Goal: Task Accomplishment & Management: Use online tool/utility

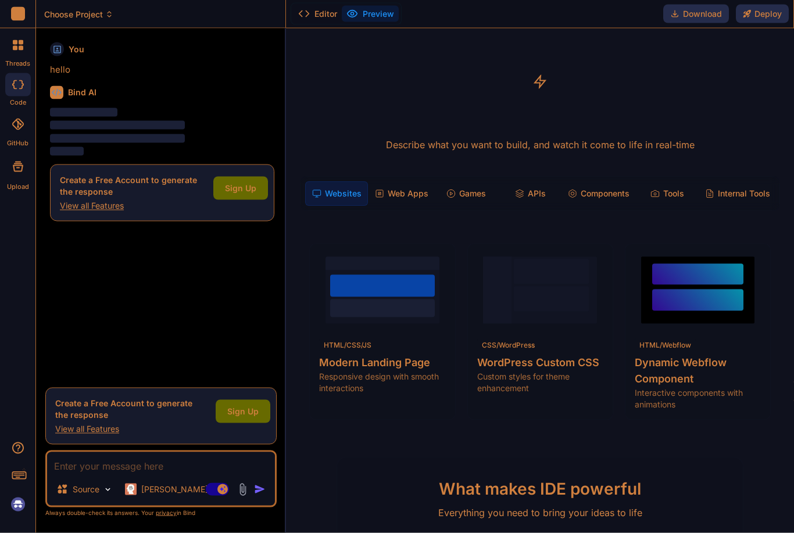
scroll to position [37, 0]
click at [23, 506] on img at bounding box center [18, 505] width 20 height 20
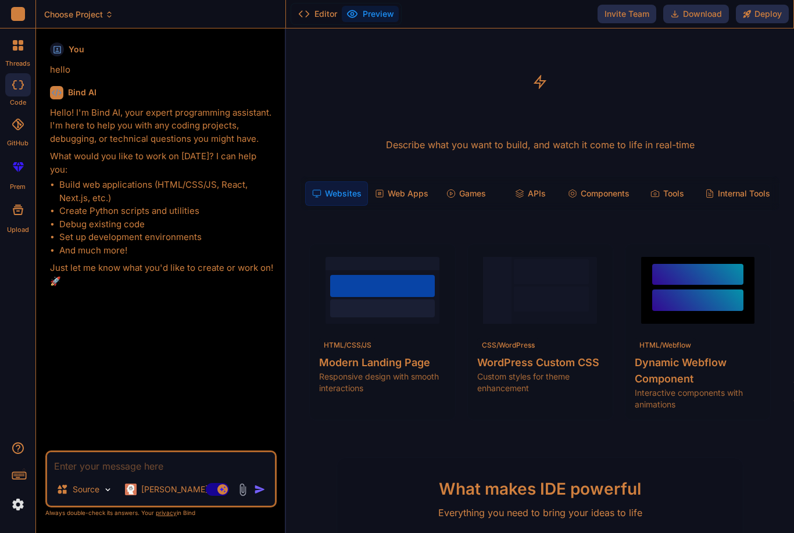
click at [396, 181] on div "Web Apps" at bounding box center [401, 193] width 63 height 24
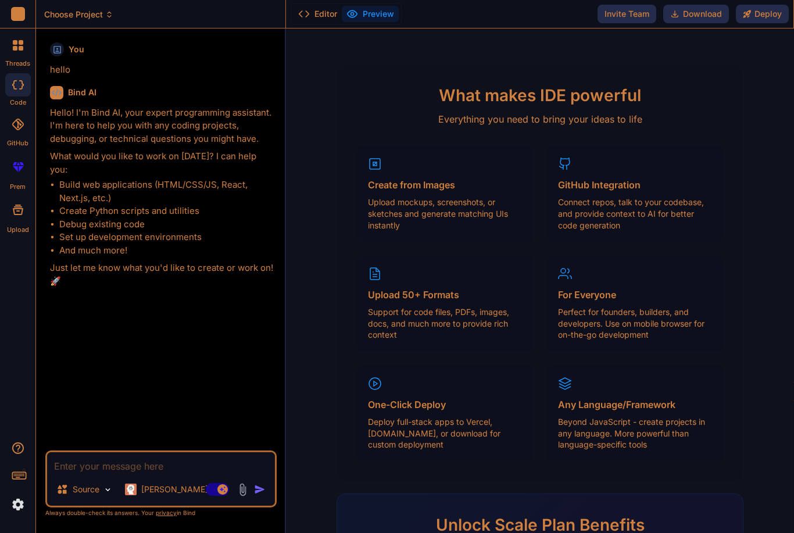
scroll to position [380, 0]
click at [385, 157] on div "Create from Images Upload mockups, screenshots, or sketches and generate matchi…" at bounding box center [445, 194] width 178 height 98
click at [380, 157] on div "Create from Images Upload mockups, screenshots, or sketches and generate matchi…" at bounding box center [445, 194] width 178 height 98
click at [381, 178] on h4 "Create from Images" at bounding box center [445, 185] width 154 height 14
click at [383, 178] on h4 "Create from Images" at bounding box center [445, 185] width 154 height 14
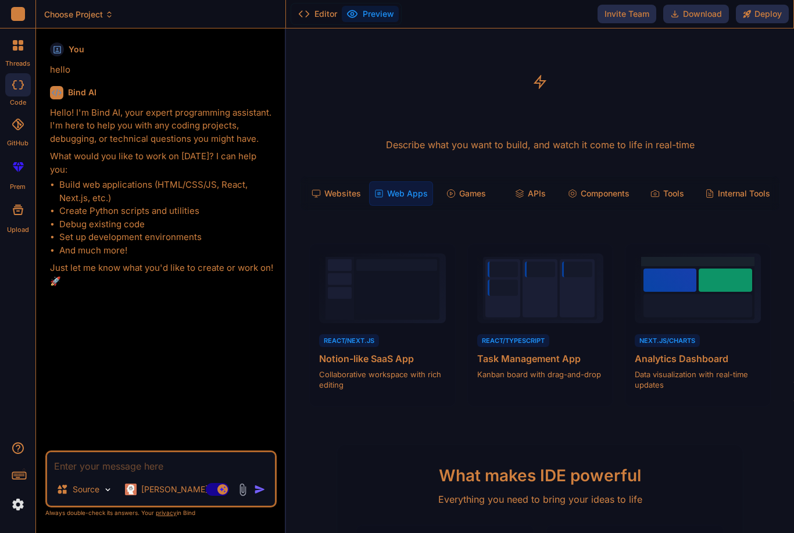
scroll to position [0, 0]
click at [219, 488] on rect at bounding box center [222, 489] width 10 height 10
click at [218, 494] on rect at bounding box center [217, 489] width 23 height 13
click at [217, 495] on rect at bounding box center [217, 489] width 23 height 13
click at [219, 492] on rect at bounding box center [217, 489] width 23 height 13
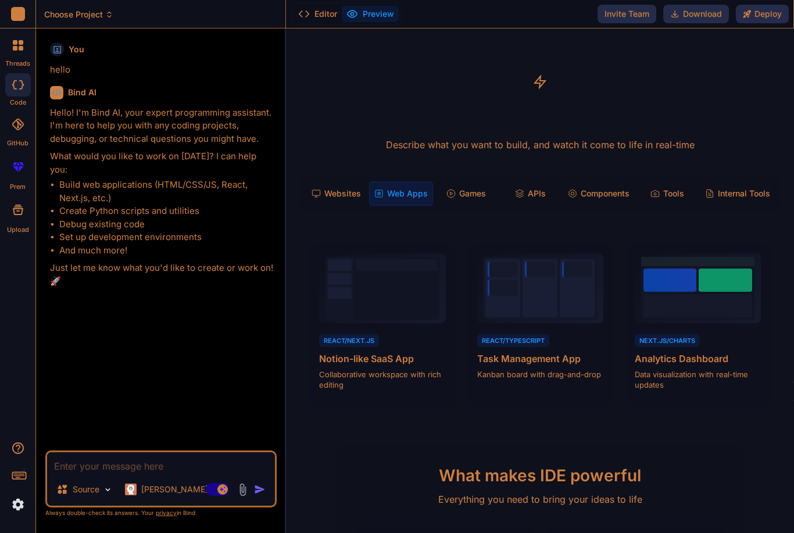
click at [152, 492] on p "[PERSON_NAME] 4 S.." at bounding box center [184, 490] width 87 height 12
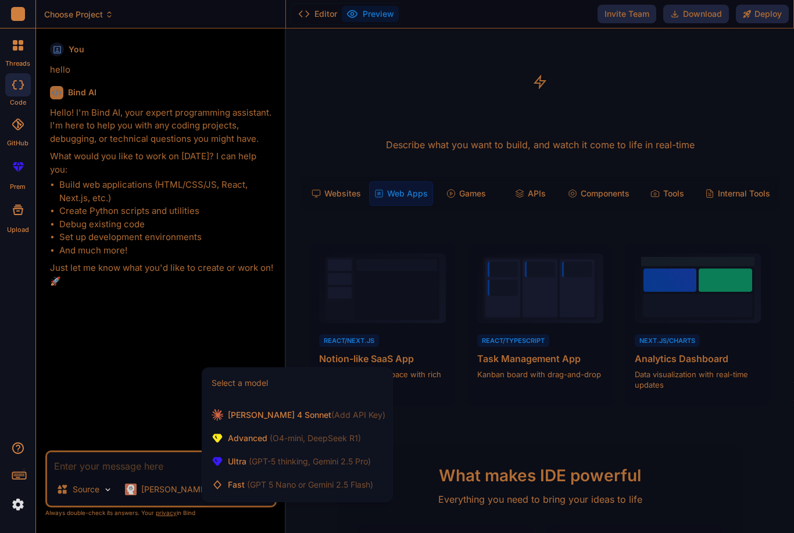
click at [751, 441] on div at bounding box center [397, 266] width 794 height 533
type textarea "x"
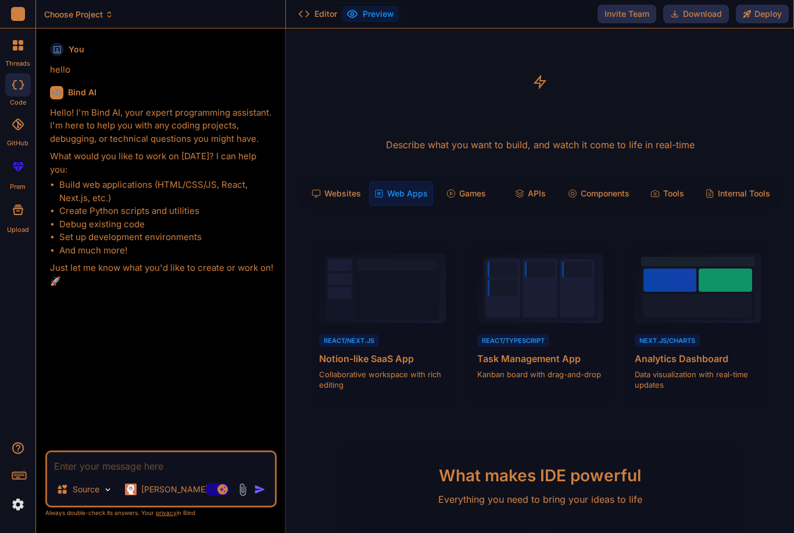
click at [466, 181] on div "Games" at bounding box center [466, 193] width 62 height 24
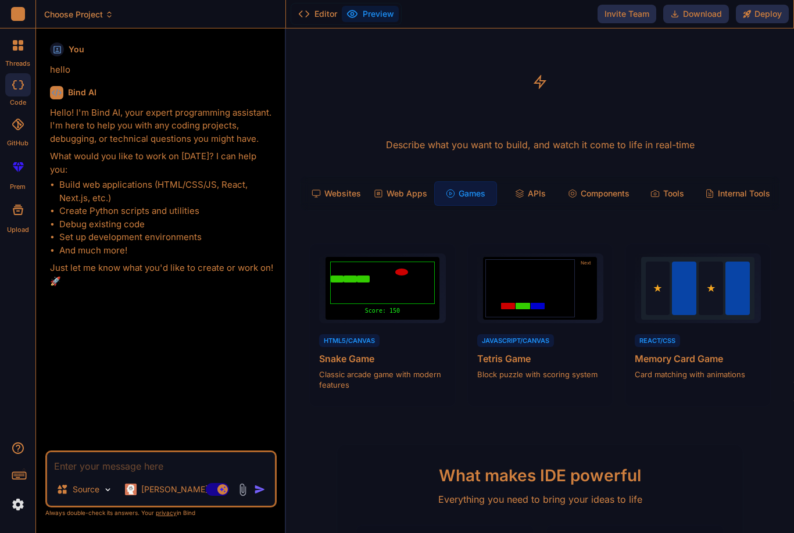
click at [541, 181] on div "APIs" at bounding box center [530, 193] width 62 height 24
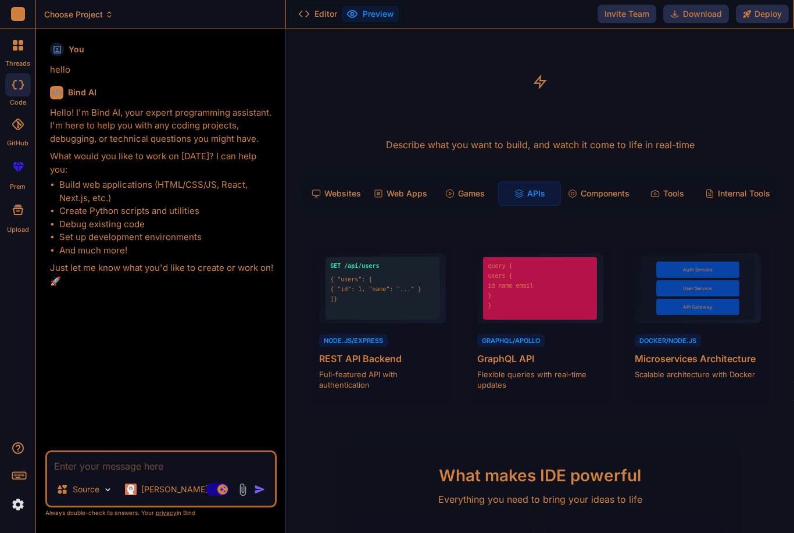
click at [335, 181] on div "Websites" at bounding box center [336, 193] width 62 height 24
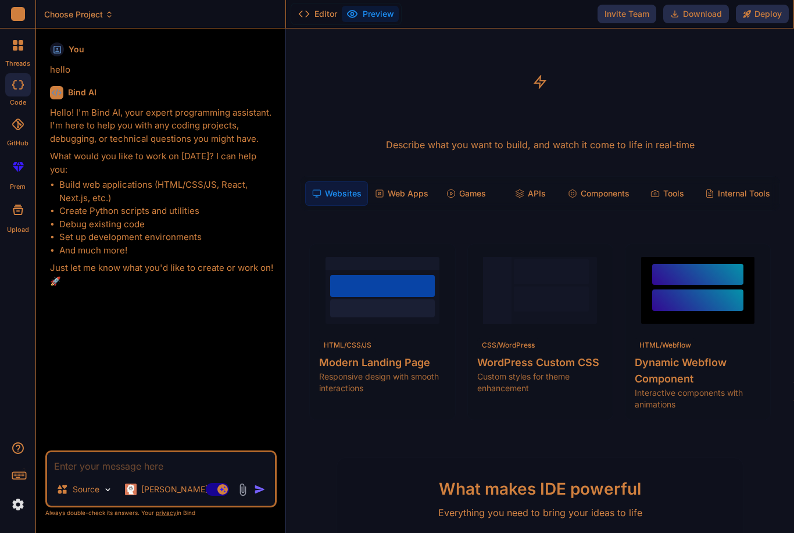
click at [395, 253] on span "View Prompt" at bounding box center [416, 259] width 50 height 12
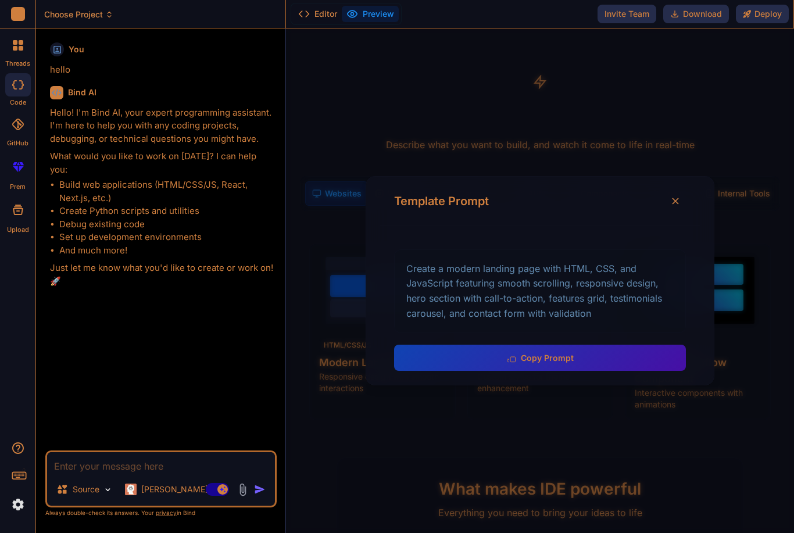
click at [600, 345] on button "Copy Prompt" at bounding box center [540, 358] width 292 height 26
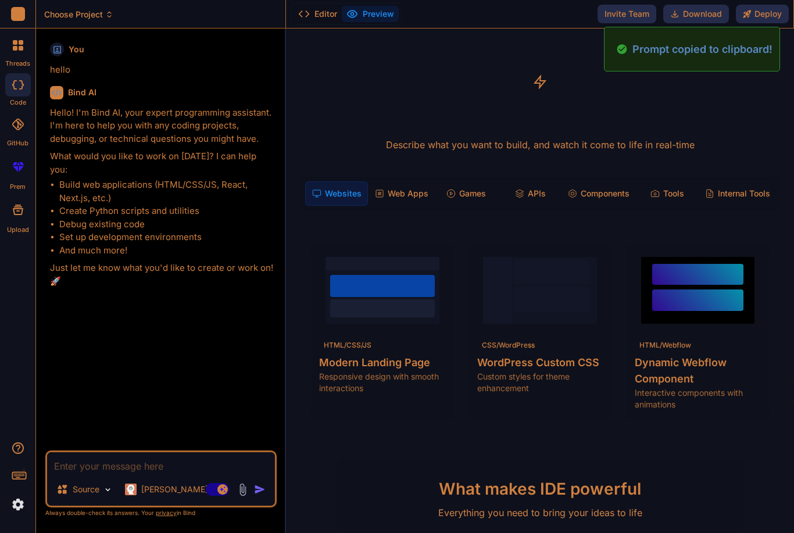
click at [103, 271] on div "You hello Bind AI Hello! I'm Bind AI, your expert programming assistant. I'm he…" at bounding box center [162, 244] width 229 height 413
click at [91, 465] on textarea at bounding box center [161, 462] width 228 height 21
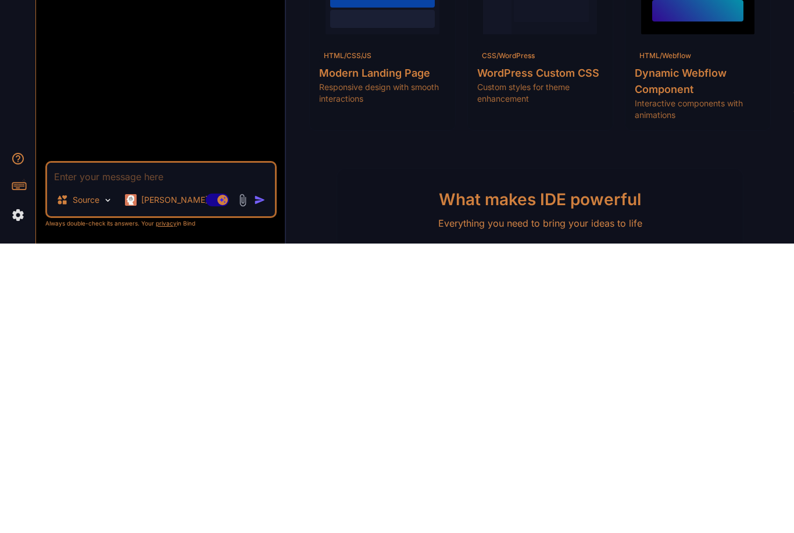
paste textarea "Create a modern landing page with HTML, CSS, and JavaScript featuring smooth sc…"
type textarea "Create a modern landing page with HTML, CSS, and JavaScript featuring smooth sc…"
type textarea "x"
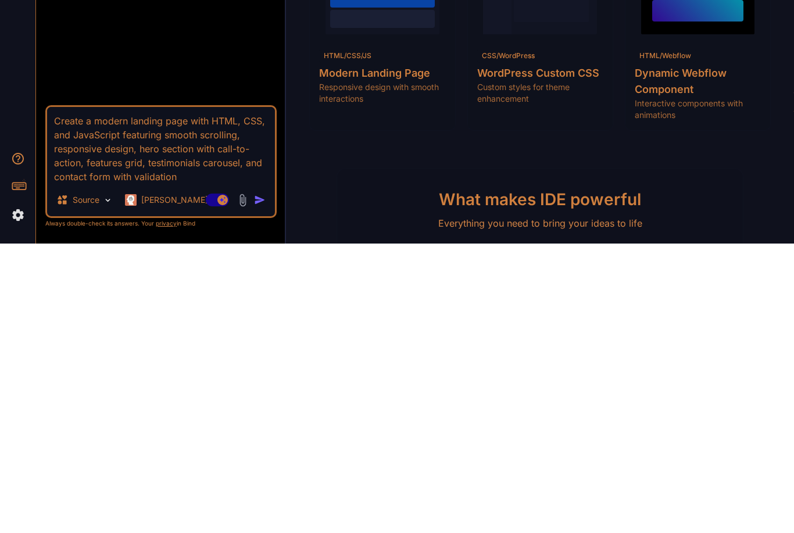
type textarea "Create a modern landing page with HTML, CSS, and JavaScript featuring smooth sc…"
type textarea "x"
type textarea "Create a modern landing page with HTML, CSS, and JavaScript featuring smooth sc…"
type textarea "x"
type textarea "Create a modern landing page with HTML, CSS, and JavaScript featuring smooth sc…"
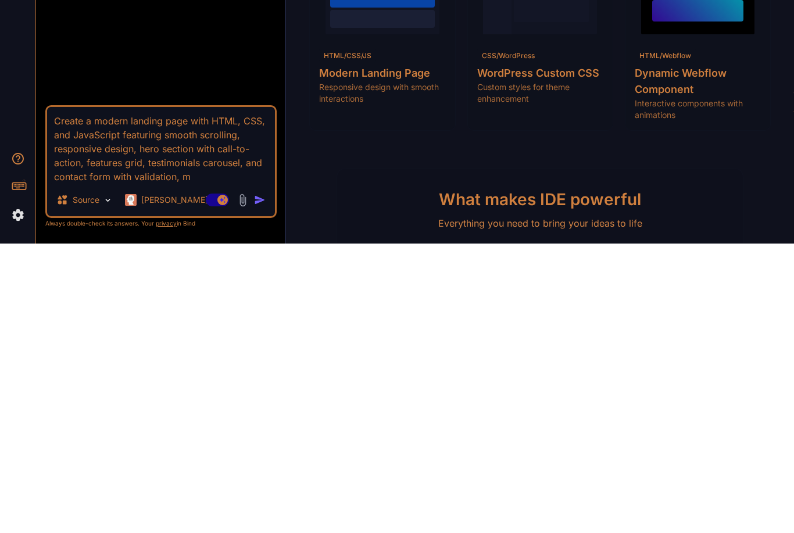
type textarea "x"
type textarea "Create a modern landing page with HTML, CSS, and JavaScript featuring smooth sc…"
type textarea "x"
type textarea "Create a modern landing page with HTML, CSS, and JavaScript featuring smooth sc…"
type textarea "x"
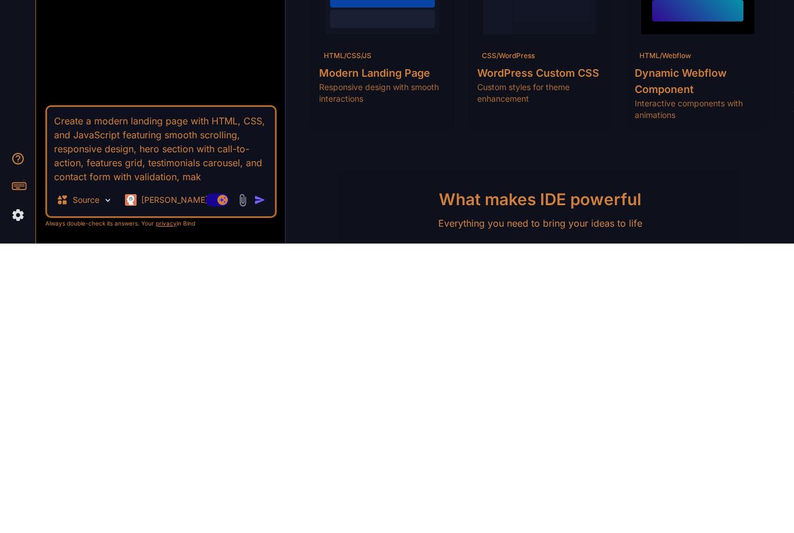
type textarea "Create a modern landing page with HTML, CSS, and JavaScript featuring smooth sc…"
type textarea "x"
type textarea "Create a modern landing page with HTML, CSS, and JavaScript featuring smooth sc…"
type textarea "x"
type textarea "Create a modern landing page with HTML, CSS, and JavaScript featuring smooth sc…"
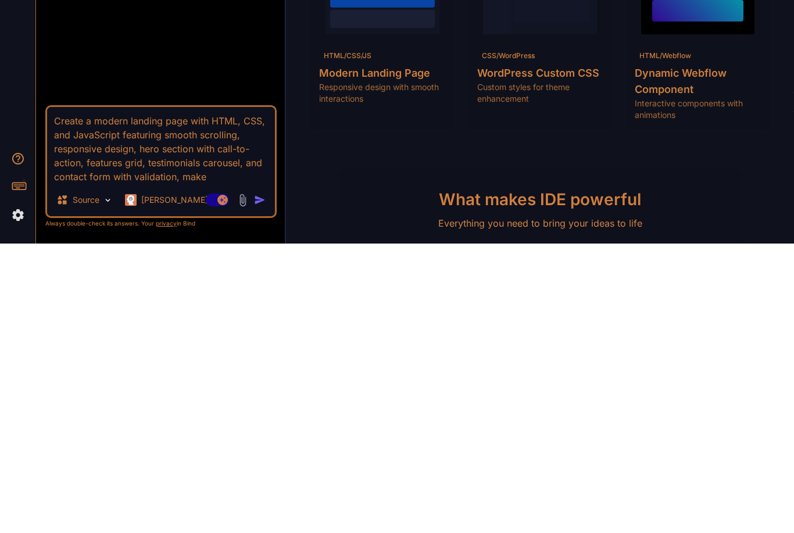
type textarea "x"
type textarea "Create a modern landing page with HTML, CSS, and JavaScript featuring smooth sc…"
type textarea "x"
type textarea "Create a modern landing page with HTML, CSS, and JavaScript featuring smooth sc…"
type textarea "x"
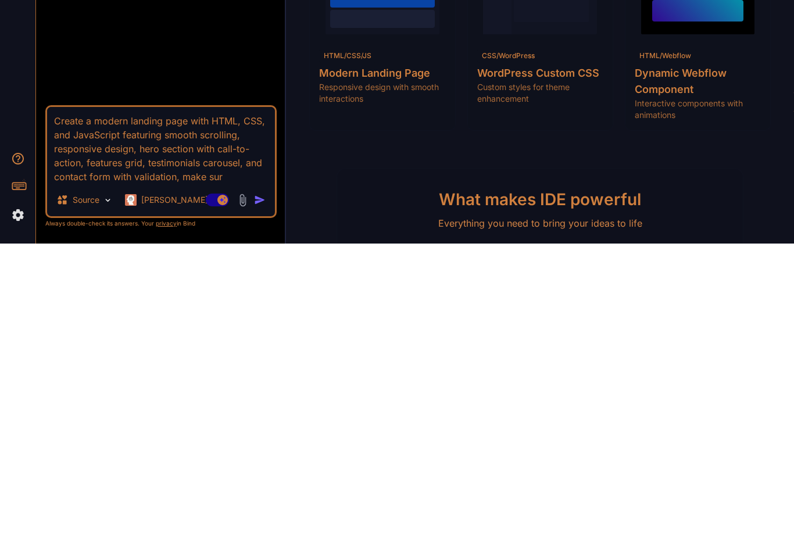
type textarea "Create a modern landing page with HTML, CSS, and JavaScript featuring smooth sc…"
type textarea "x"
type textarea "Create a modern landing page with HTML, CSS, and JavaScript featuring smooth sc…"
type textarea "x"
type textarea "Create a modern landing page with HTML, CSS, and JavaScript featuring smooth sc…"
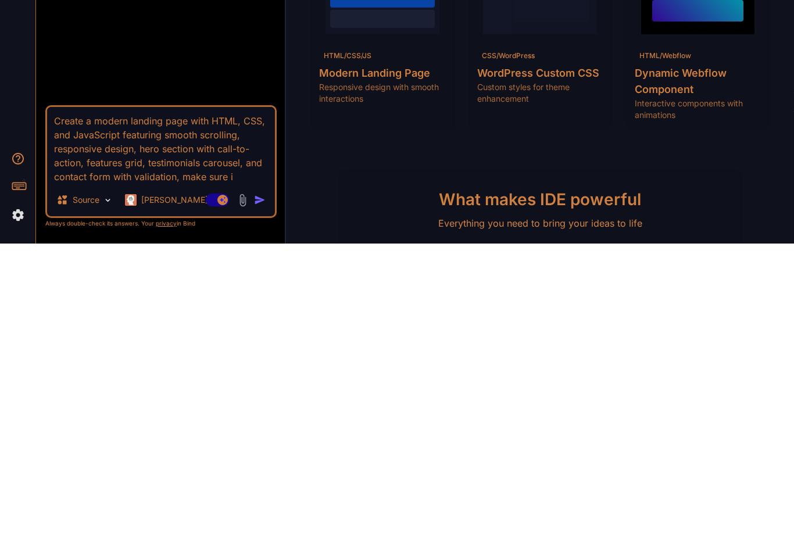
type textarea "x"
type textarea "Create a modern landing page with HTML, CSS, and JavaScript featuring smooth sc…"
type textarea "x"
type textarea "Create a modern landing page with HTML, CSS, and JavaScript featuring smooth sc…"
type textarea "x"
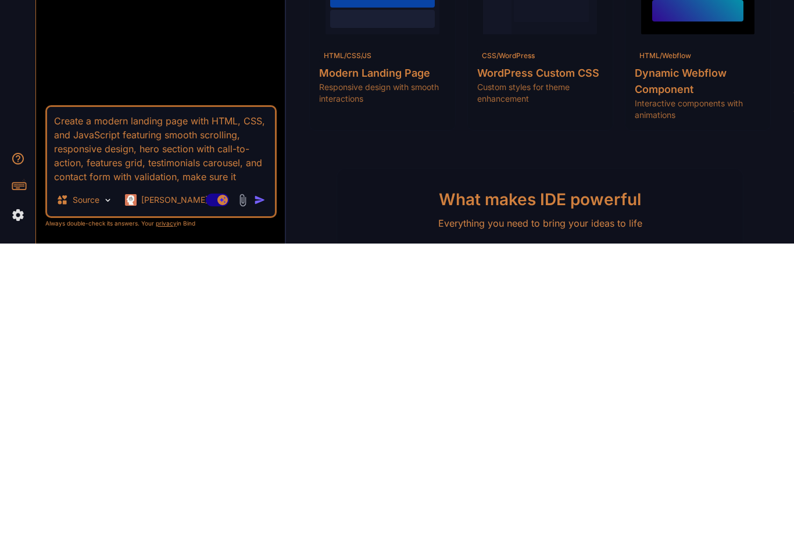
type textarea "Create a modern landing page with HTML, CSS, and JavaScript featuring smooth sc…"
type textarea "x"
type textarea "Create a modern landing page with HTML, CSS, and JavaScript featuring smooth sc…"
type textarea "x"
type textarea "Create a modern landing page with HTML, CSS, and JavaScript featuring smooth sc…"
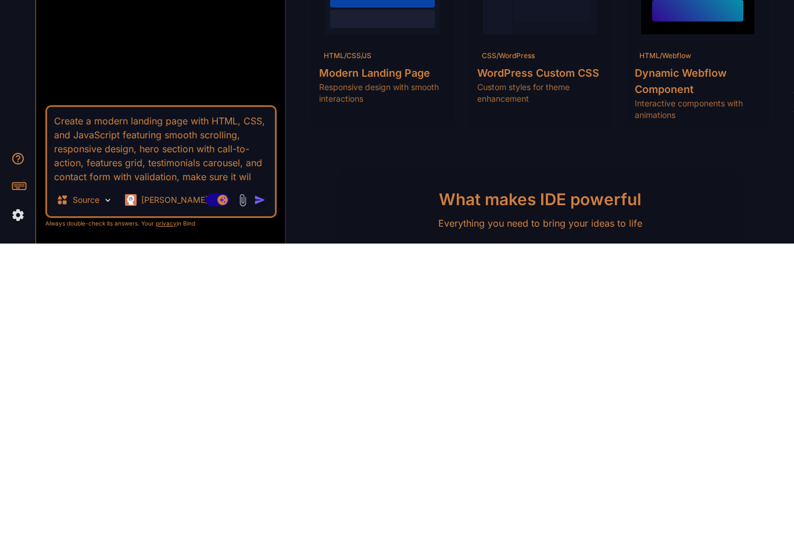
type textarea "x"
type textarea "Create a modern landing page with HTML, CSS, and JavaScript featuring smooth sc…"
type textarea "x"
type textarea "Create a modern landing page with HTML, CSS, and JavaScript featuring smooth sc…"
type textarea "x"
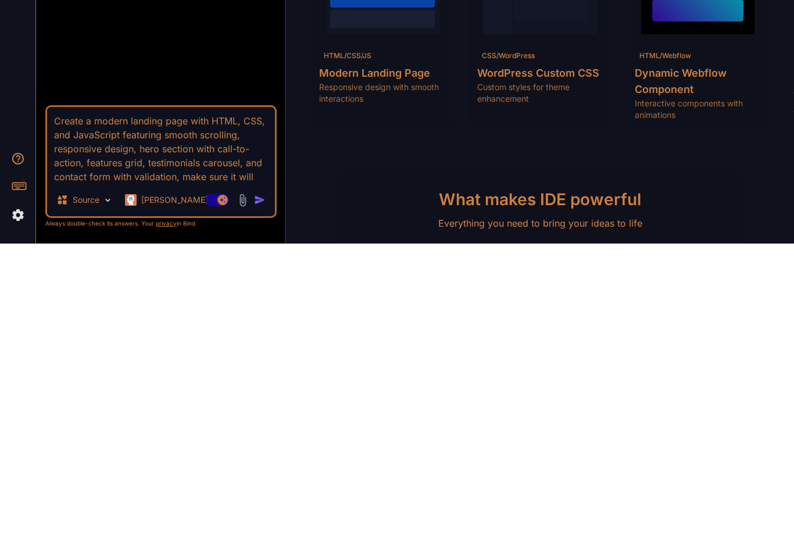
type textarea "Create a modern landing page with HTML, CSS, and JavaScript featuring smooth sc…"
type textarea "x"
type textarea "Create a modern landing page with HTML, CSS, and JavaScript featuring smooth sc…"
type textarea "x"
type textarea "Create a modern landing page with HTML, CSS, and JavaScript featuring smooth sc…"
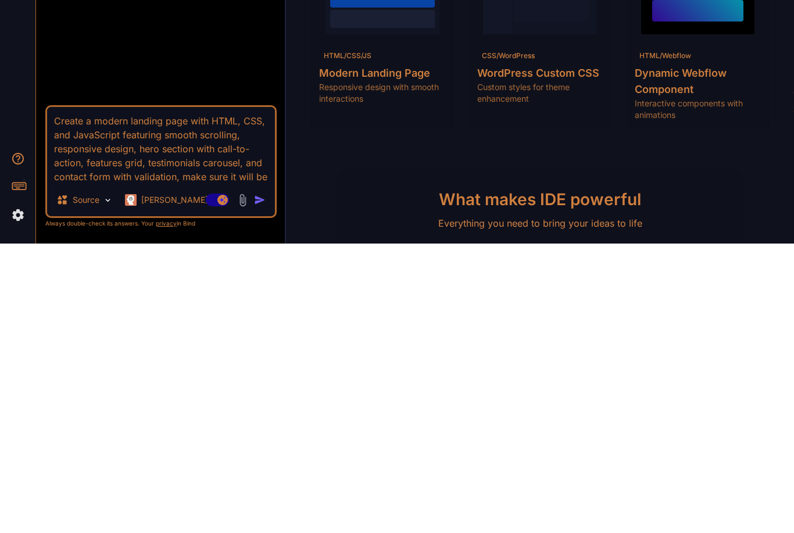
type textarea "x"
type textarea "Create a modern landing page with HTML, CSS, and JavaScript featuring smooth sc…"
type textarea "x"
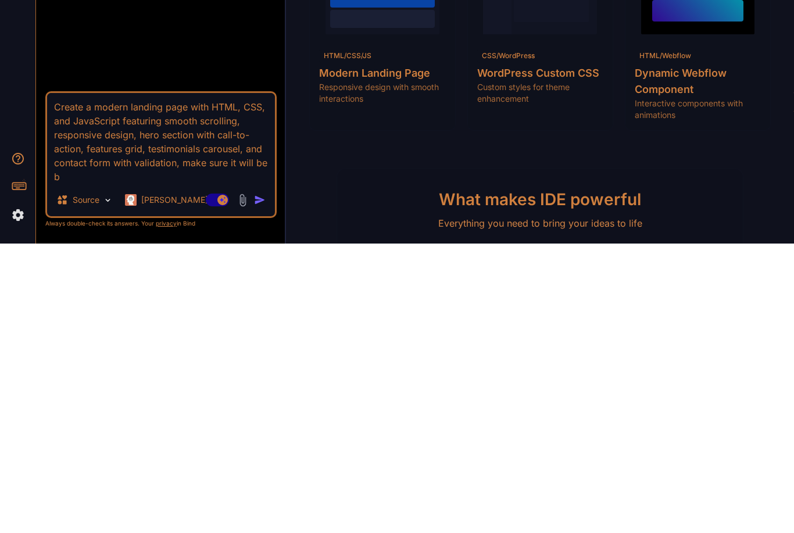
type textarea "Create a modern landing page with HTML, CSS, and JavaScript featuring smooth sc…"
type textarea "x"
type textarea "Create a modern landing page with HTML, CSS, and JavaScript featuring smooth sc…"
type textarea "x"
type textarea "Create a modern landing page with HTML, CSS, and JavaScript featuring smooth sc…"
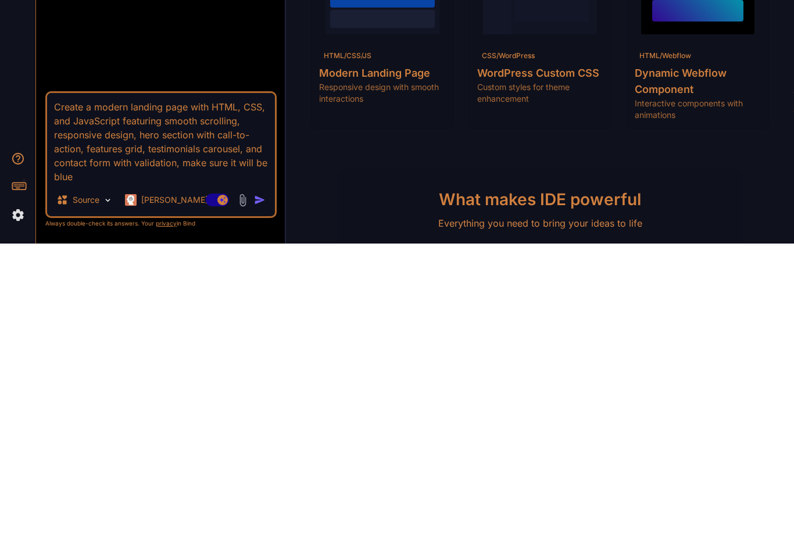
type textarea "x"
type textarea "Create a modern landing page with HTML, CSS, and JavaScript featuring smooth sc…"
type textarea "x"
type textarea "Create a modern landing page with HTML, CSS, and JavaScript featuring smooth sc…"
type textarea "x"
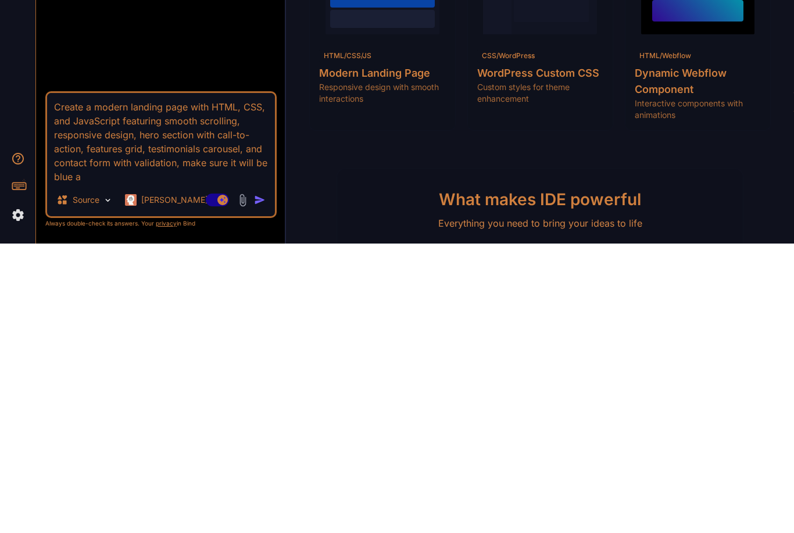
type textarea "Create a modern landing page with HTML, CSS, and JavaScript featuring smooth sc…"
type textarea "x"
type textarea "Create a modern landing page with HTML, CSS, and JavaScript featuring smooth sc…"
type textarea "x"
type textarea "Create a modern landing page with HTML, CSS, and JavaScript featuring smooth sc…"
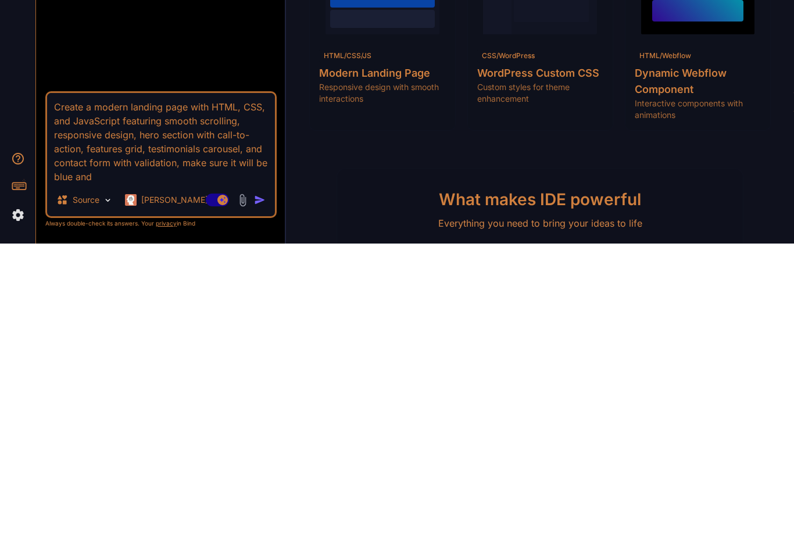
type textarea "x"
type textarea "Create a modern landing page with HTML, CSS, and JavaScript featuring smooth sc…"
type textarea "x"
type textarea "Create a modern landing page with HTML, CSS, and JavaScript featuring smooth sc…"
type textarea "x"
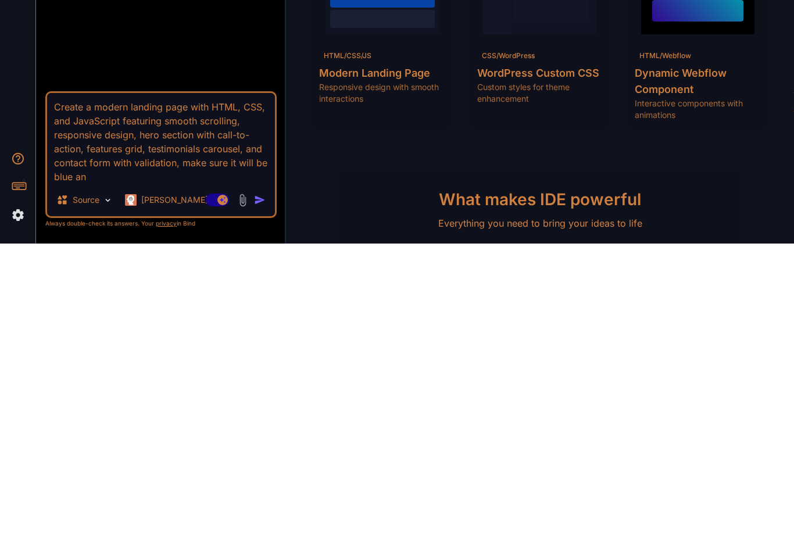
type textarea "Create a modern landing page with HTML, CSS, and JavaScript featuring smooth sc…"
type textarea "x"
type textarea "Create a modern landing page with HTML, CSS, and JavaScript featuring smooth sc…"
type textarea "x"
type textarea "Create a modern landing page with HTML, CSS, and JavaScript featuring smooth sc…"
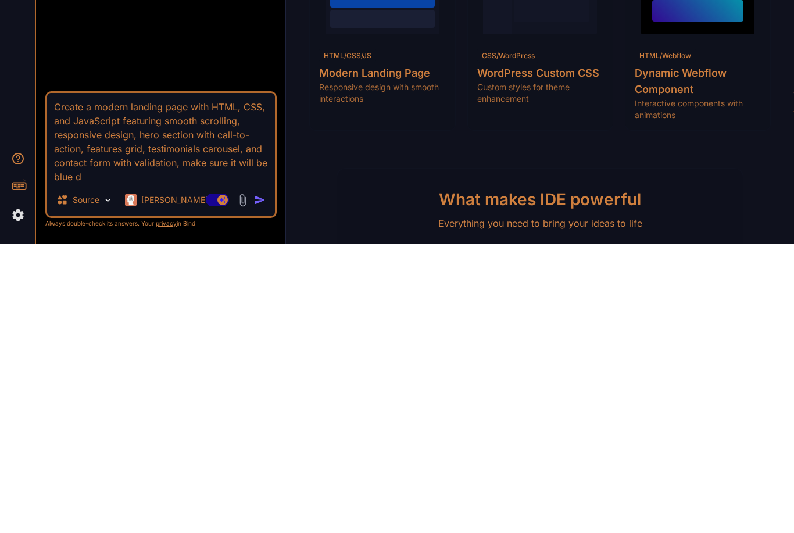
type textarea "x"
type textarea "Create a modern landing page with HTML, CSS, and JavaScript featuring smooth sc…"
type textarea "x"
type textarea "Create a modern landing page with HTML, CSS, and JavaScript featuring smooth sc…"
type textarea "x"
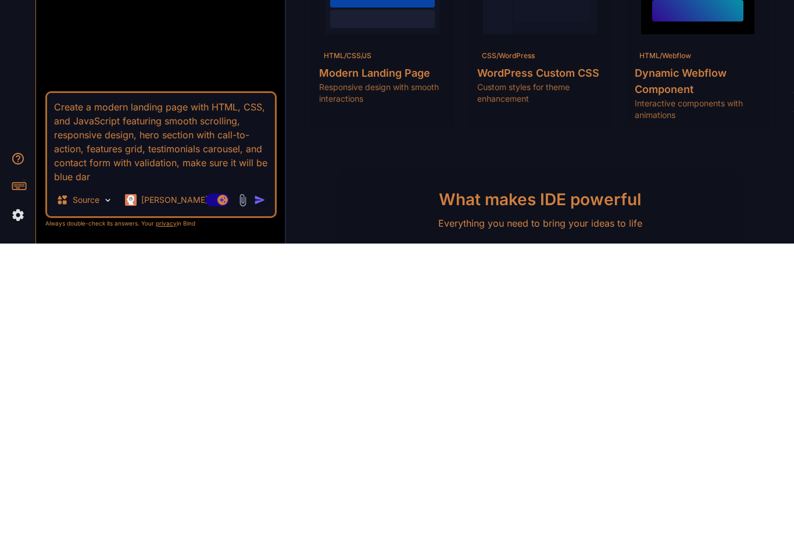
type textarea "Create a modern landing page with HTML, CSS, and JavaScript featuring smooth sc…"
type textarea "x"
type textarea "Create a modern landing page with HTML, CSS, and JavaScript featuring smooth sc…"
type textarea "x"
type textarea "Create a modern landing page with HTML, CSS, and JavaScript featuring smooth sc…"
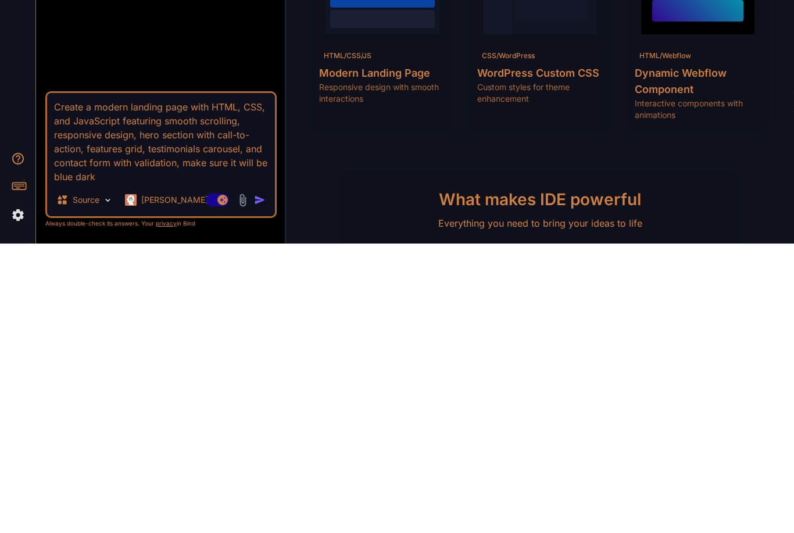
type textarea "x"
type textarea "Create a modern landing page with HTML, CSS, and JavaScript featuring smooth sc…"
type textarea "x"
type textarea "Create a modern landing page with HTML, CSS, and JavaScript featuring smooth sc…"
type textarea "x"
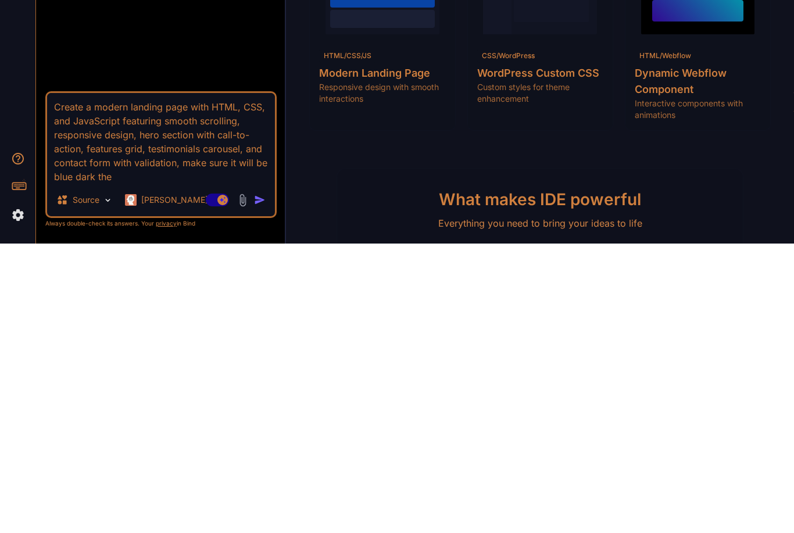
type textarea "Create a modern landing page with HTML, CSS, and JavaScript featuring smooth sc…"
type textarea "x"
type textarea "Create a modern landing page with HTML, CSS, and JavaScript featuring smooth sc…"
type textarea "x"
type textarea "Create a modern landing page with HTML, CSS, and JavaScript featuring smooth sc…"
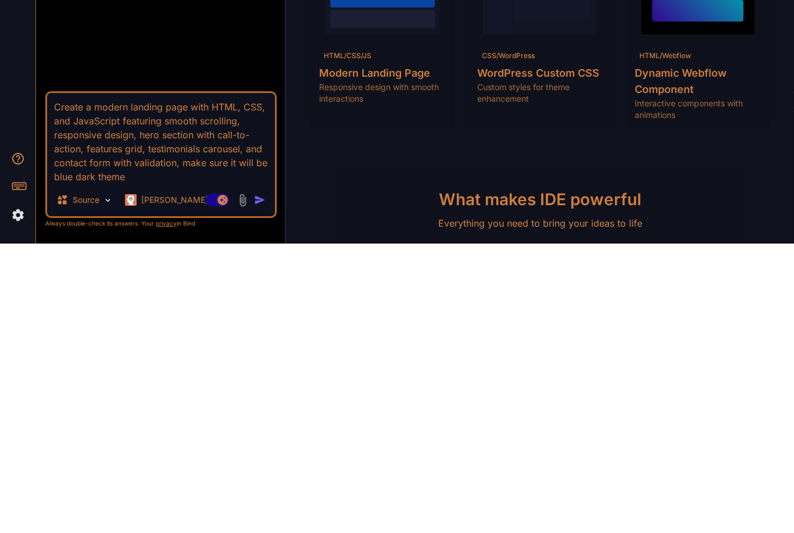
type textarea "x"
type textarea "Create a modern landing page with HTML, CSS, and JavaScript featuring smooth sc…"
type textarea "x"
type textarea "Create a modern landing page with HTML, CSS, and JavaScript featuring smooth sc…"
type textarea "x"
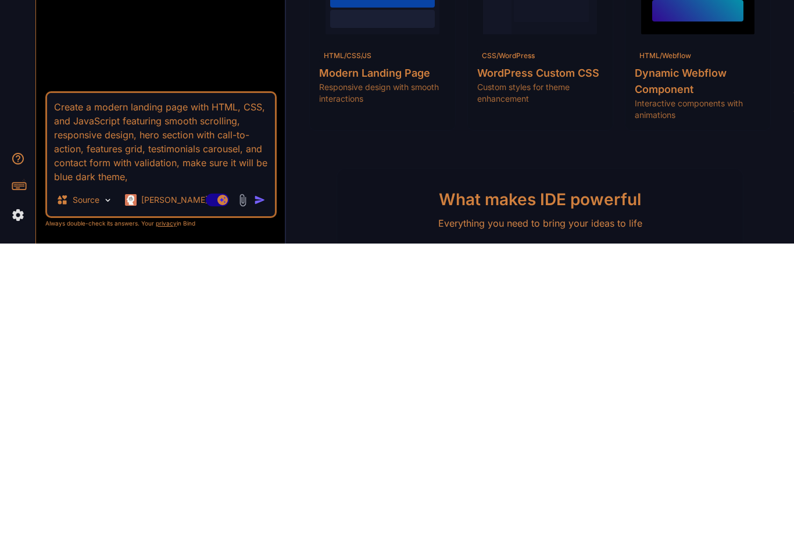
type textarea "Create a modern landing page with HTML, CSS, and JavaScript featuring smooth sc…"
type textarea "x"
type textarea "Create a modern landing page with HTML, CSS, and JavaScript featuring smooth sc…"
type textarea "x"
type textarea "Create a modern landing page with HTML, CSS, and JavaScript featuring smooth sc…"
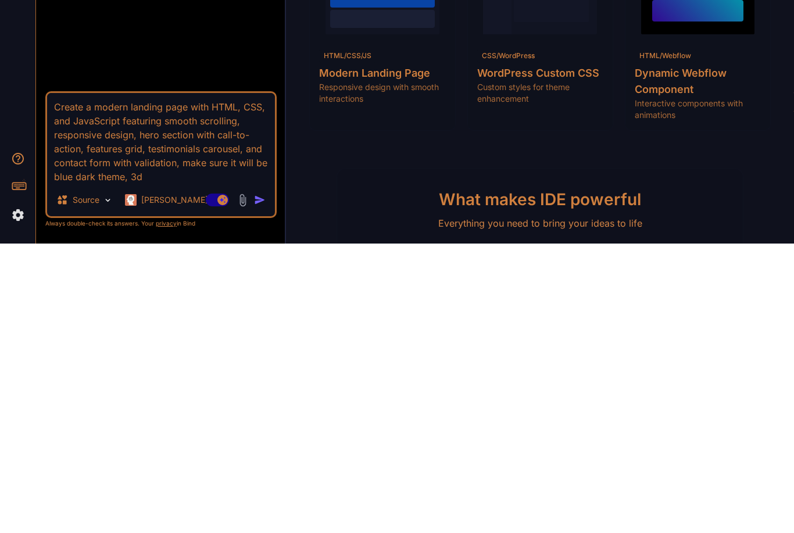
type textarea "x"
type textarea "Create a modern landing page with HTML, CSS, and JavaScript featuring smooth sc…"
type textarea "x"
type textarea "Create a modern landing page with HTML, CSS, and JavaScript featuring smooth sc…"
type textarea "x"
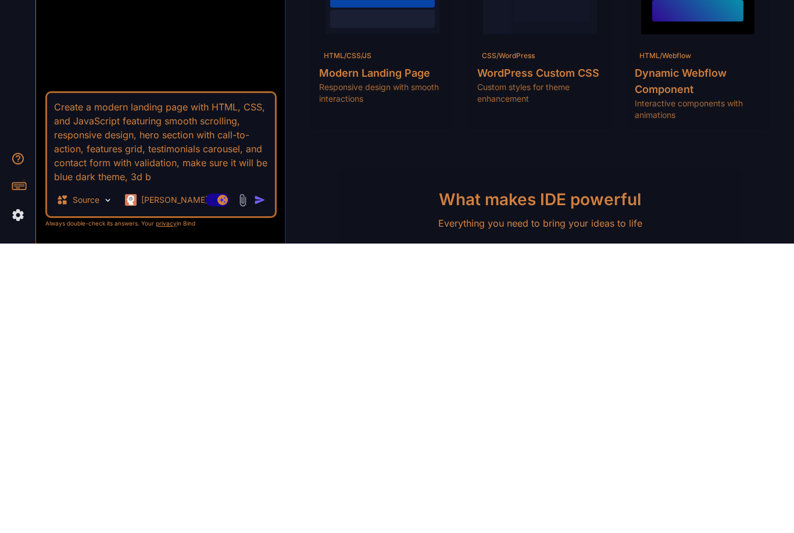
type textarea "Create a modern landing page with HTML, CSS, and JavaScript featuring smooth sc…"
type textarea "x"
type textarea "Create a modern landing page with HTML, CSS, and JavaScript featuring smooth sc…"
type textarea "x"
type textarea "Create a modern landing page with HTML, CSS, and JavaScript featuring smooth sc…"
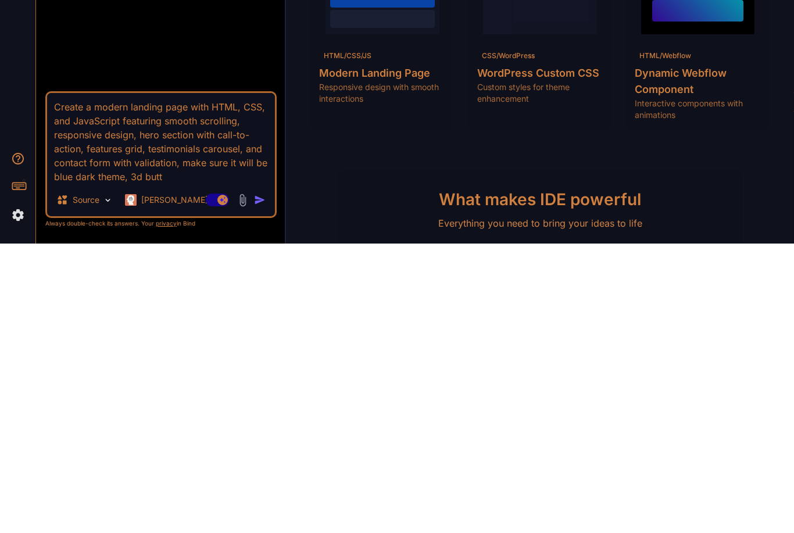
type textarea "x"
type textarea "Create a modern landing page with HTML, CSS, and JavaScript featuring smooth sc…"
type textarea "x"
type textarea "Create a modern landing page with HTML, CSS, and JavaScript featuring smooth sc…"
type textarea "x"
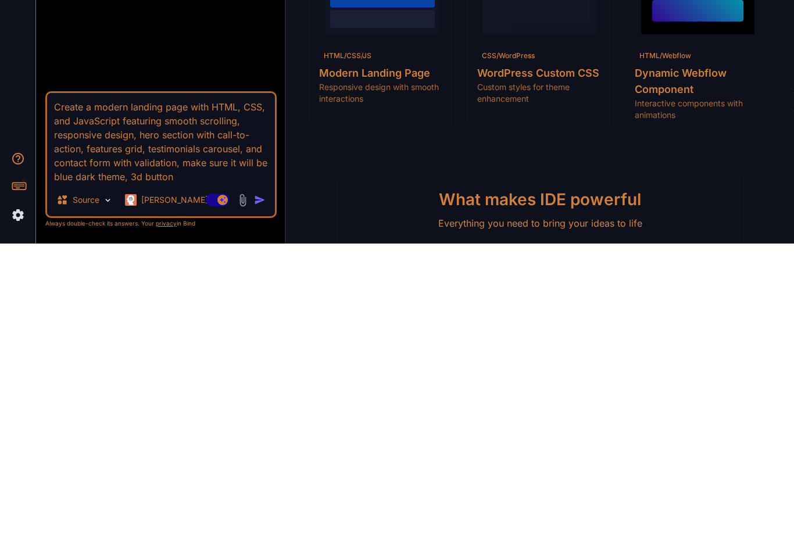
type textarea "Create a modern landing page with HTML, CSS, and JavaScript featuring smooth sc…"
type textarea "x"
type textarea "Create a modern landing page with HTML, CSS, and JavaScript featuring smooth sc…"
type textarea "x"
type textarea "Create a modern landing page with HTML, CSS, and JavaScript featuring smooth sc…"
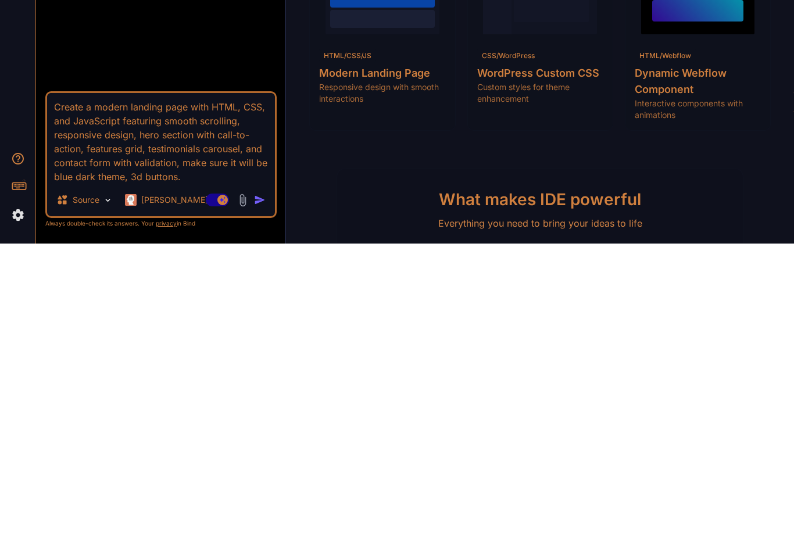
type textarea "x"
type textarea "Create a modern landing page with HTML, CSS, and JavaScript featuring smooth sc…"
type textarea "x"
type textarea "Create a modern landing page with HTML, CSS, and JavaScript featuring smooth sc…"
type textarea "x"
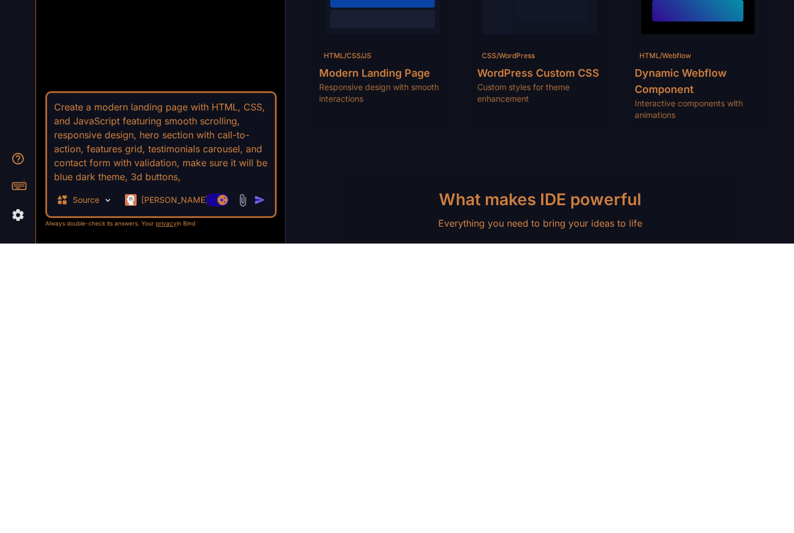
type textarea "Create a modern landing page with HTML, CSS, and JavaScript featuring smooth sc…"
type textarea "x"
type textarea "Create a modern landing page with HTML, CSS, and JavaScript featuring smooth sc…"
type textarea "x"
type textarea "Create a modern landing page with HTML, CSS, and JavaScript featuring smooth sc…"
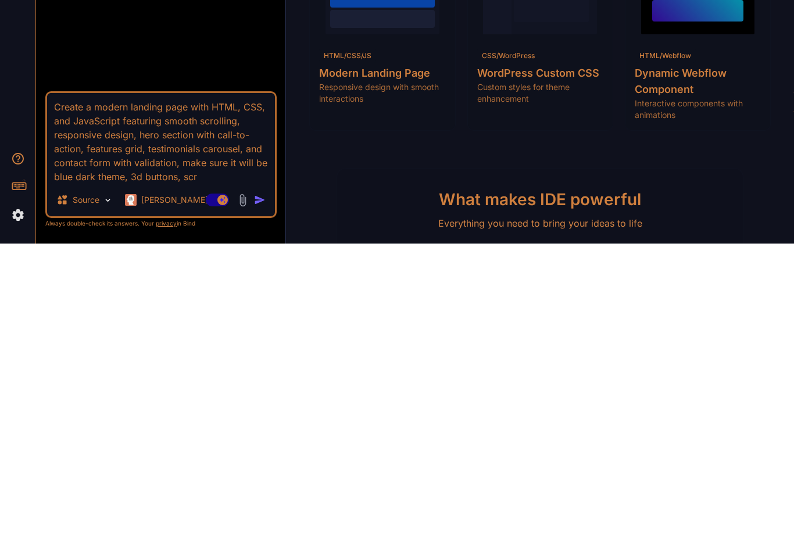
type textarea "x"
type textarea "Create a modern landing page with HTML, CSS, and JavaScript featuring smooth sc…"
type textarea "x"
type textarea "Create a modern landing page with HTML, CSS, and JavaScript featuring smooth sc…"
type textarea "x"
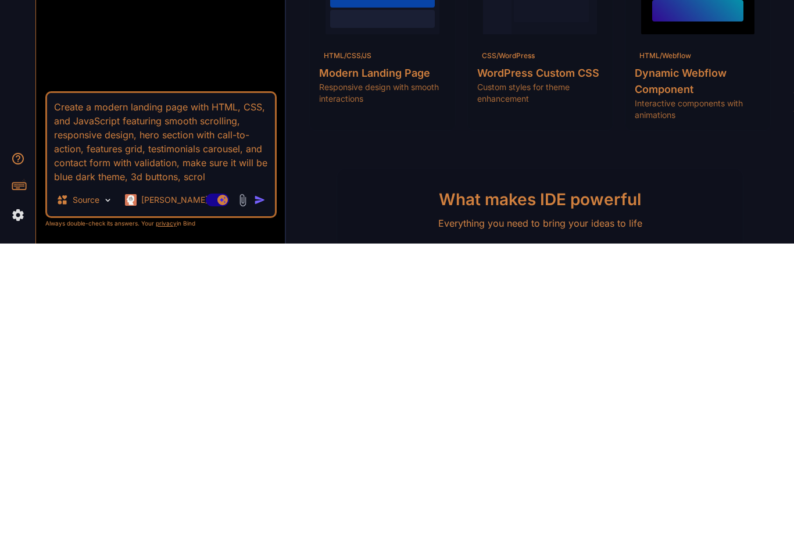
type textarea "Create a modern landing page with HTML, CSS, and JavaScript featuring smooth sc…"
type textarea "x"
type textarea "Create a modern landing page with HTML, CSS, and JavaScript featuring smooth sc…"
type textarea "x"
type textarea "Create a modern landing page with HTML, CSS, and JavaScript featuring smooth sc…"
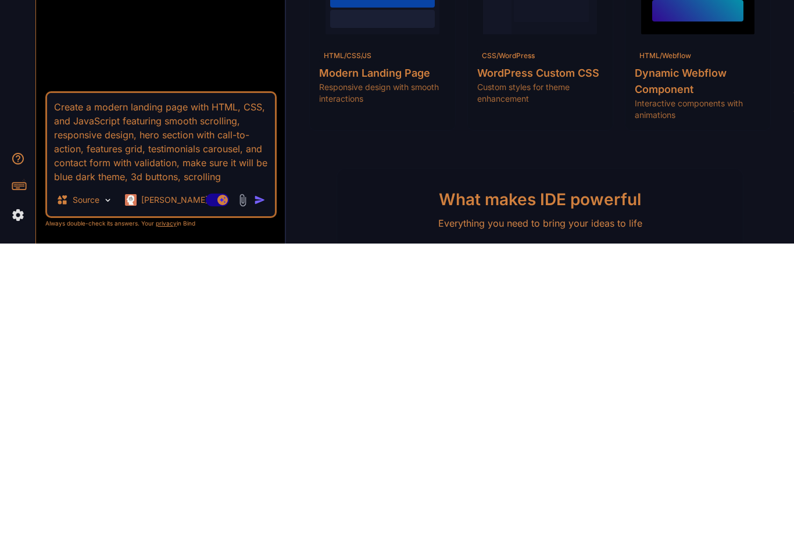
type textarea "x"
type textarea "Create a modern landing page with HTML, CSS, and JavaScript featuring smooth sc…"
type textarea "x"
type textarea "Create a modern landing page with HTML, CSS, and JavaScript featuring smooth sc…"
type textarea "x"
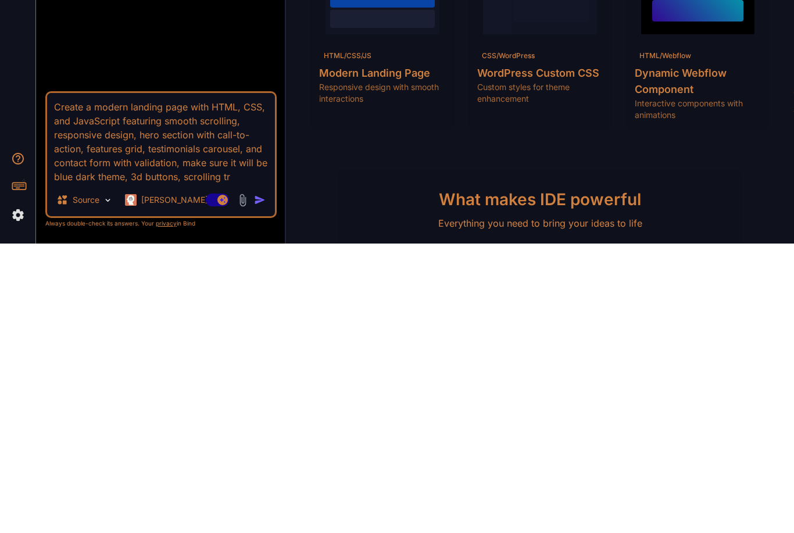
type textarea "Create a modern landing page with HTML, CSS, and JavaScript featuring smooth sc…"
type textarea "x"
type textarea "Create a modern landing page with HTML, CSS, and JavaScript featuring smooth sc…"
type textarea "x"
type textarea "Create a modern landing page with HTML, CSS, and JavaScript featuring smooth sc…"
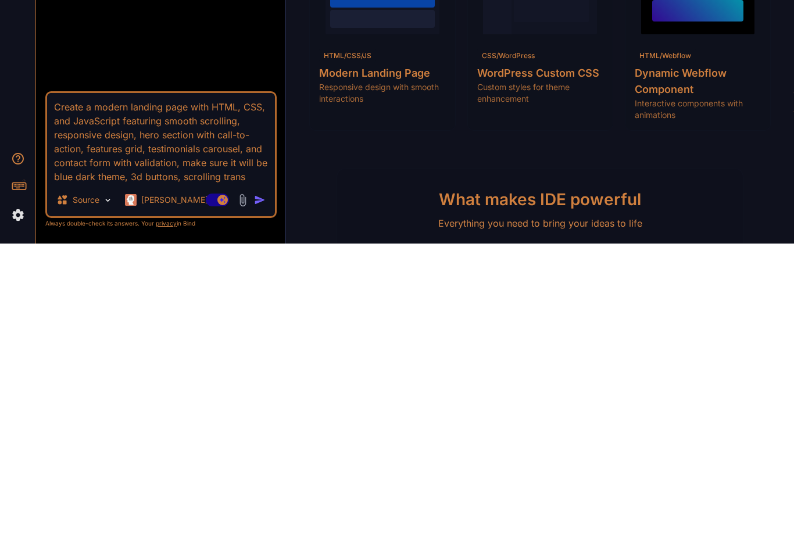
type textarea "x"
type textarea "Create a modern landing page with HTML, CSS, and JavaScript featuring smooth sc…"
type textarea "x"
type textarea "Create a modern landing page with HTML, CSS, and JavaScript featuring smooth sc…"
type textarea "x"
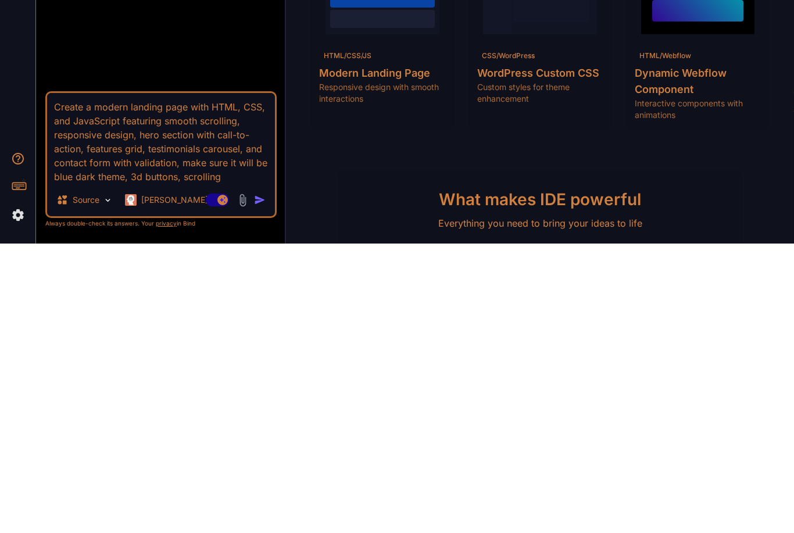
type textarea "Create a modern landing page with HTML, CSS, and JavaScript featuring smooth sc…"
type textarea "x"
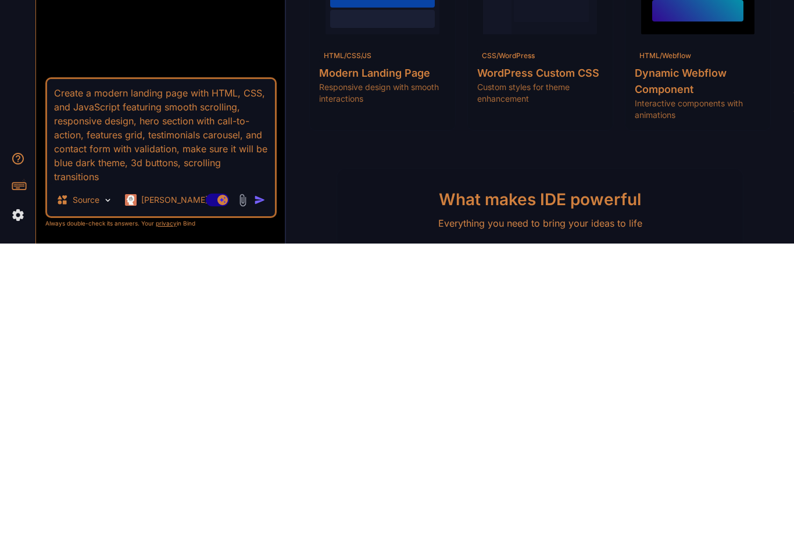
type textarea "Create a modern landing page with HTML, CSS, and JavaScript featuring smooth sc…"
type textarea "x"
type textarea "Create a modern landing page with HTML, CSS, and JavaScript featuring smooth sc…"
type textarea "x"
type textarea "Create a modern landing page with HTML, CSS, and JavaScript featuring smooth sc…"
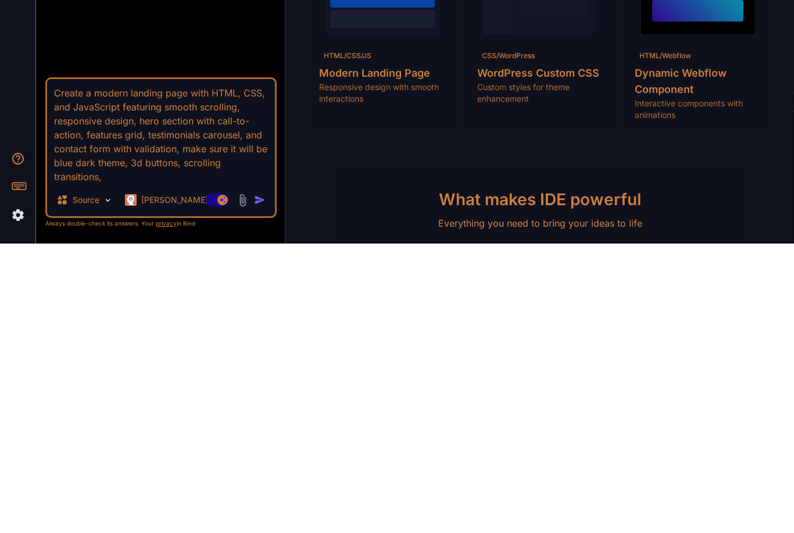
type textarea "x"
type textarea "Create a modern landing page with HTML, CSS, and JavaScript featuring smooth sc…"
type textarea "x"
type textarea "Create a modern landing page with HTML, CSS, and JavaScript featuring smooth sc…"
type textarea "x"
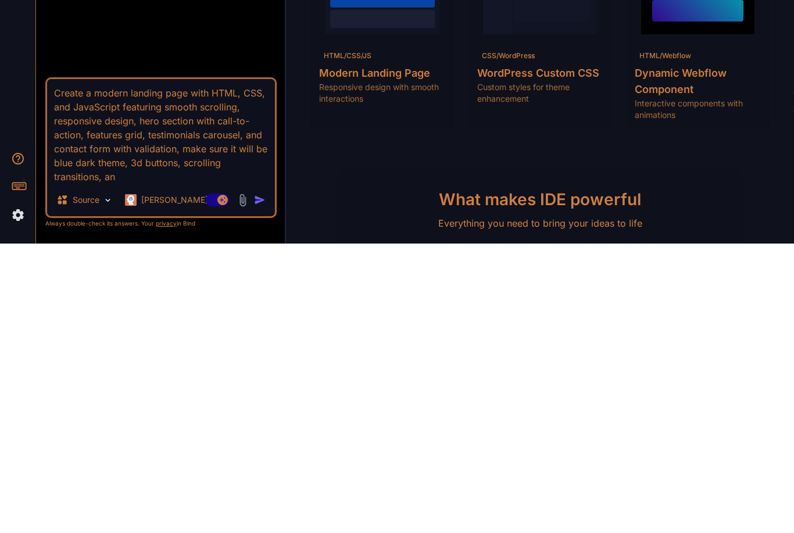
type textarea "Create a modern landing page with HTML, CSS, and JavaScript featuring smooth sc…"
type textarea "x"
type textarea "Create a modern landing page with HTML, CSS, and JavaScript featuring smooth sc…"
type textarea "x"
type textarea "Create a modern landing page with HTML, CSS, and JavaScript featuring smooth sc…"
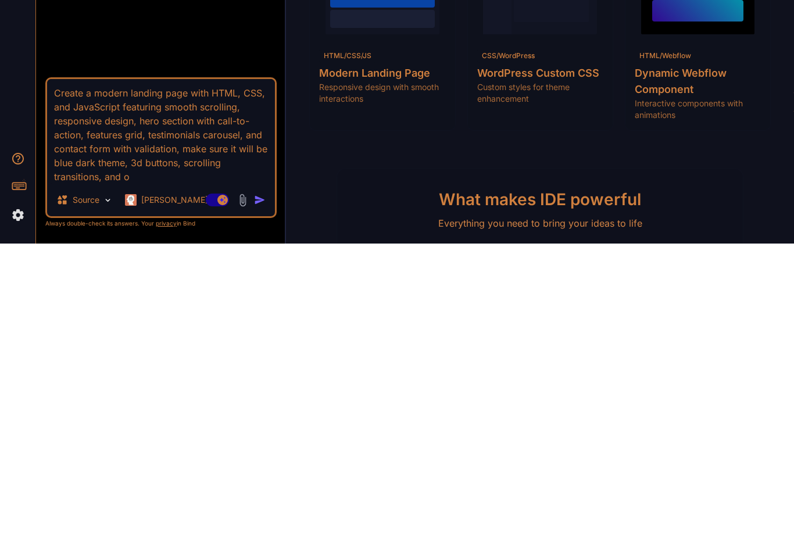
type textarea "x"
type textarea "Create a modern landing page with HTML, CSS, and JavaScript featuring smooth sc…"
type textarea "x"
type textarea "Create a modern landing page with HTML, CSS, and JavaScript featuring smooth sc…"
type textarea "x"
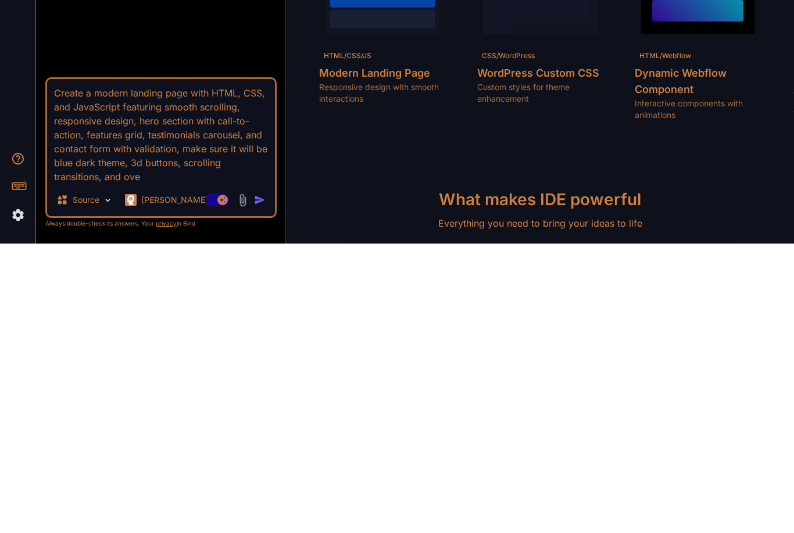
type textarea "Create a modern landing page with HTML, CSS, and JavaScript featuring smooth sc…"
type textarea "x"
type textarea "Create a modern landing page with HTML, CSS, and JavaScript featuring smooth sc…"
type textarea "x"
type textarea "Create a modern landing page with HTML, CSS, and JavaScript featuring smooth sc…"
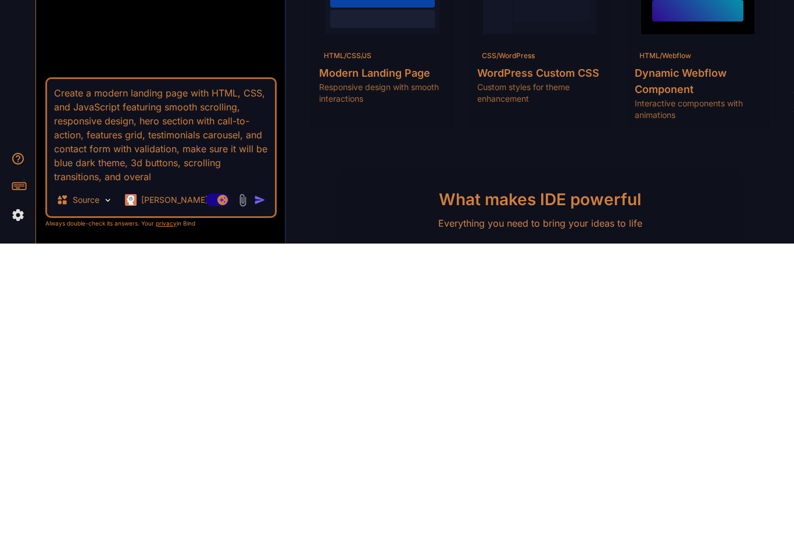
type textarea "x"
type textarea "Create a modern landing page with HTML, CSS, and JavaScript featuring smooth sc…"
type textarea "x"
type textarea "Create a modern landing page with HTML, CSS, and JavaScript featuring smooth sc…"
type textarea "x"
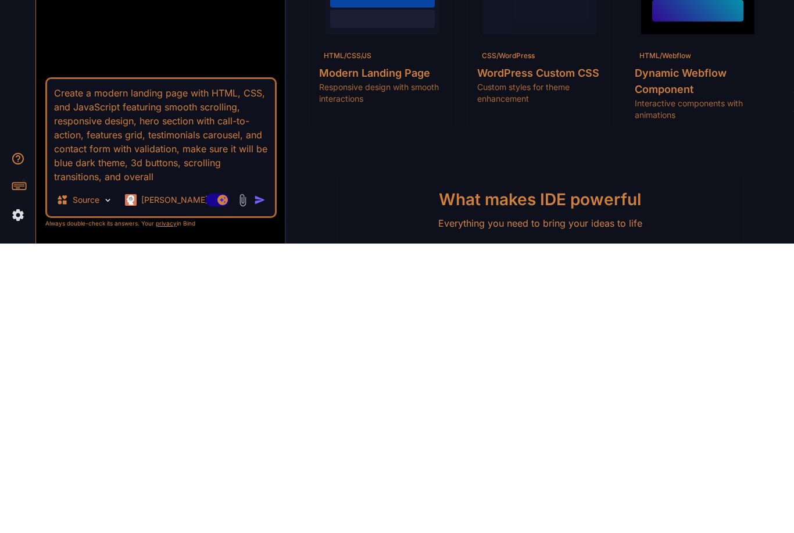
type textarea "Create a modern landing page with HTML, CSS, and JavaScript featuring smooth sc…"
type textarea "x"
type textarea "Create a modern landing page with HTML, CSS, and JavaScript featuring smooth sc…"
type textarea "x"
type textarea "Create a modern landing page with HTML, CSS, and JavaScript featuring smooth sc…"
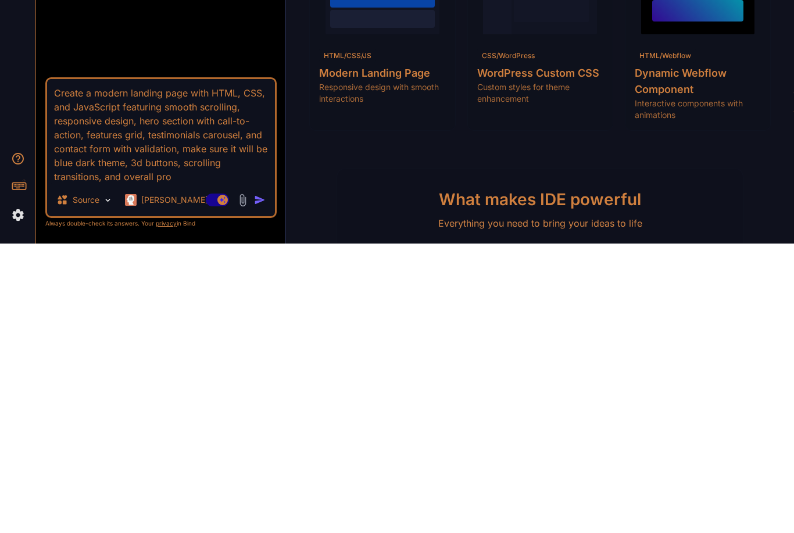
type textarea "x"
type textarea "Create a modern landing page with HTML, CSS, and JavaScript featuring smooth sc…"
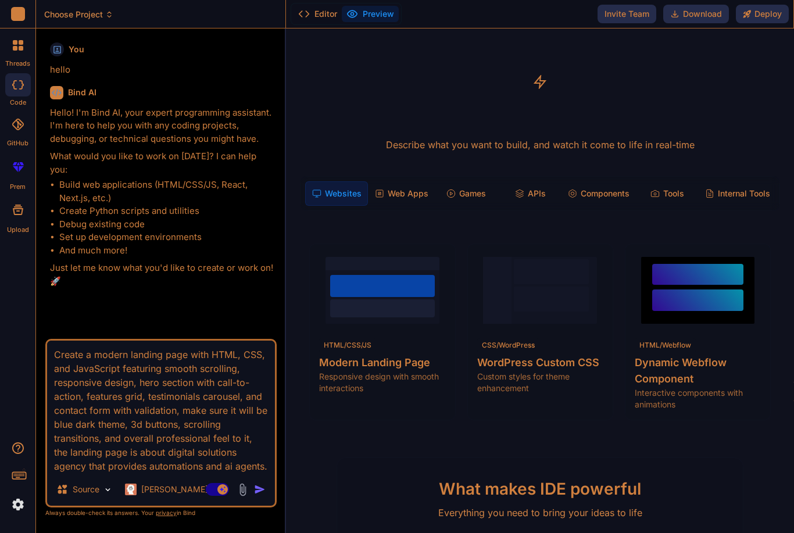
click at [263, 484] on img "button" at bounding box center [260, 490] width 12 height 12
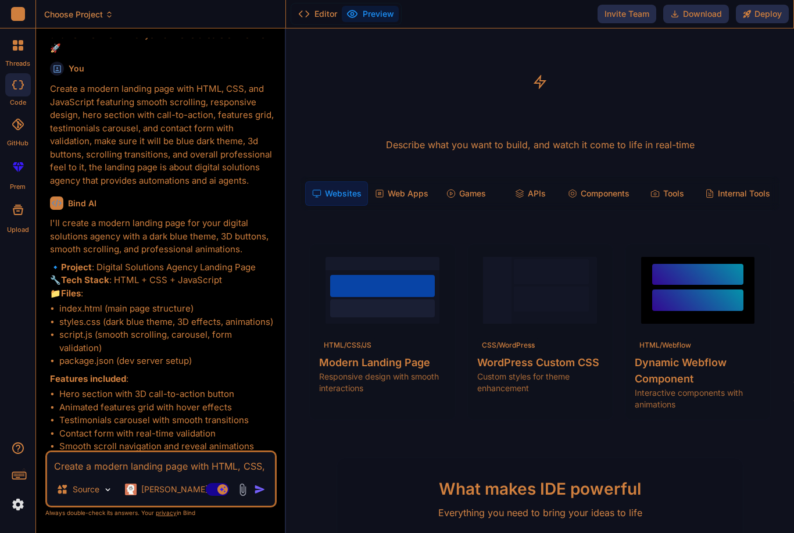
scroll to position [233, 0]
click at [202, 469] on textarea "Create a modern landing page with HTML, CSS, and JavaScript featuring smooth sc…" at bounding box center [161, 462] width 228 height 21
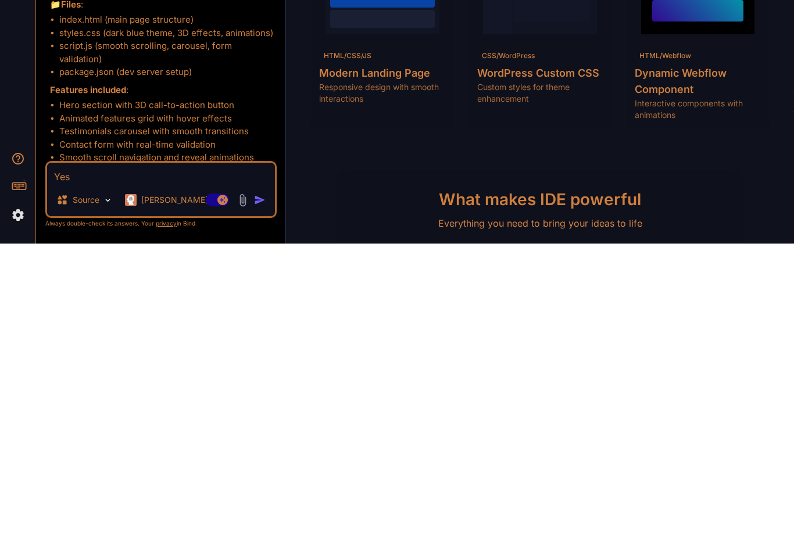
click at [262, 484] on img "button" at bounding box center [260, 490] width 12 height 12
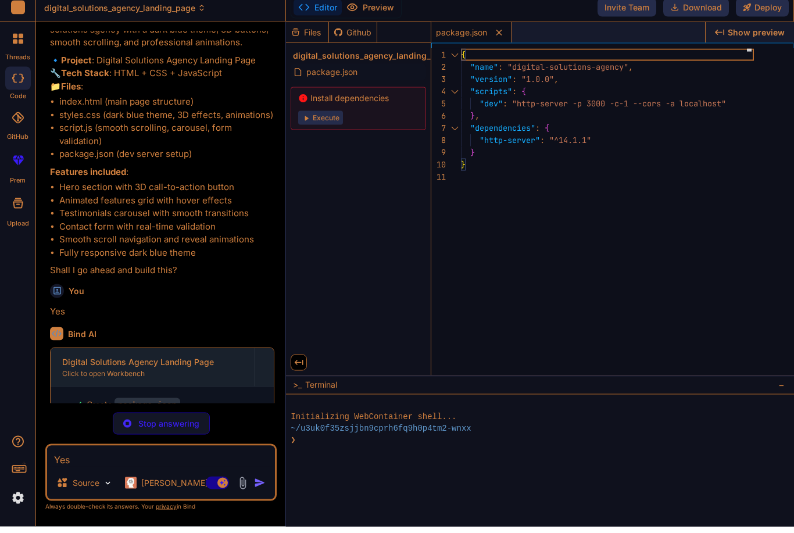
scroll to position [7, 0]
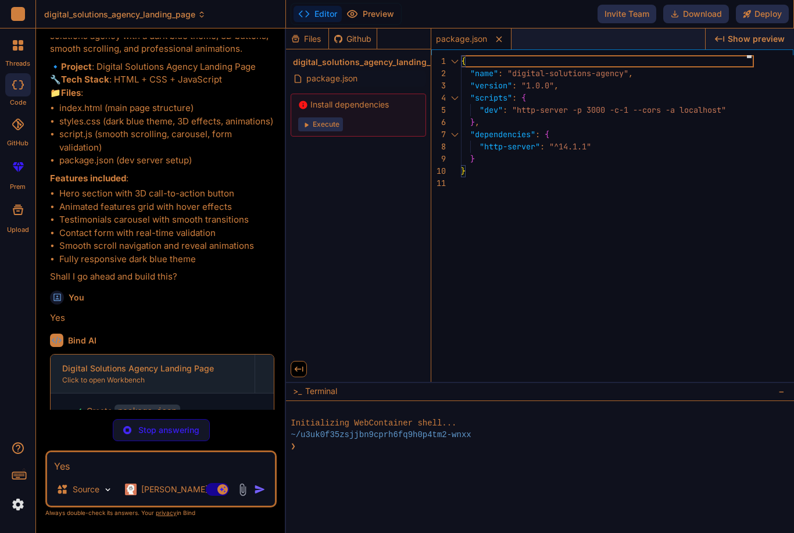
click at [187, 423] on div "Create index.html" at bounding box center [167, 429] width 191 height 12
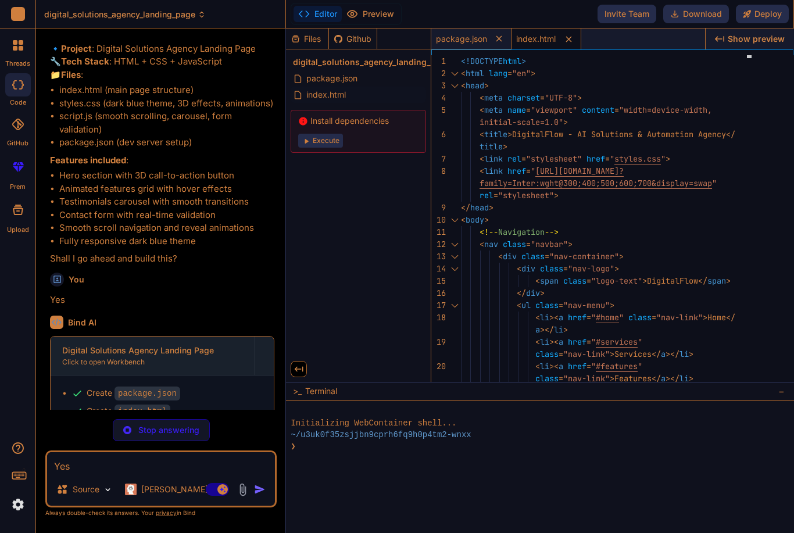
scroll to position [451, 0]
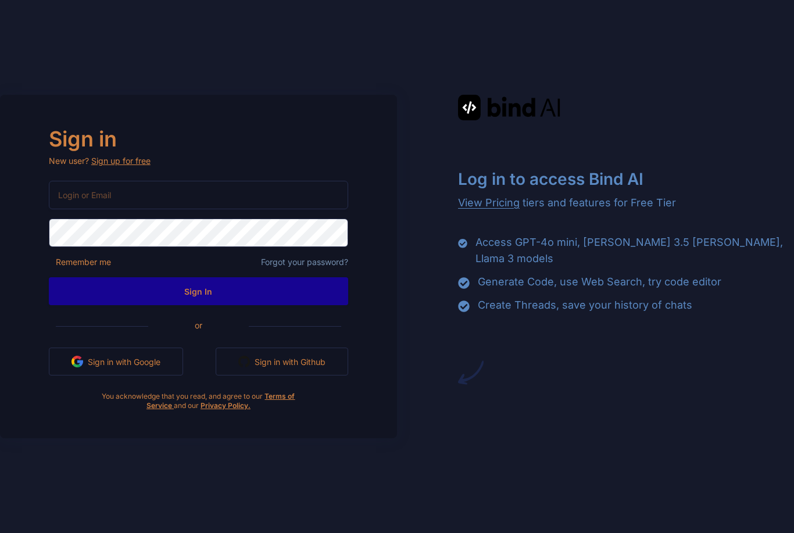
click at [87, 208] on input "email" at bounding box center [198, 195] width 299 height 28
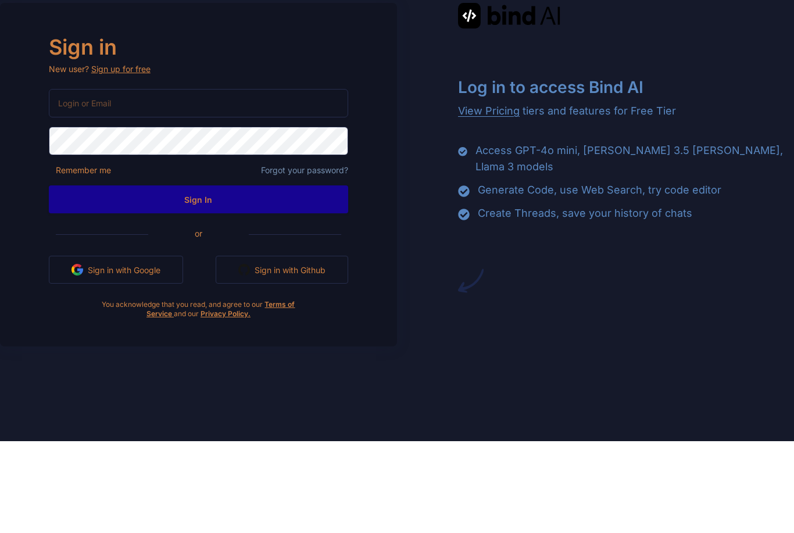
click at [792, 174] on div "Sign in New user? Sign up for free Remember me Forgot your password? Sign In or…" at bounding box center [397, 266] width 794 height 533
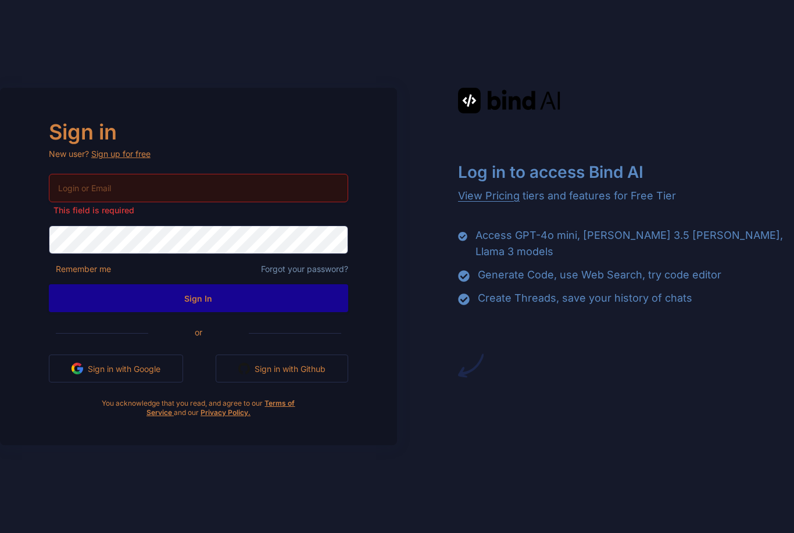
click at [134, 148] on div "Sign up for free" at bounding box center [120, 154] width 59 height 12
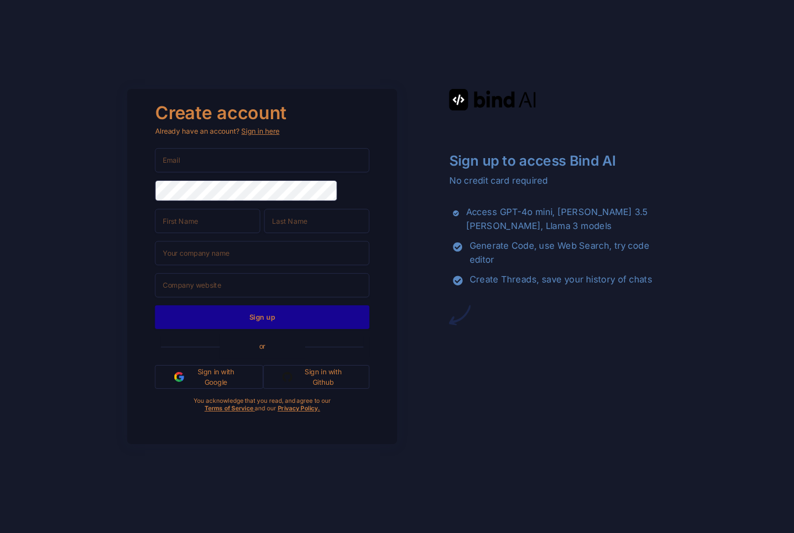
click at [171, 172] on input "email" at bounding box center [262, 160] width 215 height 24
type input "homer"
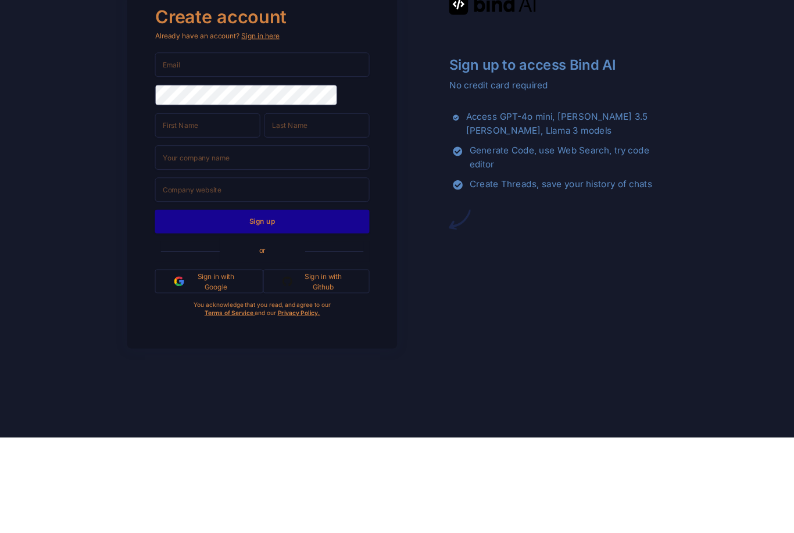
type input "homer5g@icloud.com"
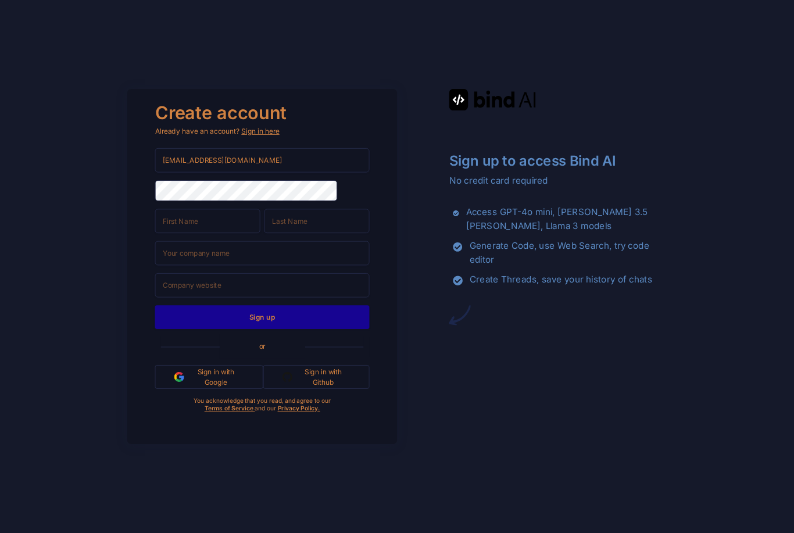
click at [175, 209] on input "text" at bounding box center [207, 221] width 105 height 24
type input "Jake"
click at [291, 209] on input "text" at bounding box center [316, 221] width 105 height 24
type input "J"
type input "Son"
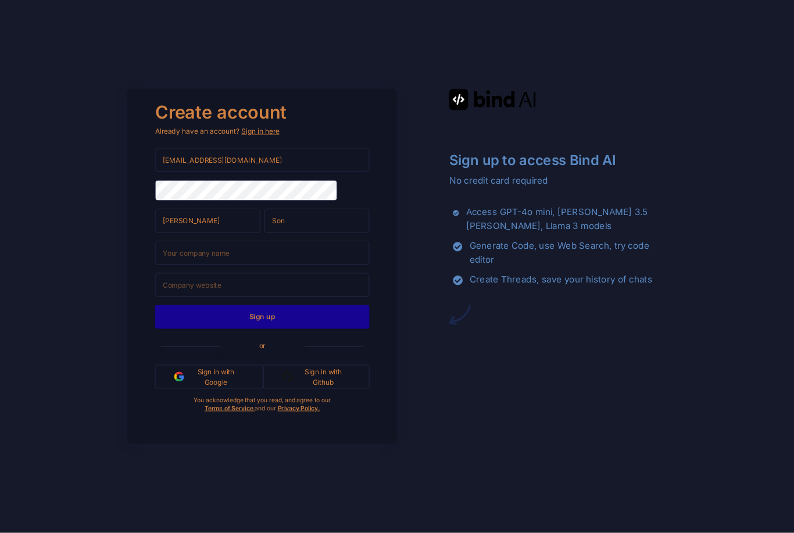
click at [114, 200] on div "Create account Already have an account? Sign in here homer5g@icloud.com Jake So…" at bounding box center [397, 266] width 794 height 533
click at [187, 242] on input "text" at bounding box center [262, 253] width 215 height 24
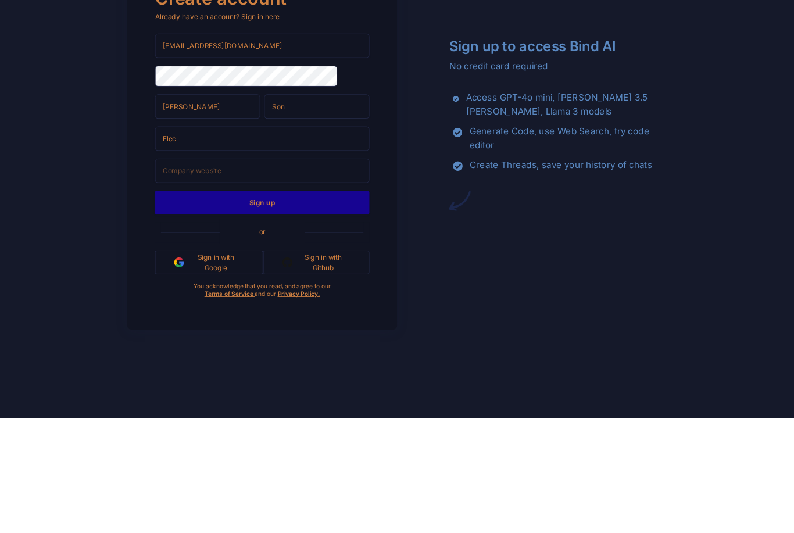
type input "Elec"
click at [769, 195] on div "Create account Already have an account? Sign in here homer5g@icloud.com Jake So…" at bounding box center [397, 266] width 794 height 533
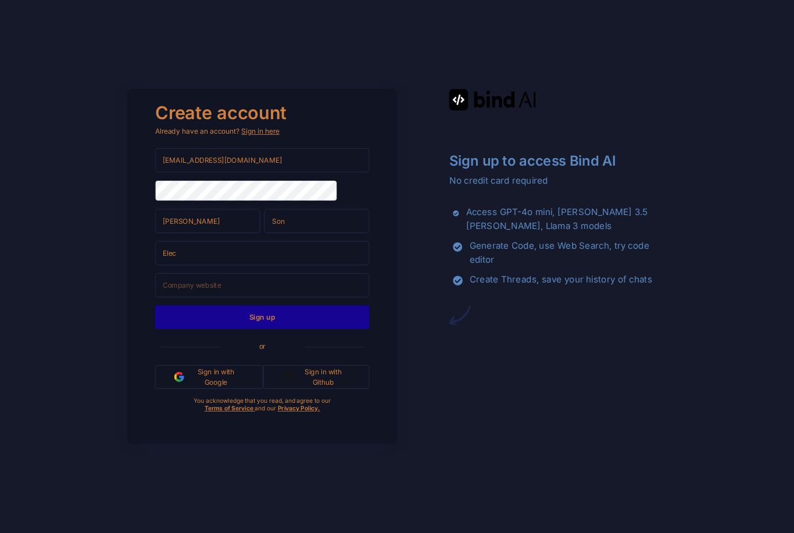
click at [177, 275] on input "text" at bounding box center [262, 285] width 215 height 24
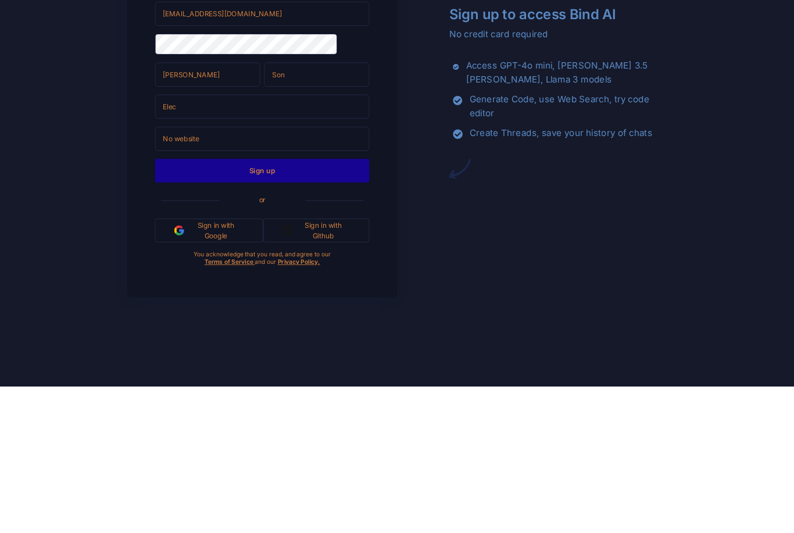
type input "No website"
click at [760, 212] on div "Create account Already have an account? Sign in here homer5g@icloud.com Jake So…" at bounding box center [397, 266] width 794 height 533
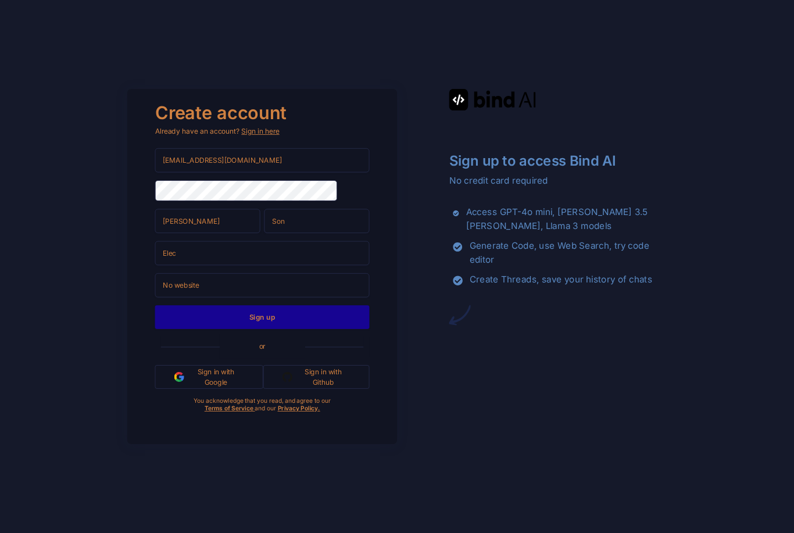
click at [192, 305] on button "Sign up" at bounding box center [262, 317] width 215 height 24
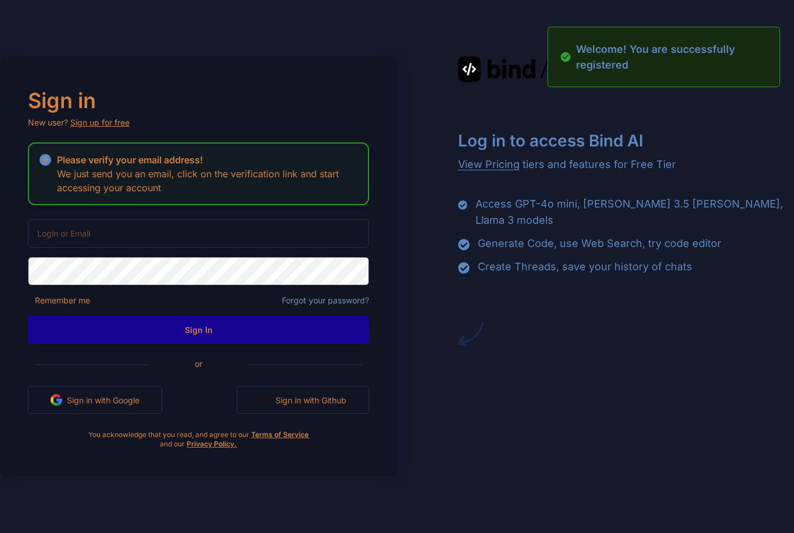
click at [64, 248] on input "email" at bounding box center [198, 233] width 341 height 28
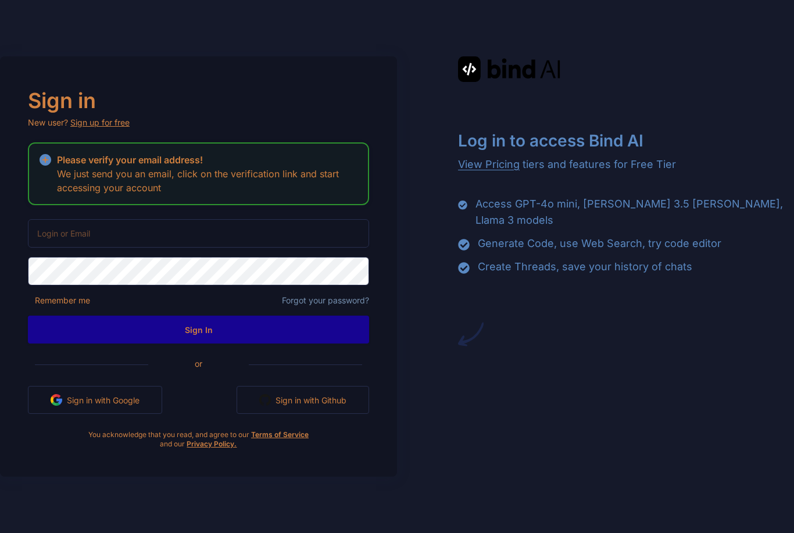
type input "homer5g@icloud.com"
click at [208, 316] on button "Sign In" at bounding box center [198, 330] width 341 height 28
click at [335, 316] on button "Sign In" at bounding box center [198, 330] width 341 height 28
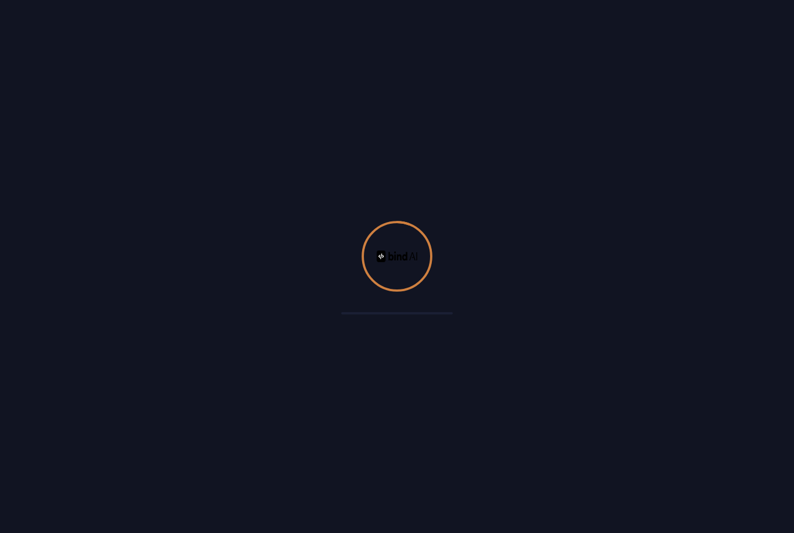
scroll to position [0, 0]
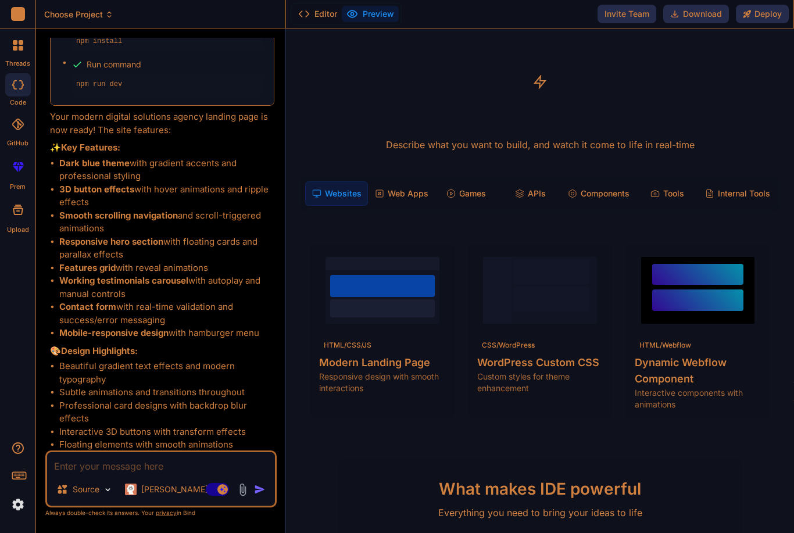
click at [113, 183] on li "3D button effects with hover animations and ripple effects" at bounding box center [166, 196] width 215 height 26
click at [73, 491] on p "Source" at bounding box center [86, 490] width 27 height 12
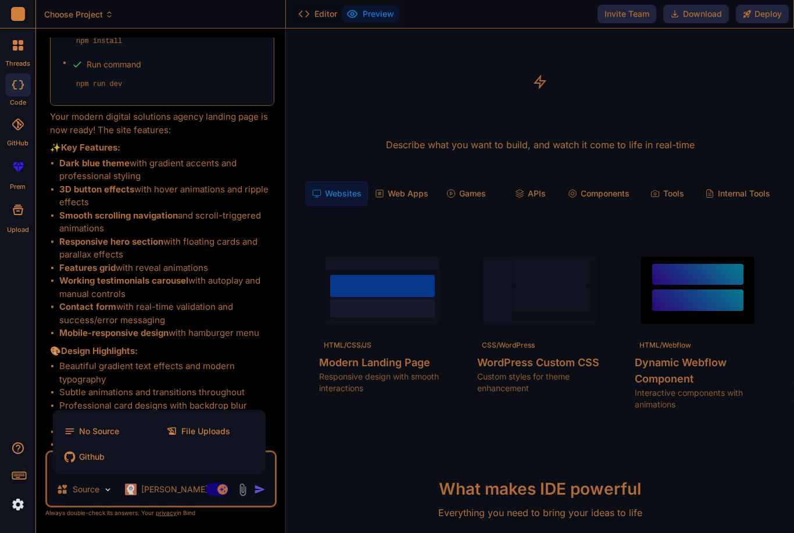
click at [82, 431] on span "No Source" at bounding box center [99, 432] width 40 height 12
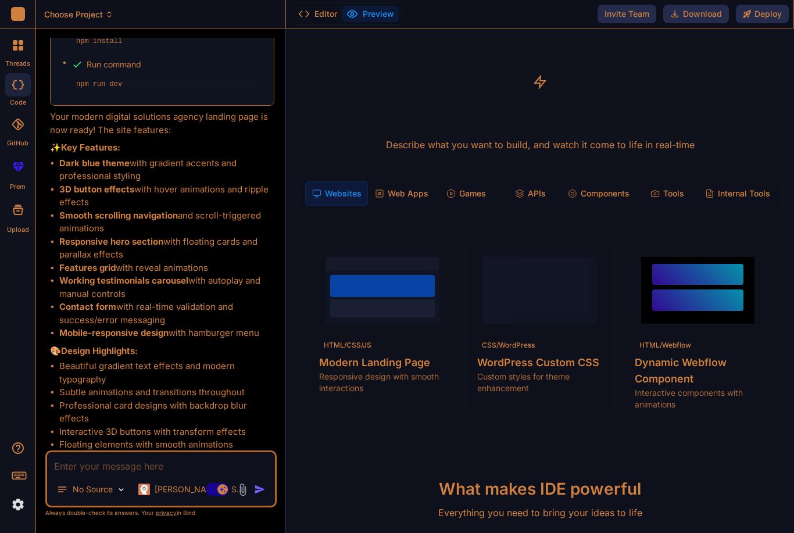
click at [67, 492] on icon at bounding box center [62, 490] width 12 height 12
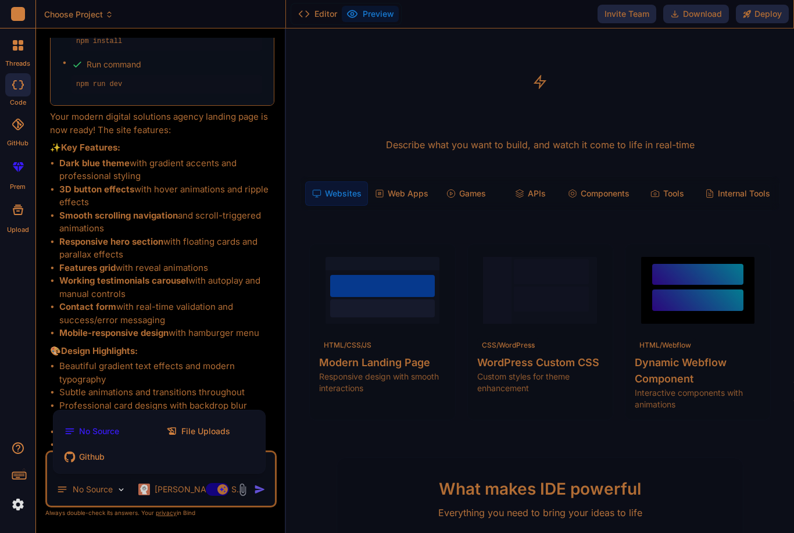
click at [142, 280] on div at bounding box center [397, 266] width 794 height 533
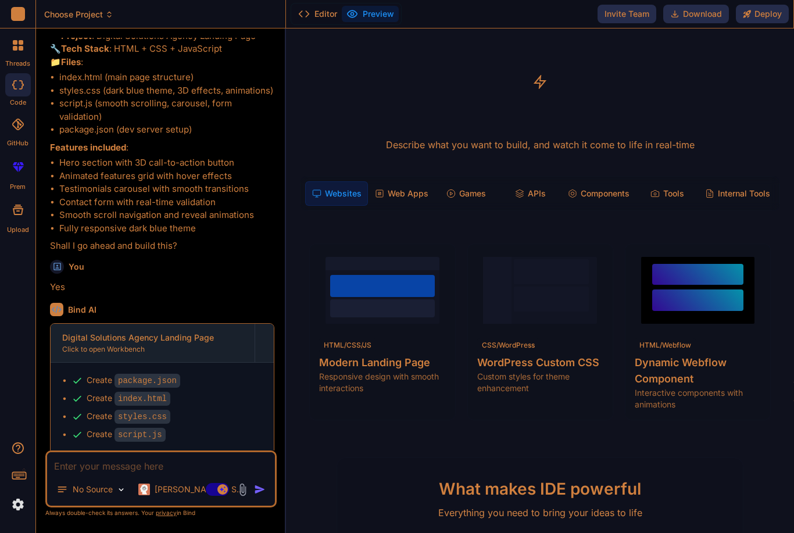
scroll to position [464, 0]
click at [98, 332] on div "Digital Solutions Agency Landing Page" at bounding box center [152, 338] width 181 height 12
click at [169, 332] on div "Digital Solutions Agency Landing Page" at bounding box center [152, 338] width 181 height 12
click at [168, 332] on div "Digital Solutions Agency Landing Page" at bounding box center [152, 338] width 181 height 12
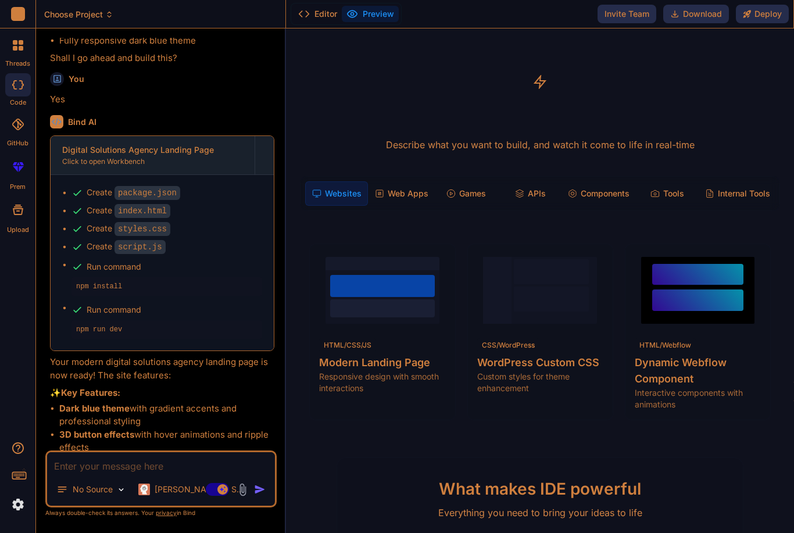
scroll to position [656, 0]
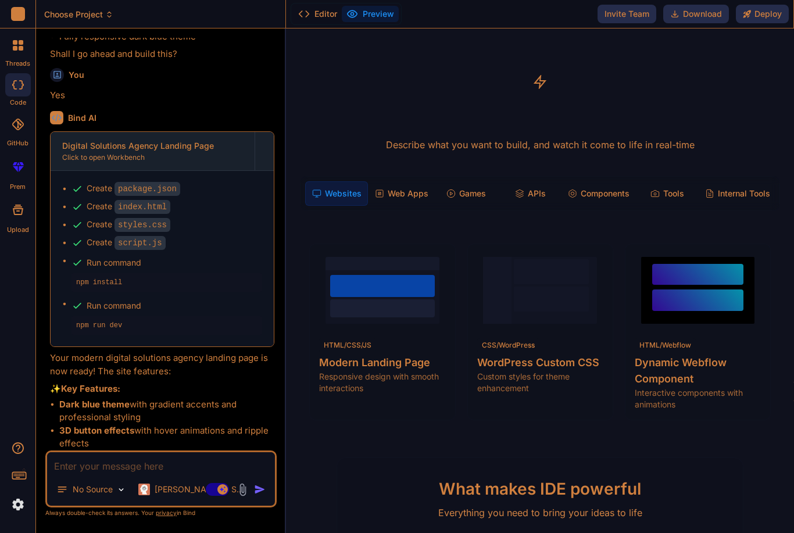
click at [123, 298] on div "Run command" at bounding box center [175, 306] width 176 height 16
click at [92, 297] on div "Create package.json Create index.html Create styles.css Create script.js Run co…" at bounding box center [162, 259] width 223 height 176
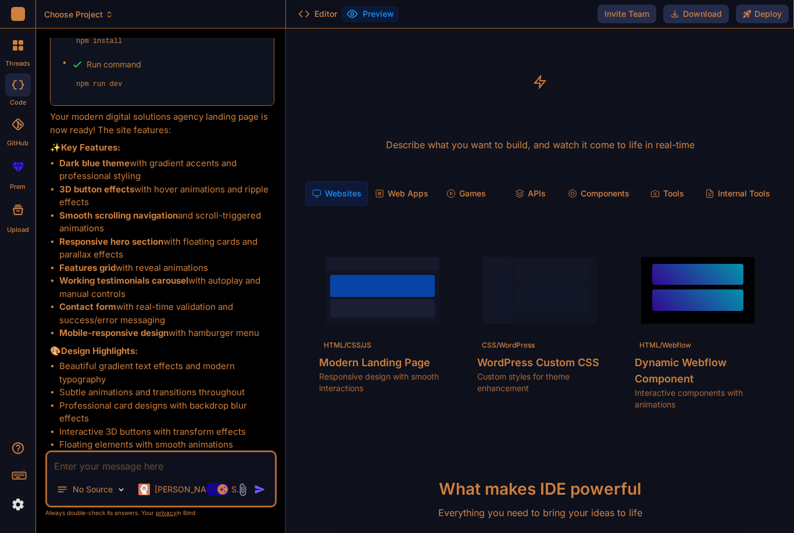
scroll to position [0, 0]
click at [377, 6] on button "Preview" at bounding box center [370, 14] width 57 height 16
click at [365, 16] on button "Preview" at bounding box center [370, 14] width 57 height 16
click at [367, 17] on button "Preview" at bounding box center [370, 14] width 57 height 16
click at [372, 9] on button "Preview" at bounding box center [370, 14] width 57 height 16
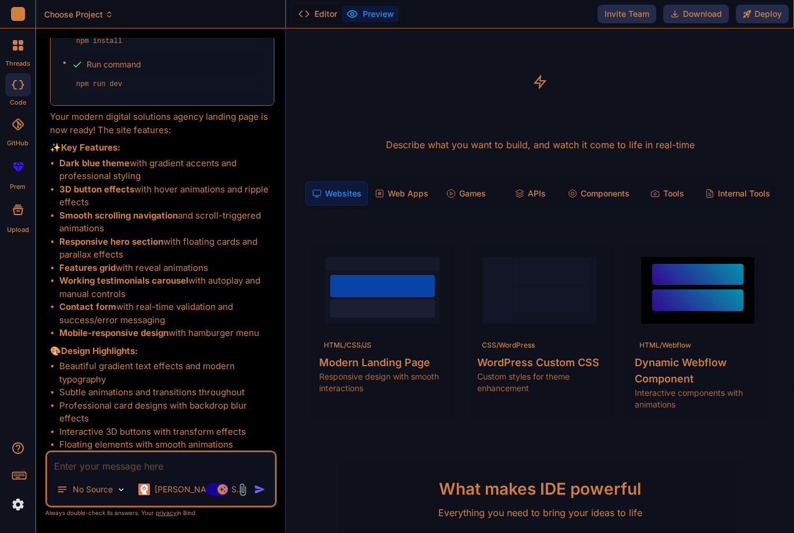
click at [372, 9] on button "Preview" at bounding box center [370, 14] width 57 height 16
click at [374, 10] on button "Preview" at bounding box center [370, 14] width 57 height 16
click at [316, 18] on button "Editor" at bounding box center [318, 14] width 48 height 16
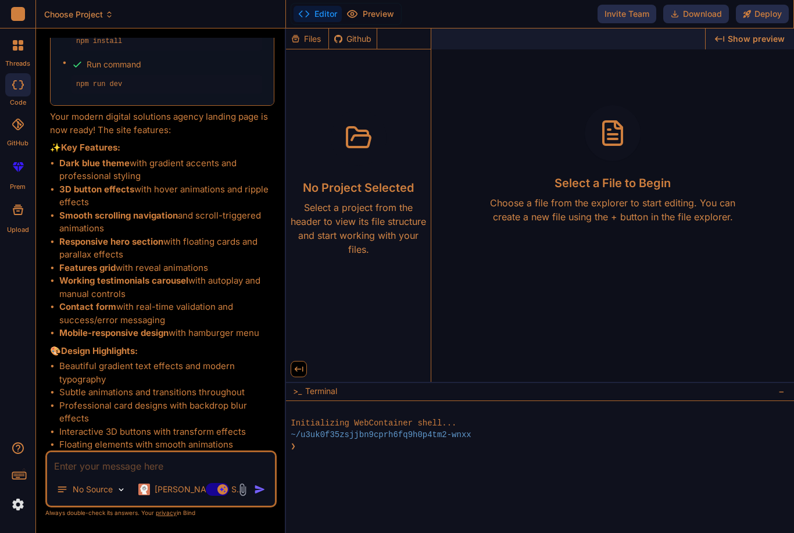
click at [363, 12] on button "Preview" at bounding box center [370, 14] width 57 height 16
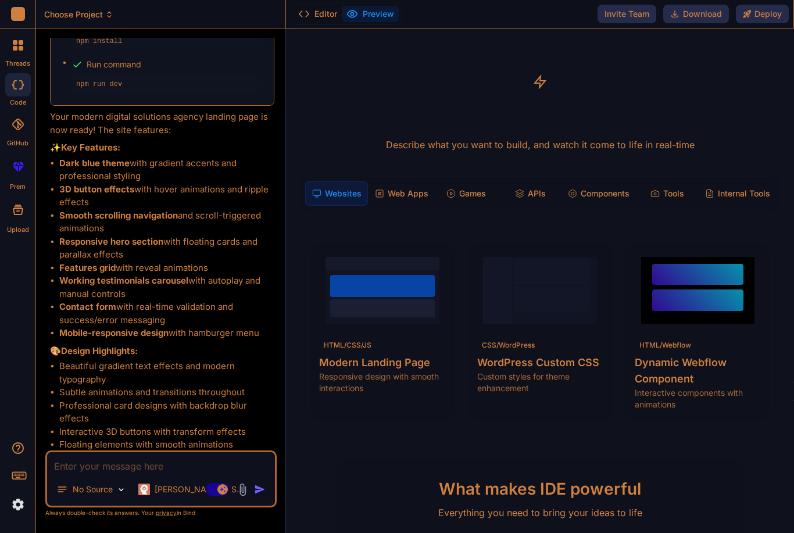
click at [310, 13] on button "Editor" at bounding box center [318, 14] width 48 height 16
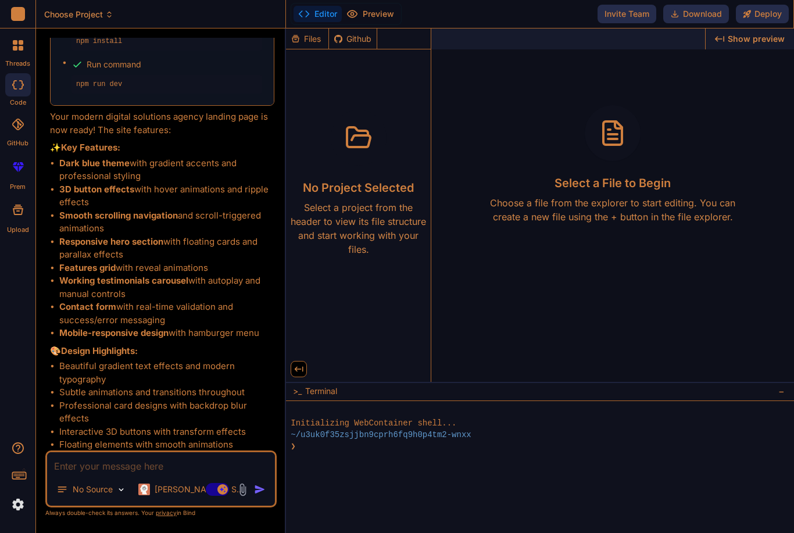
type textarea "x"
click at [306, 33] on div "Files" at bounding box center [307, 39] width 42 height 12
click at [310, 38] on div "Files" at bounding box center [307, 39] width 42 height 12
click at [751, 48] on div "Created with Pixso. Show preview" at bounding box center [750, 38] width 88 height 21
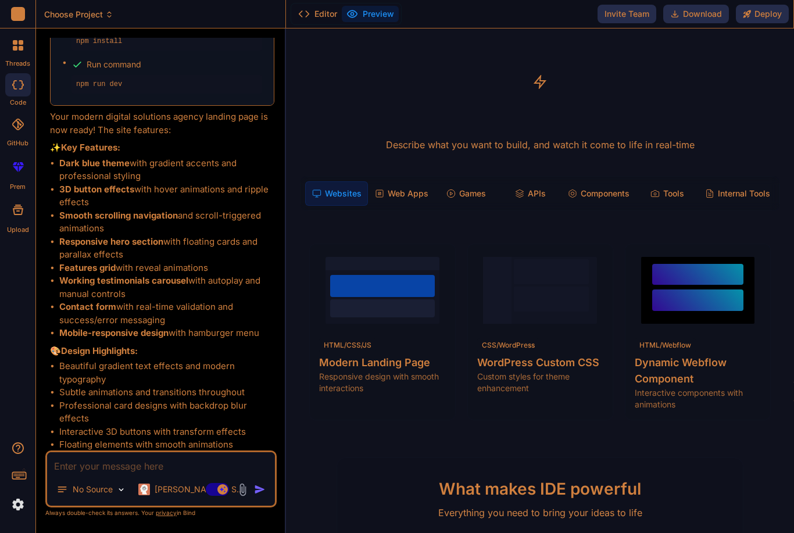
click at [359, 9] on button "Preview" at bounding box center [370, 14] width 57 height 16
click at [384, 15] on button "Preview" at bounding box center [370, 14] width 57 height 16
click at [372, 12] on button "Preview" at bounding box center [370, 14] width 57 height 16
click at [311, 16] on button "Editor" at bounding box center [318, 14] width 48 height 16
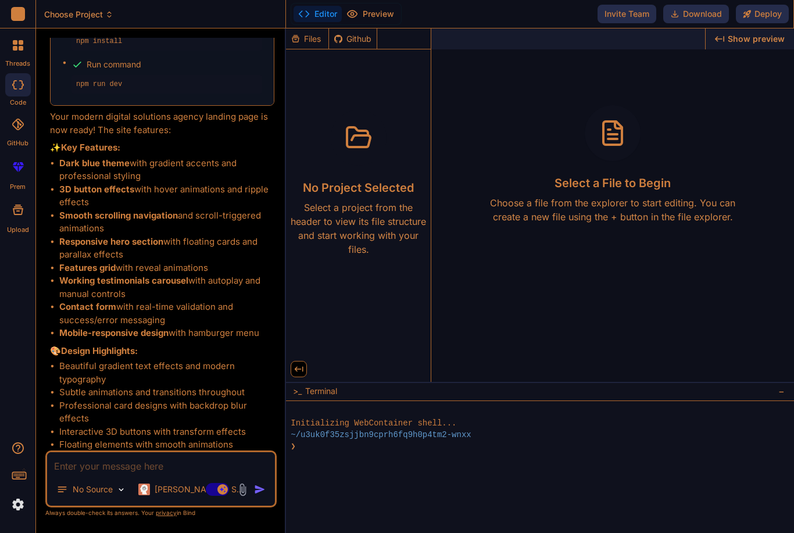
click at [369, 21] on button "Preview" at bounding box center [370, 14] width 57 height 16
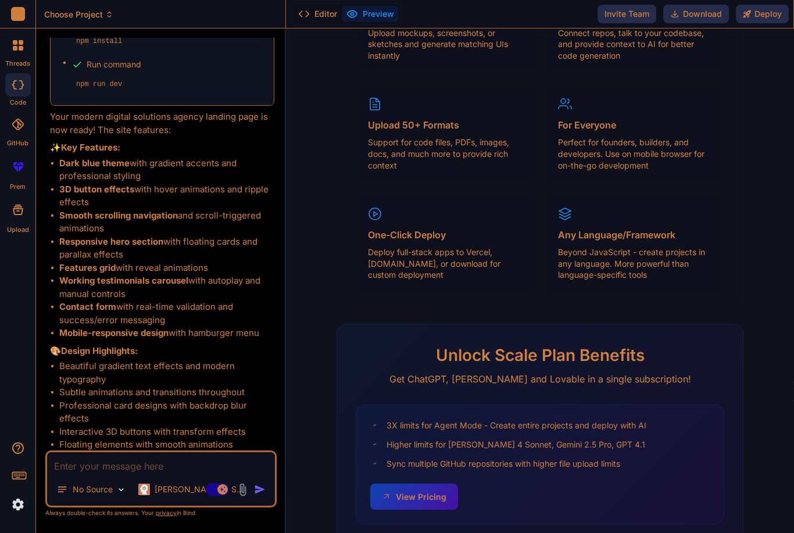
scroll to position [37, 0]
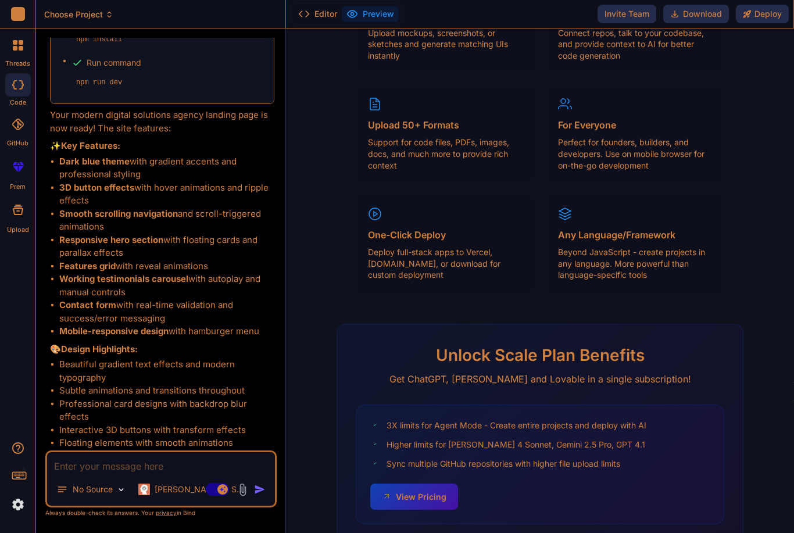
click at [100, 462] on textarea at bounding box center [161, 462] width 228 height 21
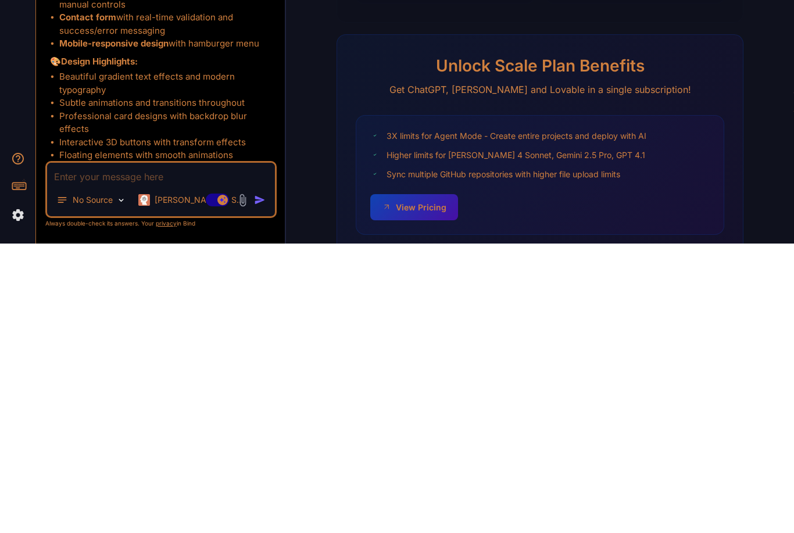
type textarea "I"
type textarea "x"
type textarea "I"
type textarea "x"
type textarea "I d"
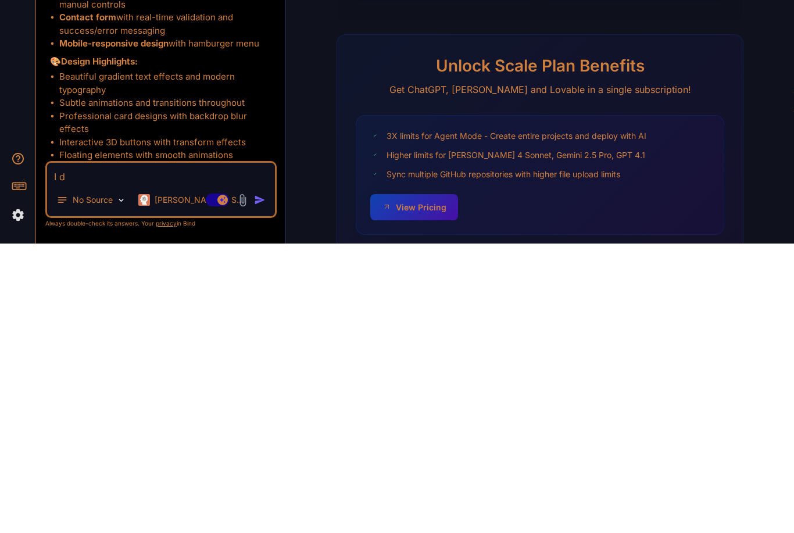
type textarea "x"
type textarea "I do"
type textarea "x"
type textarea "I don"
type textarea "x"
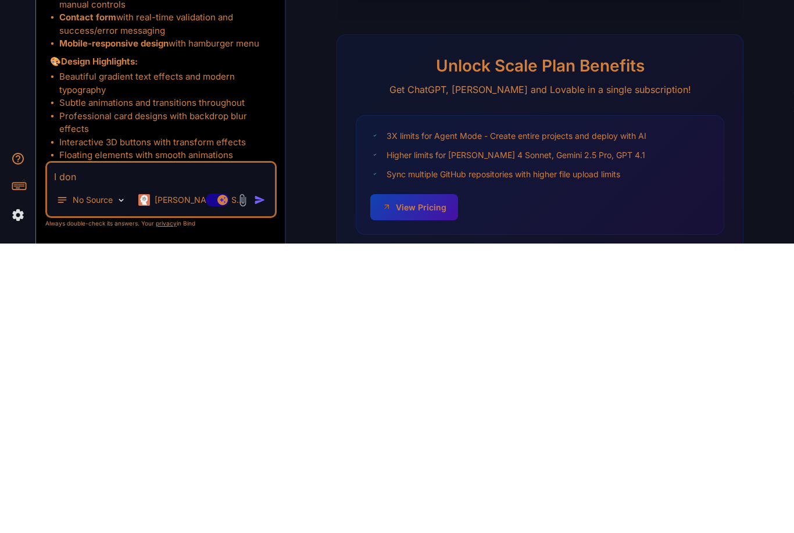
type textarea "I dont"
type textarea "x"
type textarea "I don’t"
type textarea "x"
type textarea "I don’t"
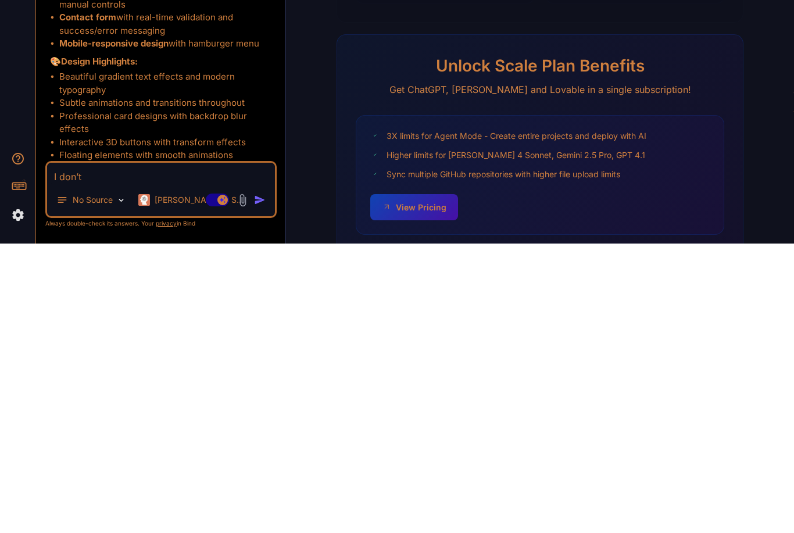
type textarea "x"
type textarea "I don’t s"
type textarea "x"
type textarea "I don’t se"
type textarea "x"
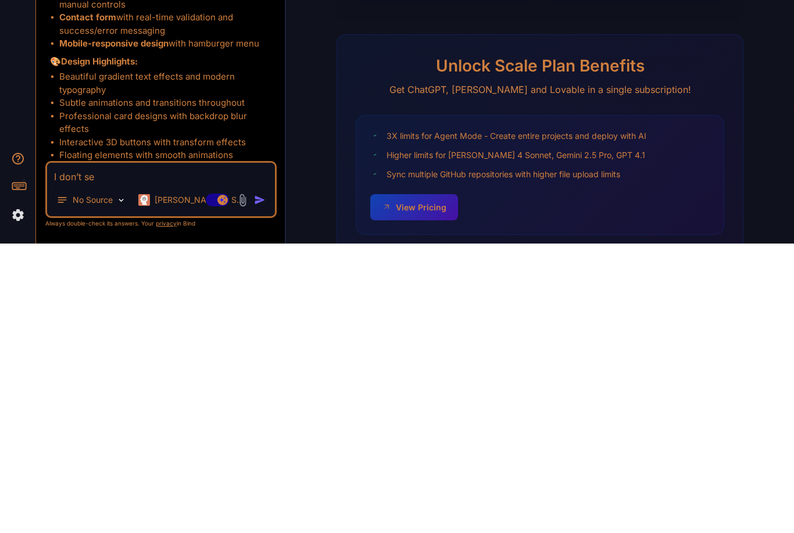
type textarea "I don’t see"
type textarea "x"
type textarea "I don’t see"
type textarea "x"
type textarea "I don’t see i"
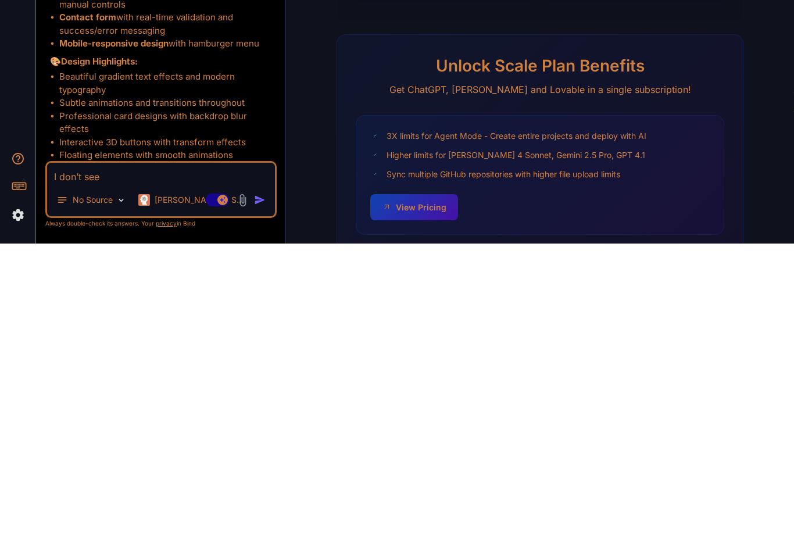
type textarea "x"
type textarea "I don’t see it"
type textarea "x"
type textarea "I don’t see it"
click at [259, 484] on img "button" at bounding box center [260, 490] width 12 height 12
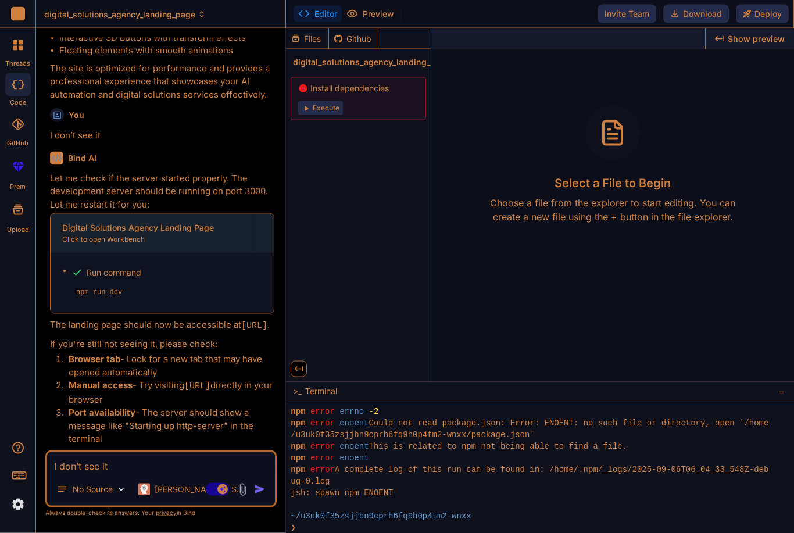
scroll to position [0, 0]
click at [318, 63] on span "digital_solutions_agency_landing_page" at bounding box center [372, 62] width 158 height 12
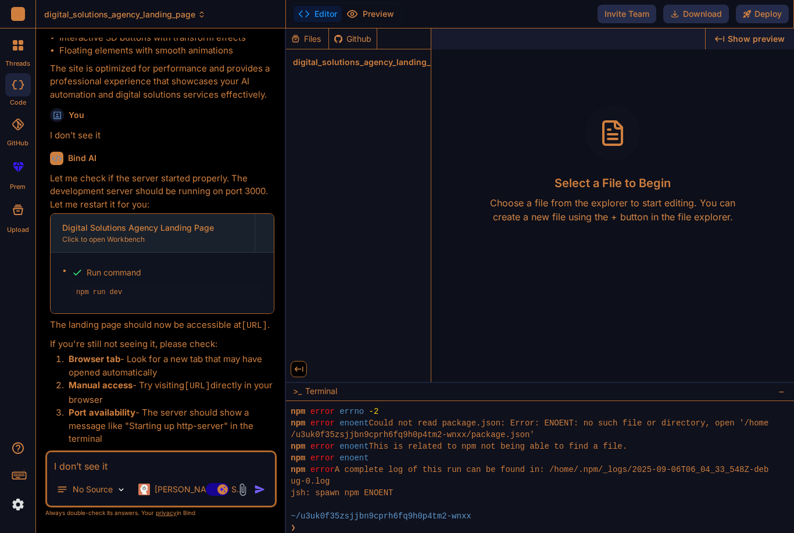
type textarea "x"
click at [766, 40] on span "Show preview" at bounding box center [756, 39] width 57 height 12
click at [99, 473] on textarea "I don’t see it" at bounding box center [161, 462] width 228 height 21
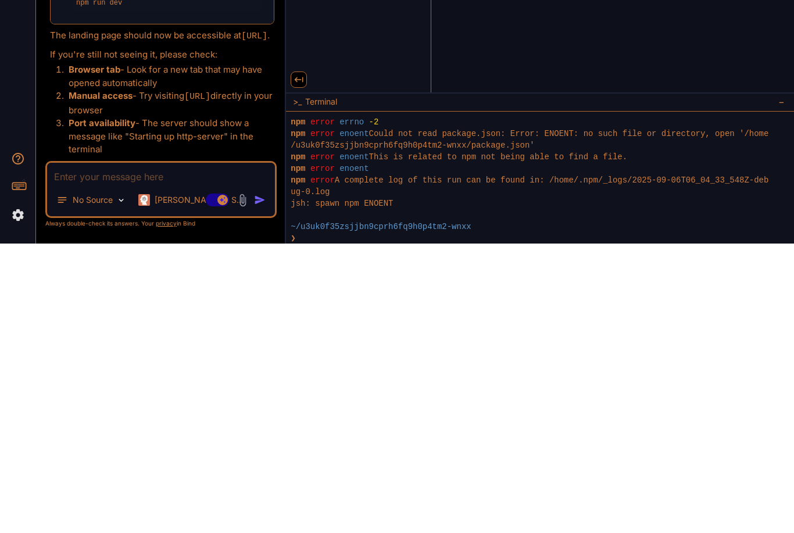
type textarea "I"
type textarea "x"
type textarea "I"
type textarea "x"
type textarea "I h"
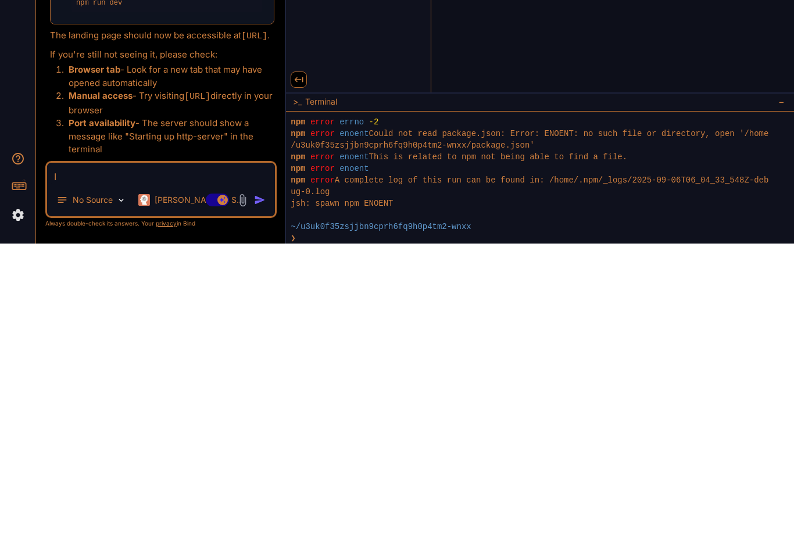
type textarea "x"
type textarea "I ha"
type textarea "x"
type textarea "I hav"
type textarea "x"
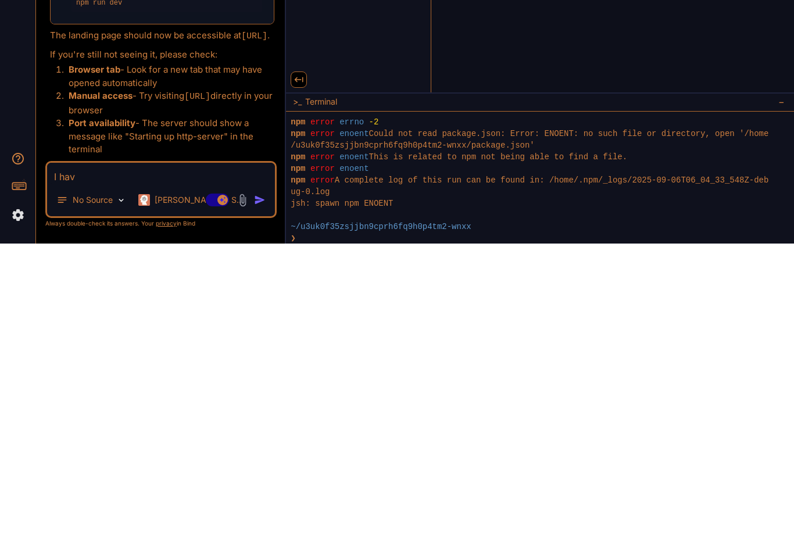
type textarea "I have"
type textarea "x"
type textarea "I have"
type textarea "x"
type textarea "I have t"
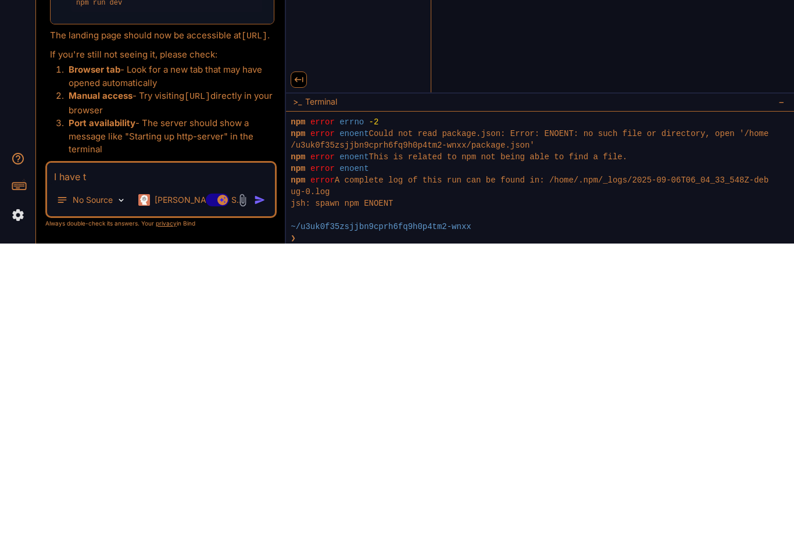
type textarea "x"
type textarea "I have tr"
type textarea "x"
type textarea "I have tro"
type textarea "x"
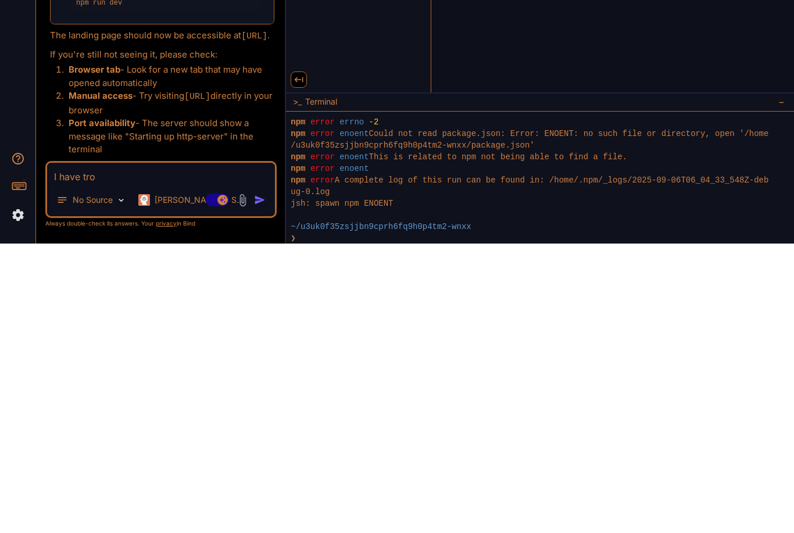
type textarea "I have trouble"
type textarea "x"
type textarea "I have trouble"
type textarea "x"
type textarea "I have trouble"
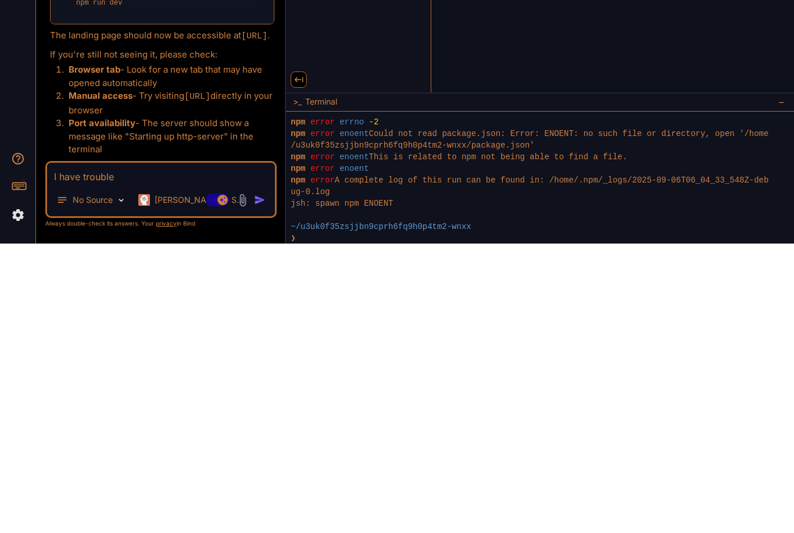
click at [259, 484] on img "button" at bounding box center [260, 490] width 12 height 12
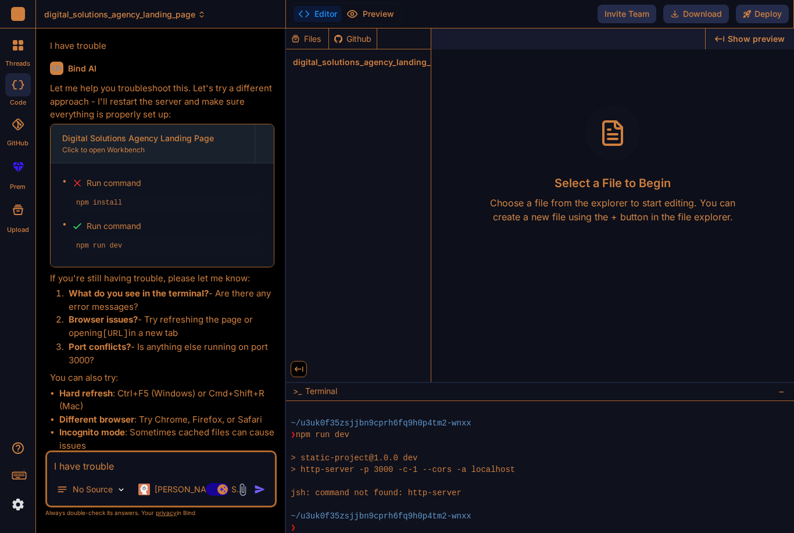
scroll to position [0, 0]
click at [681, 187] on div "Select a File to Begin Choose a file from the explorer to start editing. You ca…" at bounding box center [612, 164] width 363 height 119
click at [628, 193] on div "Select a File to Begin Choose a file from the explorer to start editing. You ca…" at bounding box center [612, 164] width 363 height 119
click at [612, 148] on div at bounding box center [613, 133] width 56 height 56
click at [619, 143] on icon at bounding box center [613, 133] width 28 height 28
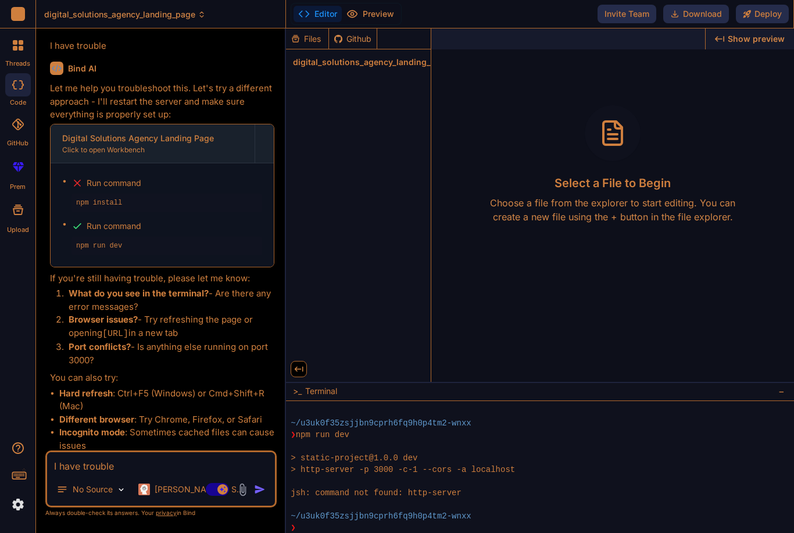
click at [620, 220] on p "Choose a file from the explorer to start editing. You can create a new file usi…" at bounding box center [613, 210] width 260 height 28
click at [108, 467] on textarea "I have trouble" at bounding box center [161, 462] width 228 height 21
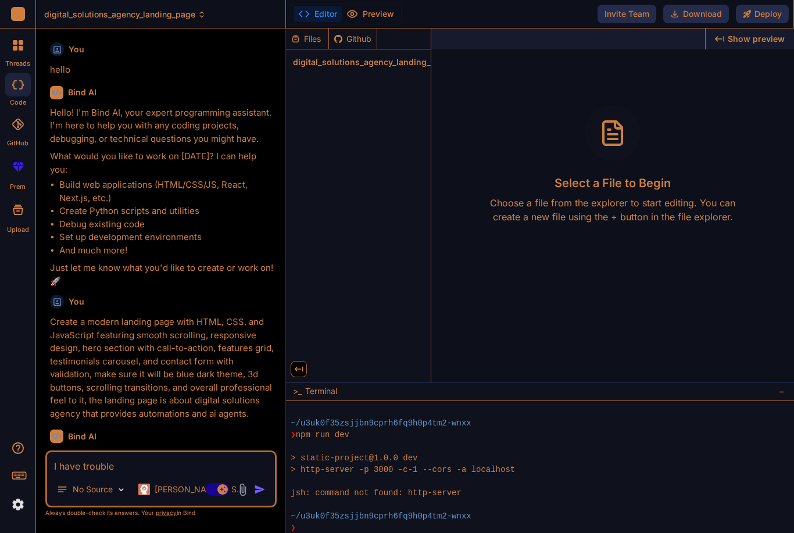
scroll to position [0, 0]
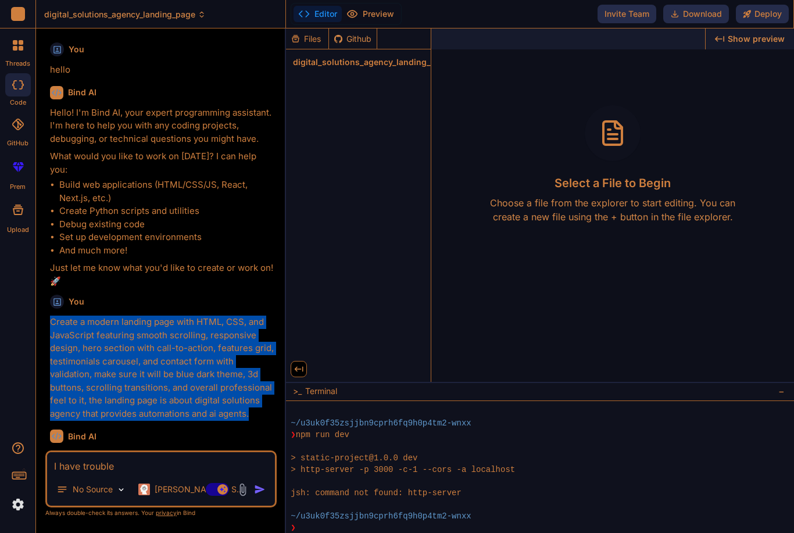
copy p "Create a modern landing page with HTML, CSS, and JavaScript featuring smooth sc…"
click at [12, 73] on div at bounding box center [18, 84] width 26 height 23
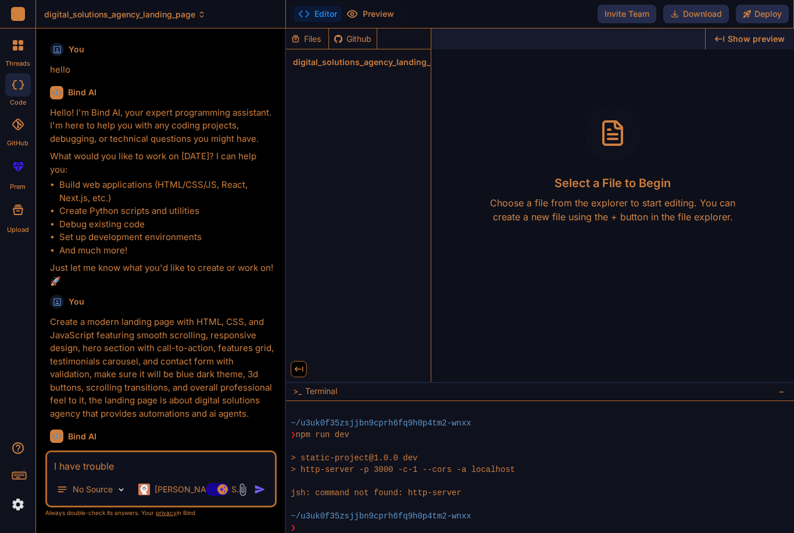
click at [13, 49] on icon at bounding box center [15, 48] width 5 height 5
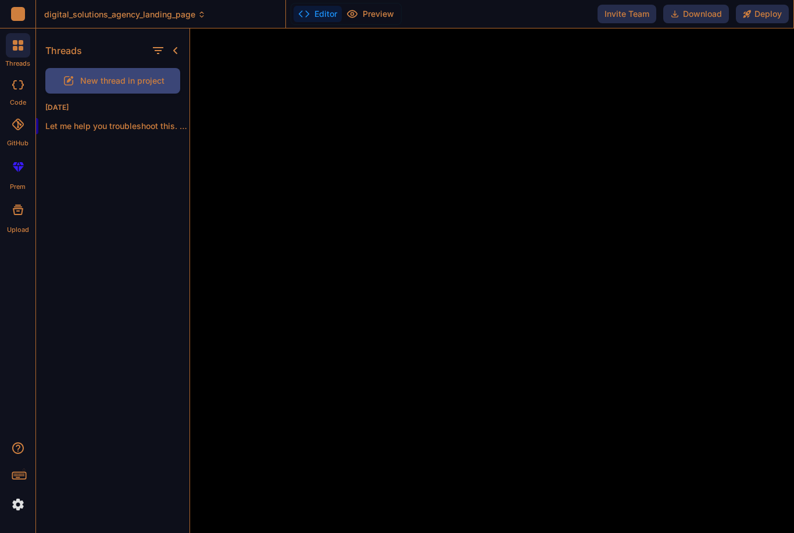
click at [86, 76] on span "New thread in project" at bounding box center [122, 81] width 84 height 12
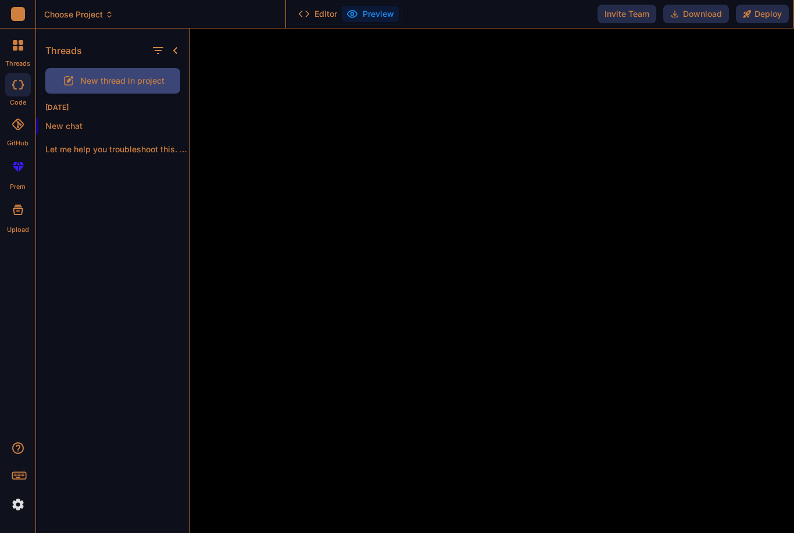
scroll to position [453, 0]
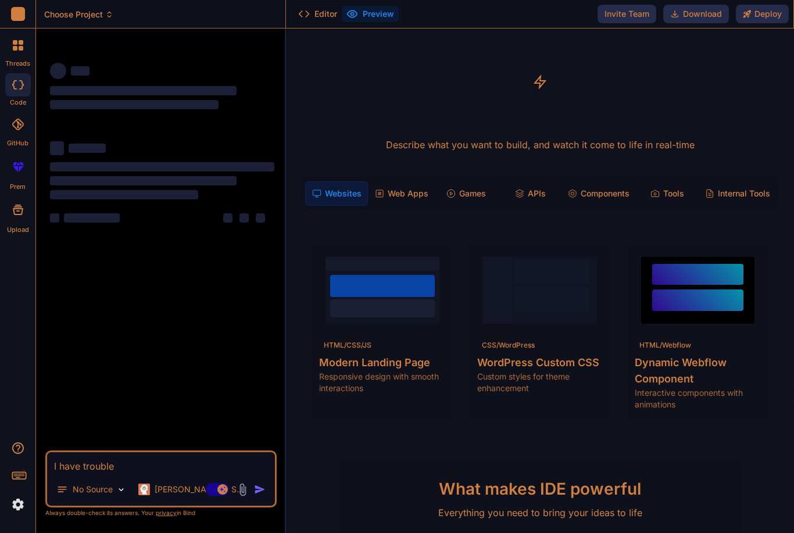
type textarea "x"
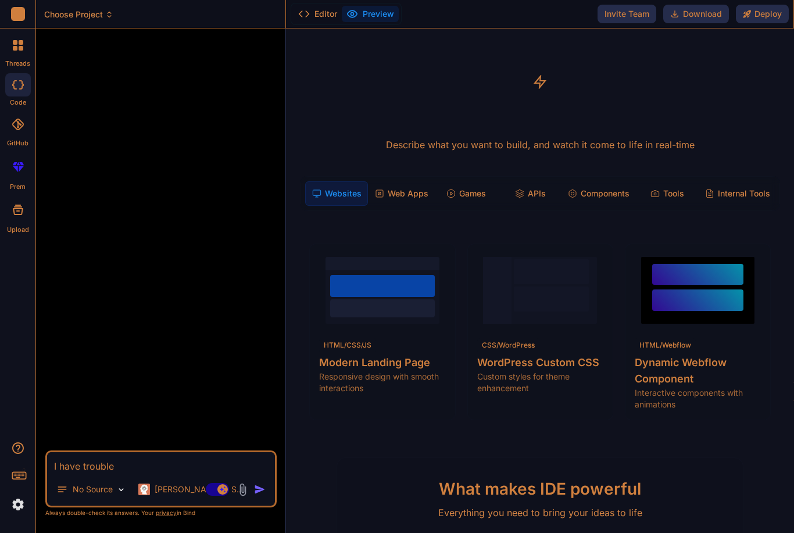
click at [111, 473] on textarea "I have trouble" at bounding box center [161, 462] width 228 height 21
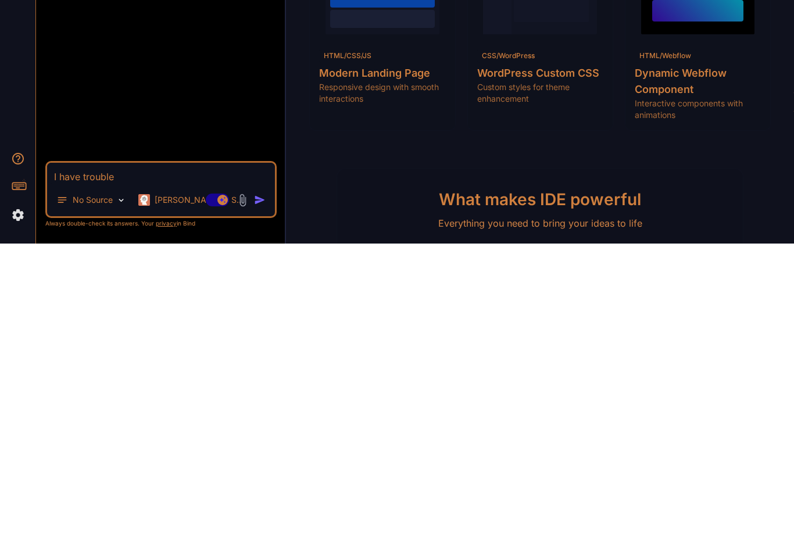
paste textarea "Create a modern landing page with HTML, CSS, and JavaScript featuring smooth sc…"
type textarea "Create a modern landing page with HTML, CSS, and JavaScript featuring smooth sc…"
type textarea "x"
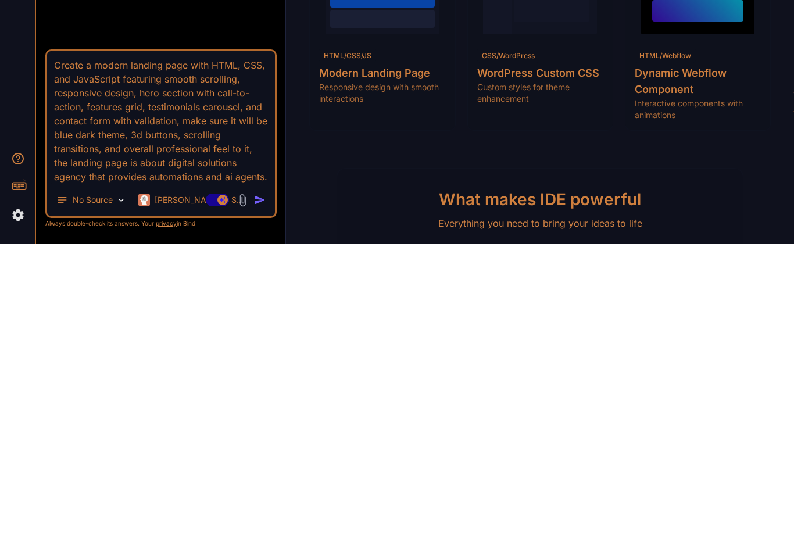
type textarea "Create a modern landing page with HTML, CSS, and JavaScript featuring smooth sc…"
click at [255, 484] on img "button" at bounding box center [260, 490] width 12 height 12
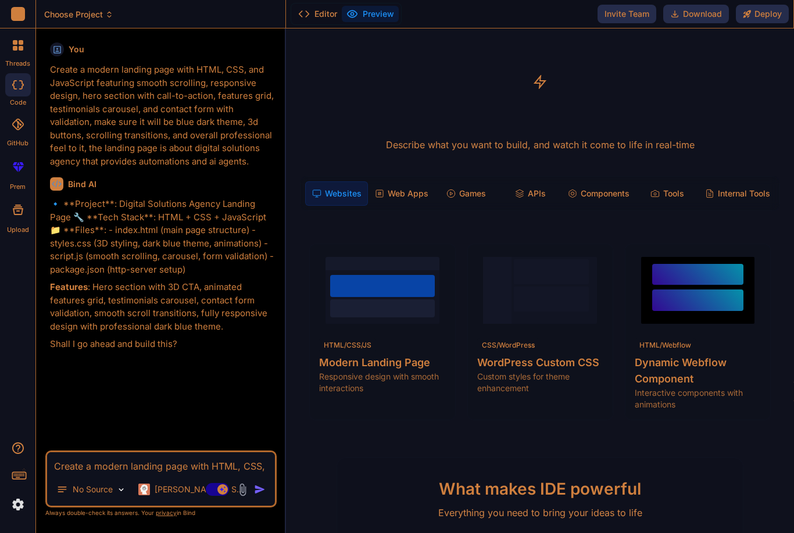
type textarea "x"
click at [144, 455] on textarea "Create a modern landing page with HTML, CSS, and JavaScript featuring smooth sc…" at bounding box center [161, 462] width 228 height 21
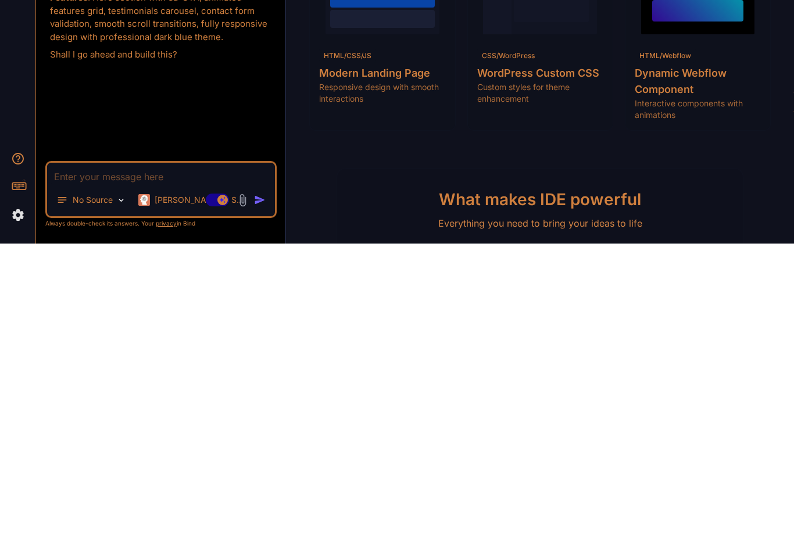
type textarea "Y"
type textarea "x"
type textarea "Ye"
type textarea "x"
type textarea "Yes"
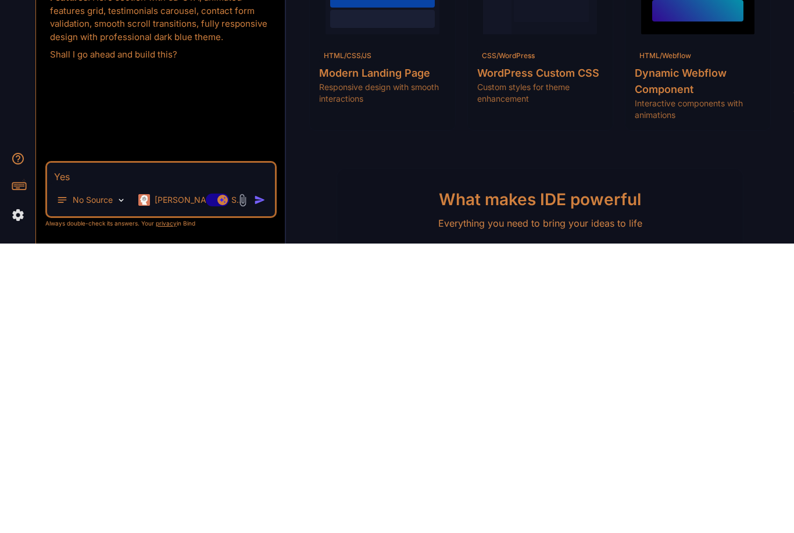
type textarea "x"
type textarea "Yes"
click at [259, 484] on img "button" at bounding box center [260, 490] width 12 height 12
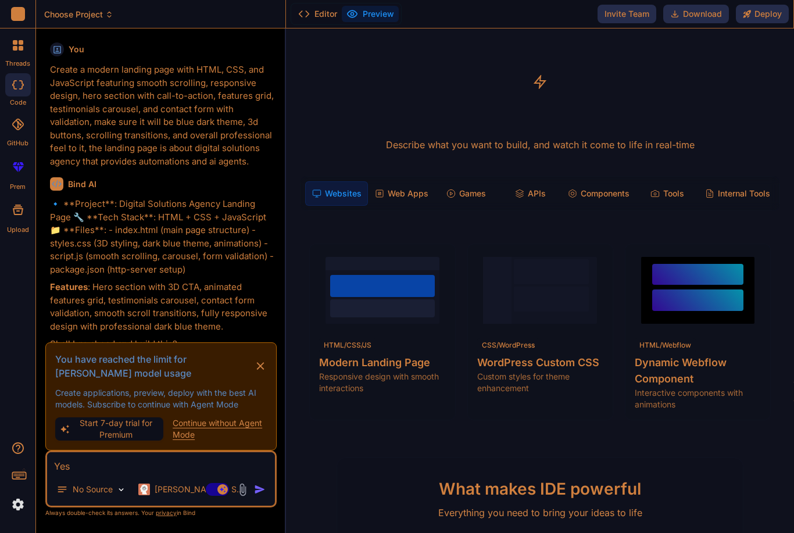
click at [158, 484] on p "[PERSON_NAME] 4 S.." at bounding box center [198, 490] width 87 height 12
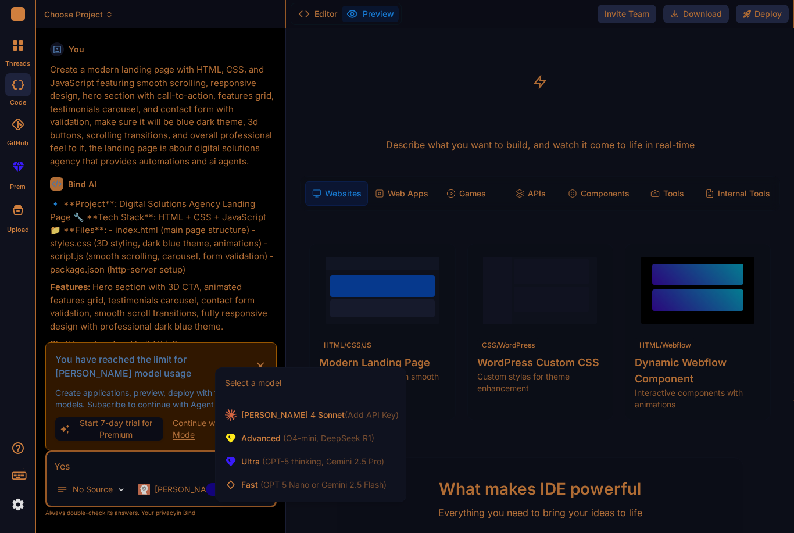
click at [253, 433] on span "Advanced (O4-mini, DeepSeek R1)" at bounding box center [307, 439] width 133 height 12
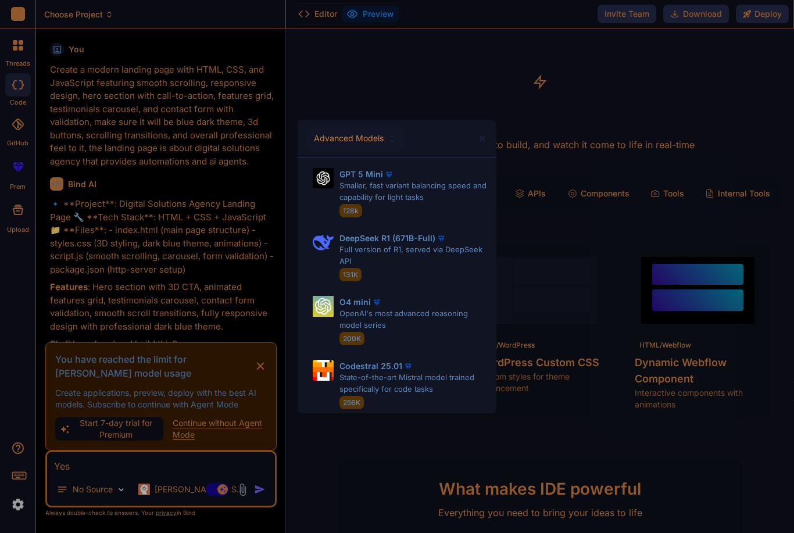
click at [462, 199] on p "Smaller, fast variant balancing speed and capability for light tasks" at bounding box center [414, 191] width 148 height 23
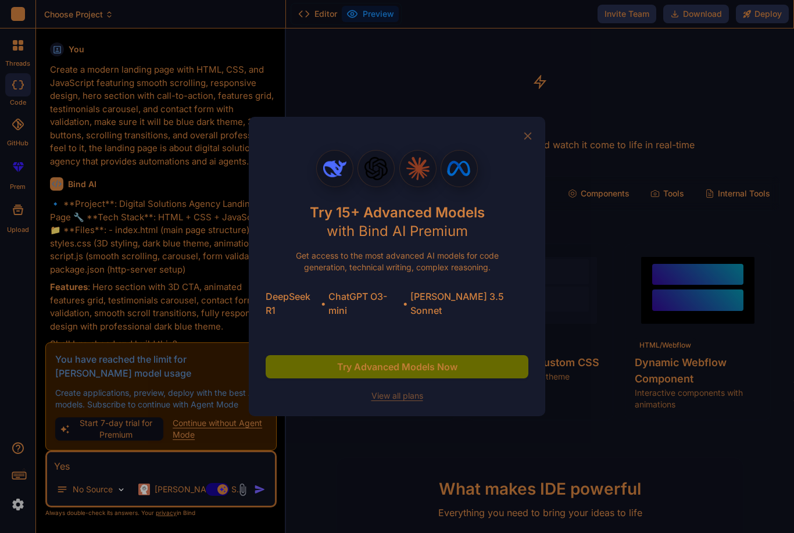
click at [446, 360] on span "Try Advanced Models Now" at bounding box center [397, 367] width 120 height 14
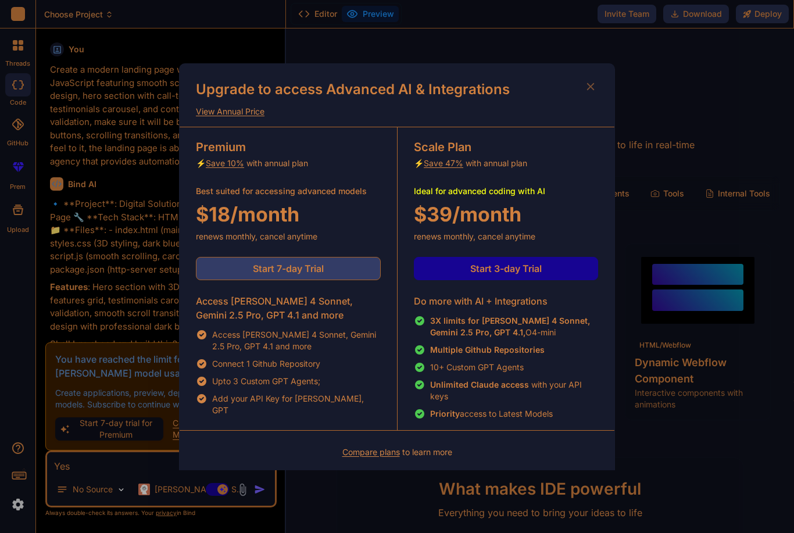
click at [594, 89] on icon at bounding box center [590, 86] width 13 height 13
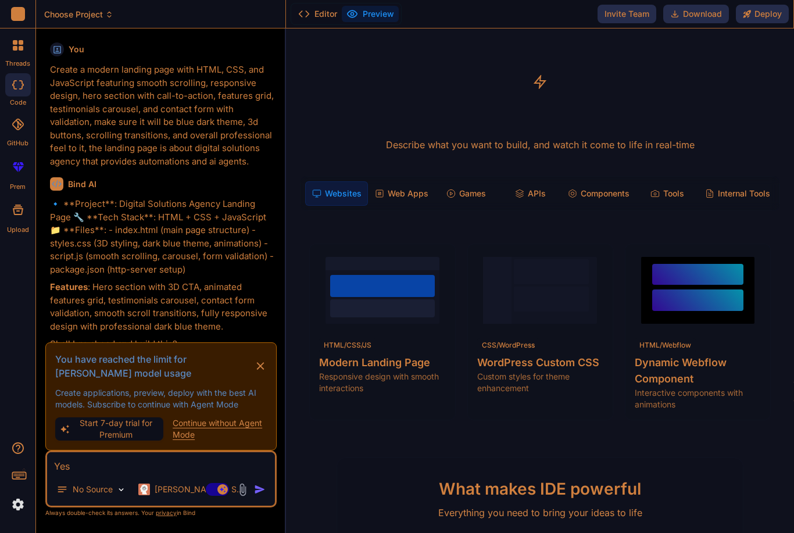
click at [192, 426] on div "Continue without Agent Mode" at bounding box center [220, 428] width 94 height 23
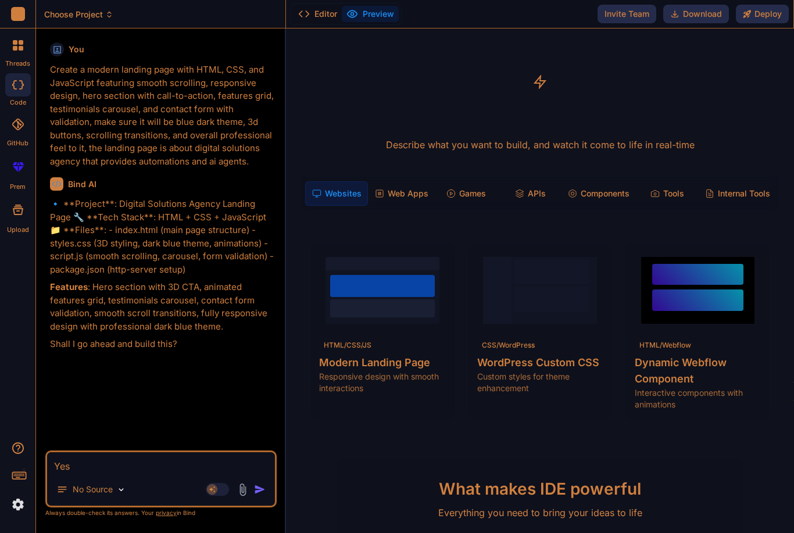
click at [212, 487] on rect at bounding box center [212, 489] width 10 height 10
click at [260, 489] on img "button" at bounding box center [260, 490] width 12 height 12
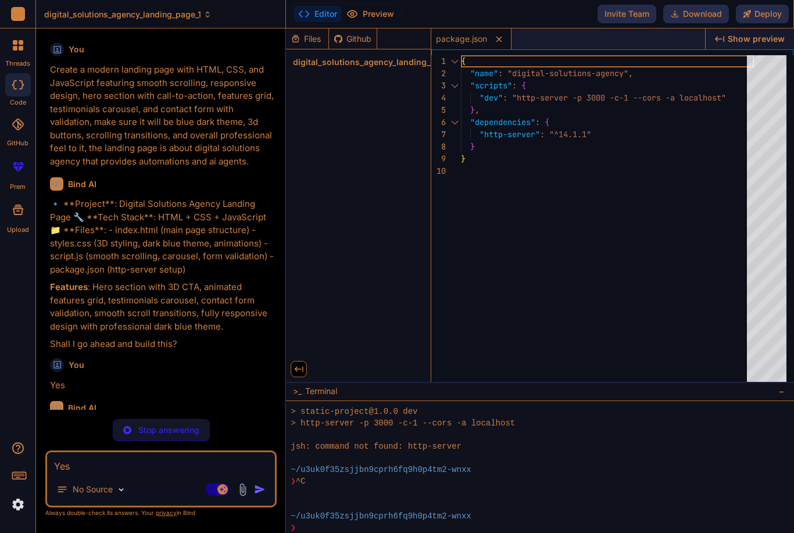
type textarea "x"
type textarea "<script src="script.js"></script> </body> </html>"
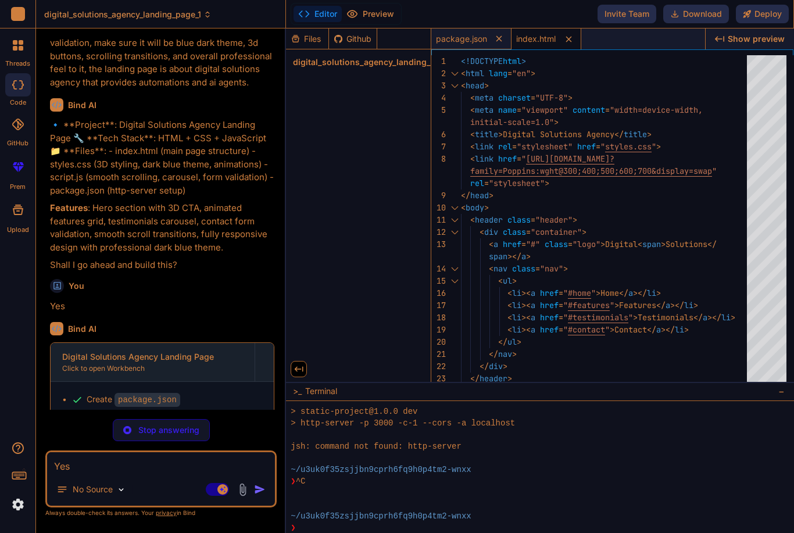
scroll to position [78, 0]
type textarea "x"
type textarea ".hero-content h1 { font-size: 36px; } .nav ul { display: none; } }"
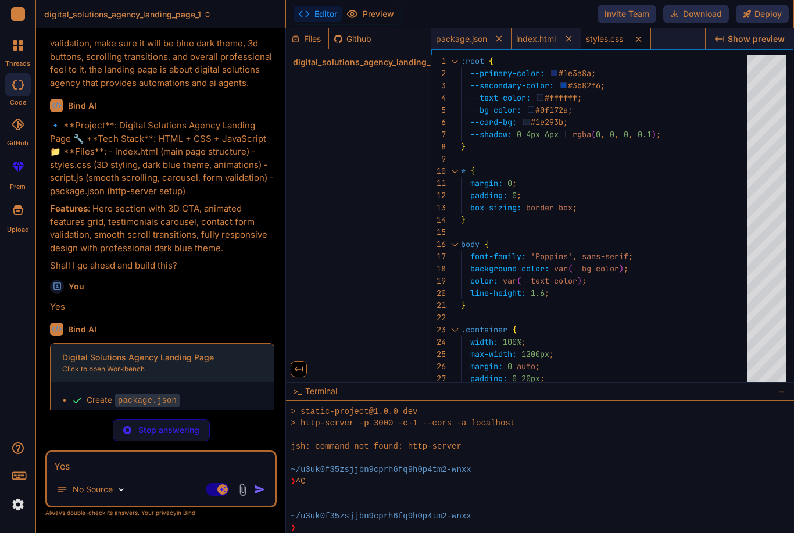
type textarea "x"
type textarea "}); window.addEventListener('scroll', animateOnScroll); animateOnScroll(); // R…"
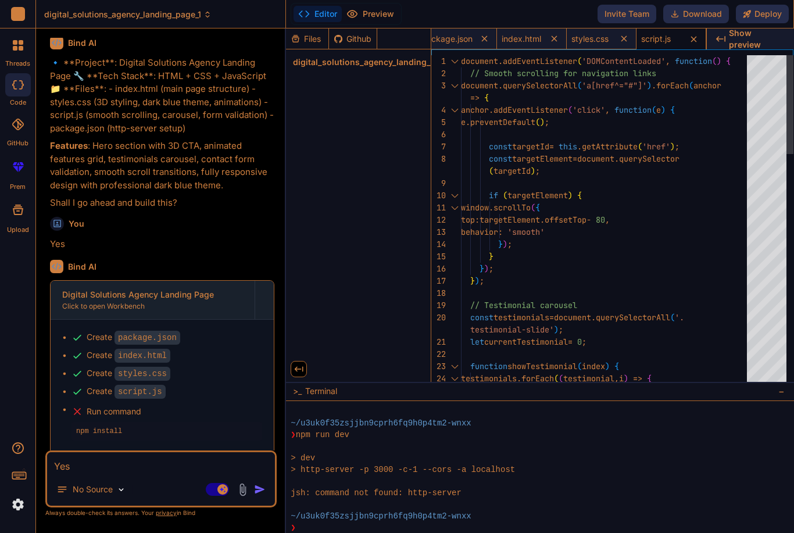
scroll to position [0, 0]
type textarea "x"
click at [166, 470] on textarea "Yes" at bounding box center [161, 462] width 228 height 21
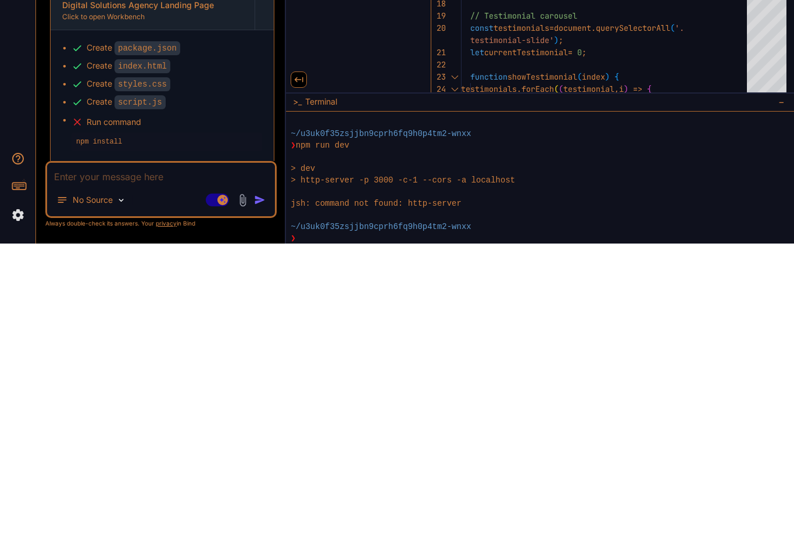
type textarea "C"
type textarea "x"
type textarea "Ca"
type textarea "x"
type textarea "Can"
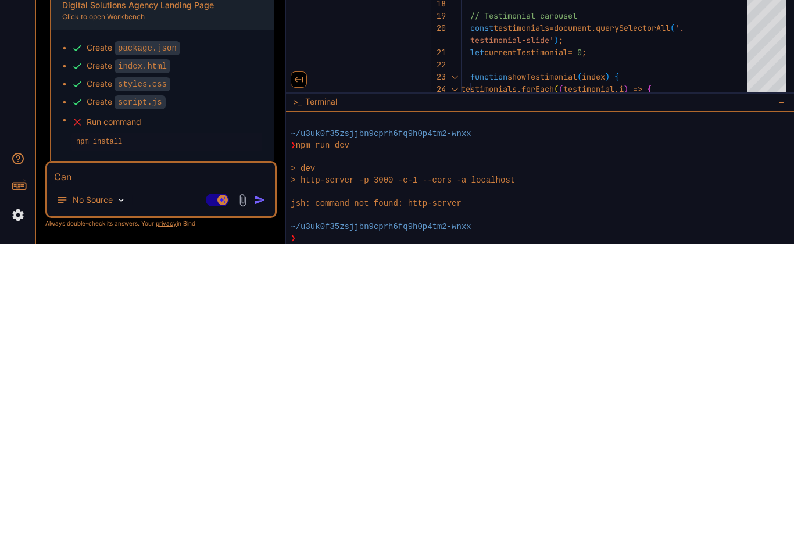
type textarea "x"
type textarea "Can"
type textarea "x"
type textarea "Can y"
type textarea "x"
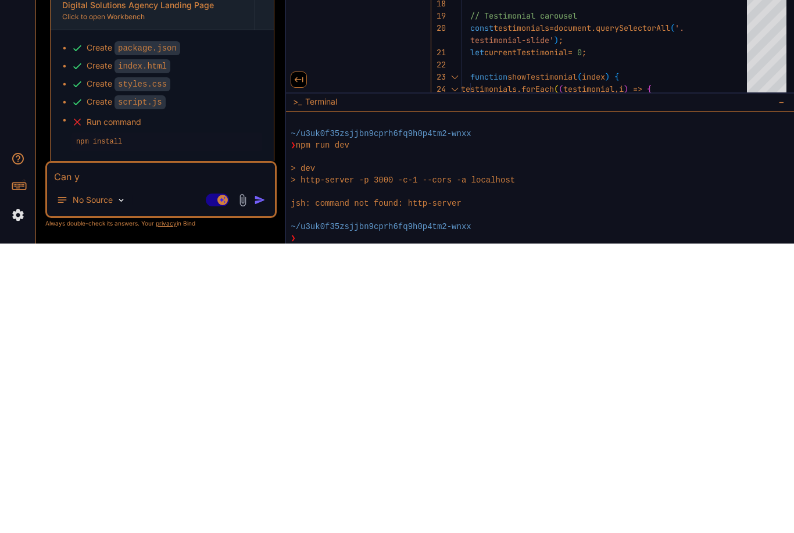
type textarea "Can yo"
type textarea "x"
type textarea "Can you"
type textarea "x"
type textarea "Can you"
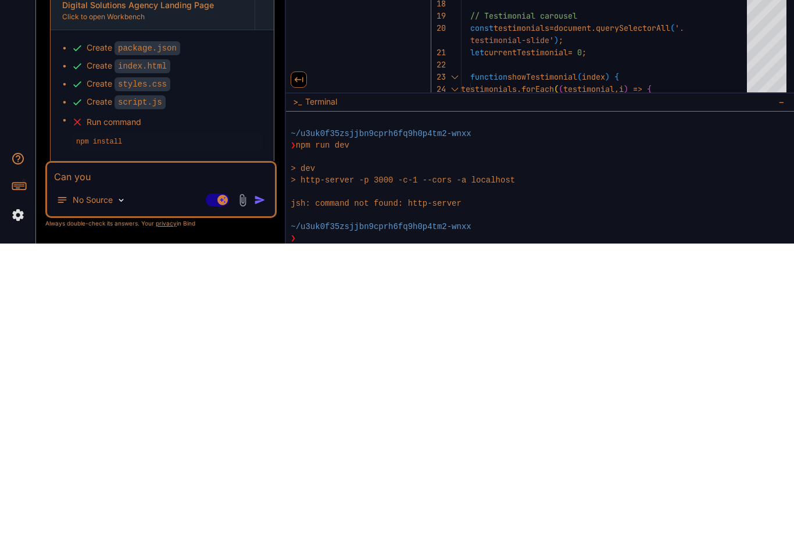
type textarea "x"
type textarea "Can you r"
type textarea "x"
type textarea "Can you ru"
type textarea "x"
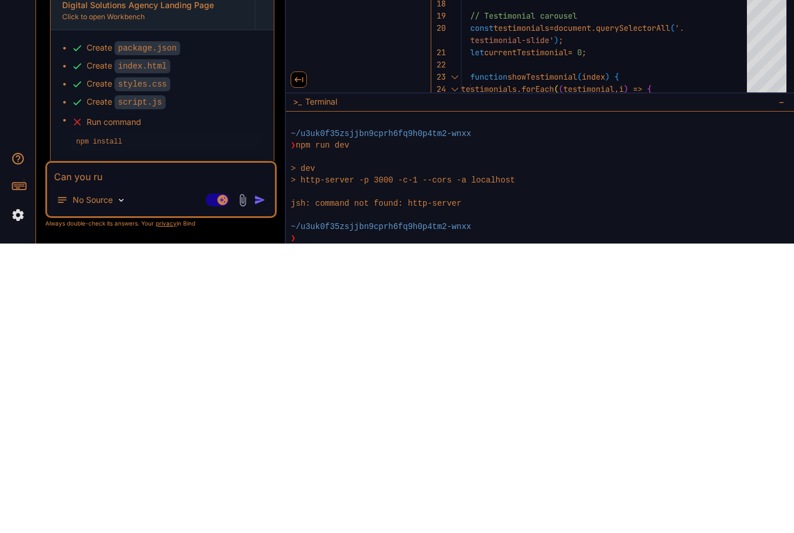
type textarea "Can you run"
type textarea "x"
type textarea "Can you run"
type textarea "x"
type textarea "Can you run t"
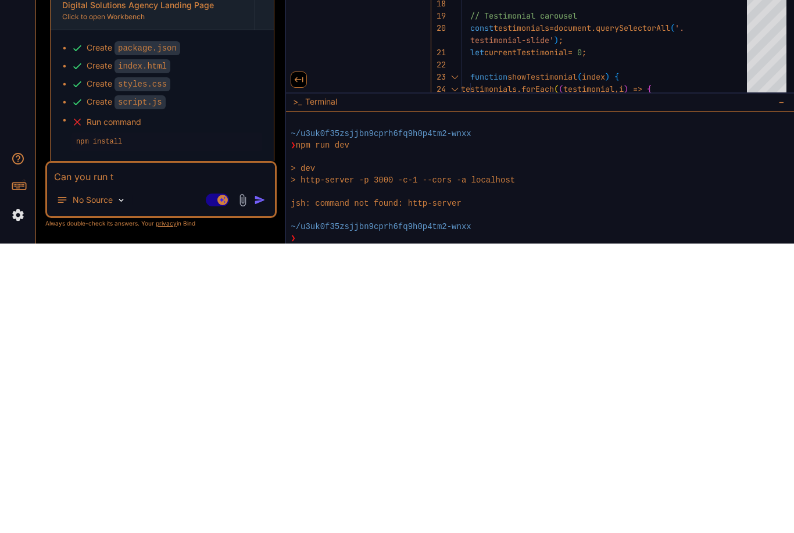
type textarea "x"
type textarea "Can you run th"
type textarea "x"
type textarea "Can you run the"
type textarea "x"
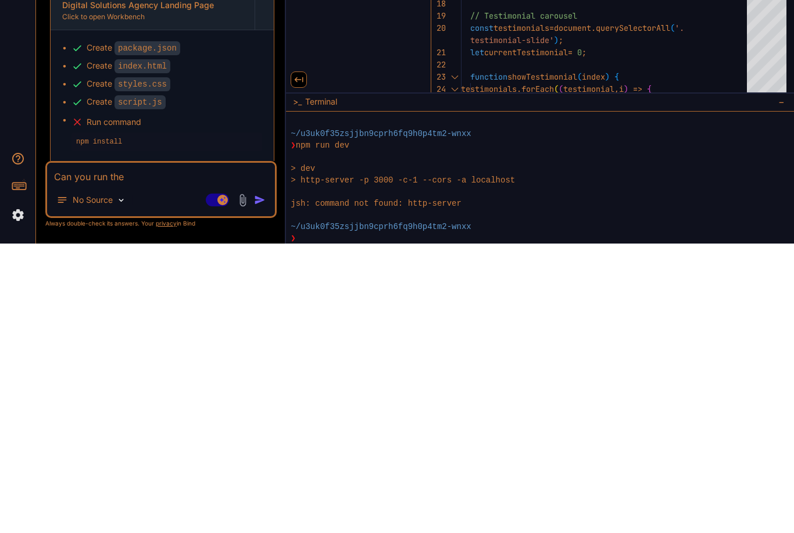
type textarea "Can you run the"
type textarea "x"
type textarea "Can you run the c"
type textarea "x"
type textarea "Can you run the co"
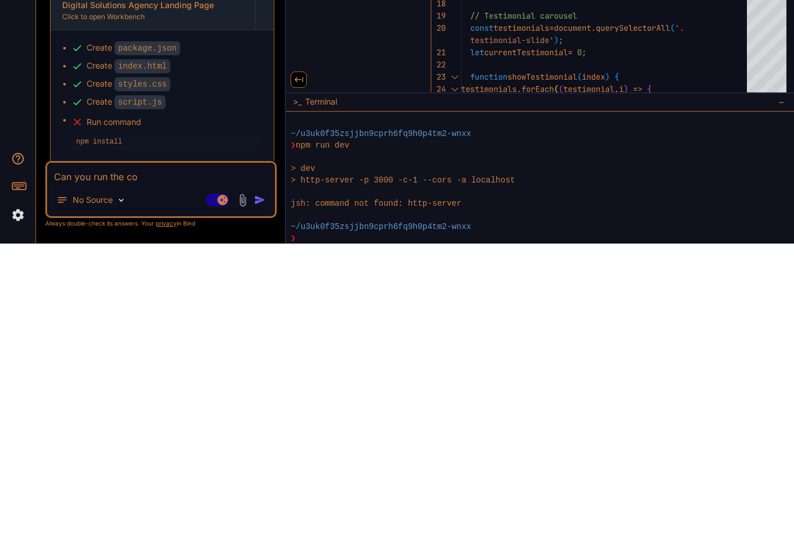
type textarea "x"
type textarea "Can you run the cod"
type textarea "x"
type textarea "Can you run the code"
type textarea "x"
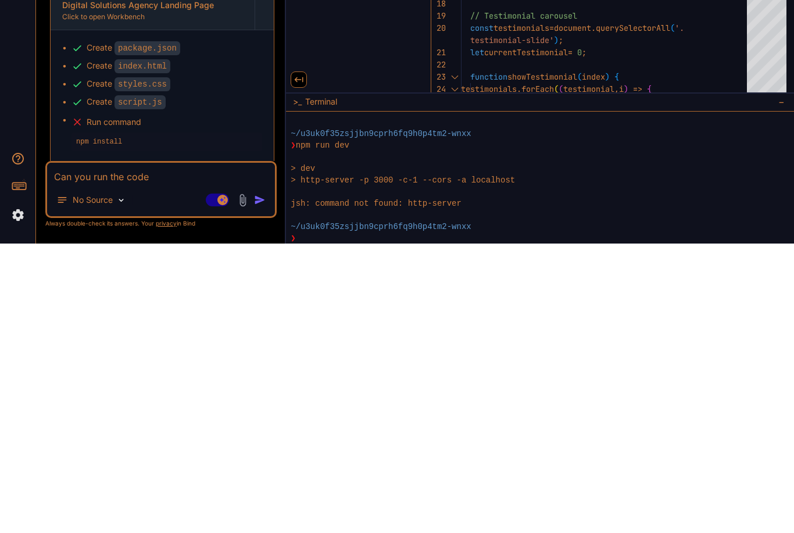
type textarea "Can you run the code?"
type textarea "x"
type textarea "Can you run the code?"
click at [266, 484] on button "button" at bounding box center [262, 490] width 16 height 12
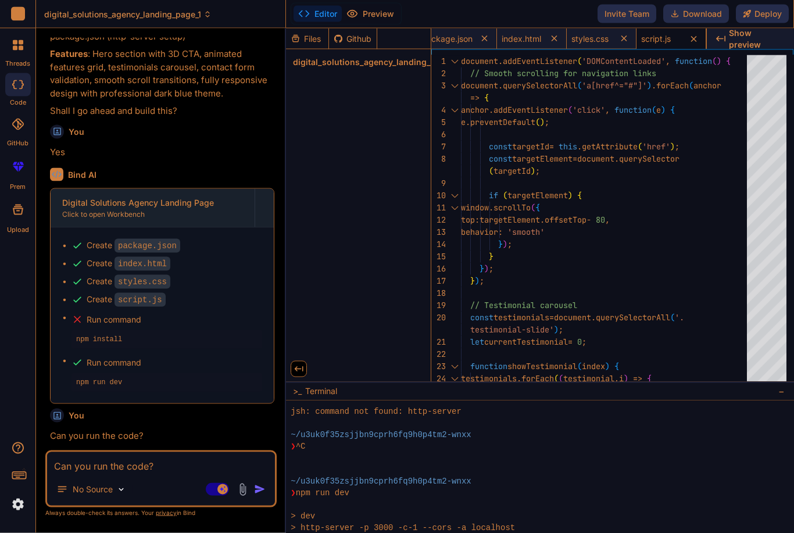
scroll to position [0, 0]
type textarea "x"
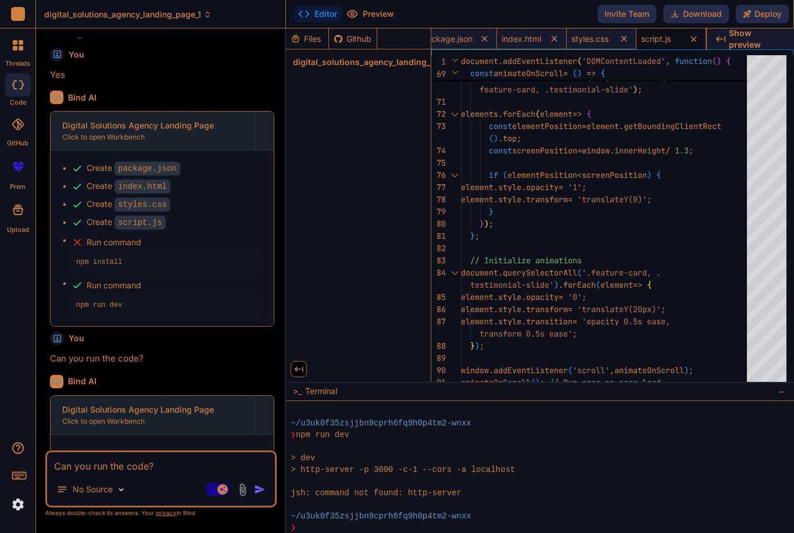
scroll to position [310, 0]
click at [160, 473] on textarea "Can you run the code?" at bounding box center [161, 462] width 228 height 21
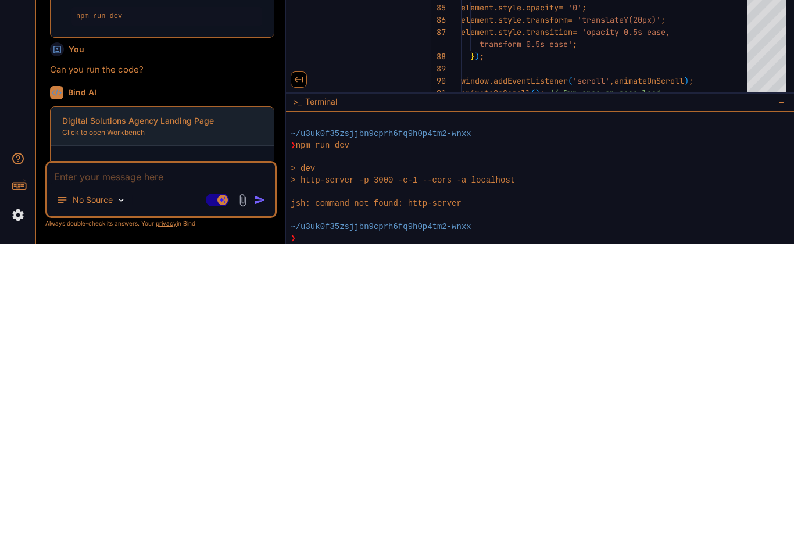
type textarea "C"
type textarea "x"
type textarea "Ca"
type textarea "x"
type textarea "Can"
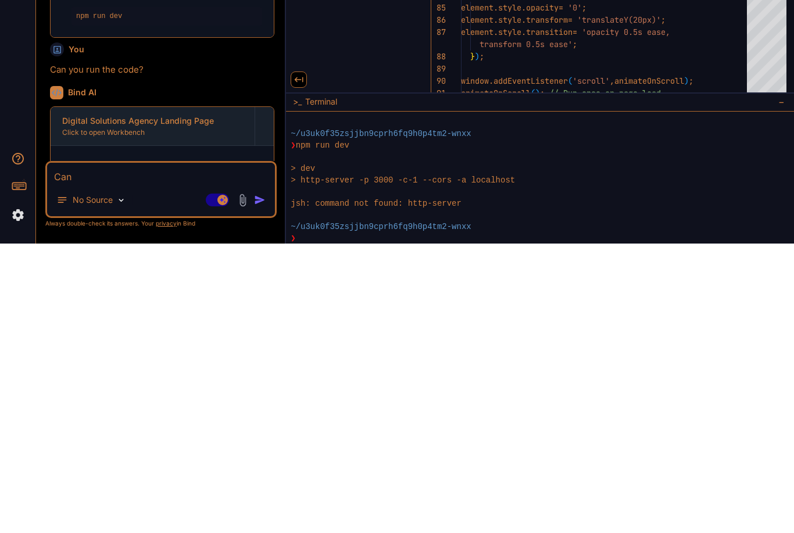
type textarea "x"
type textarea "Cant"
type textarea "x"
type textarea "Can’t"
type textarea "x"
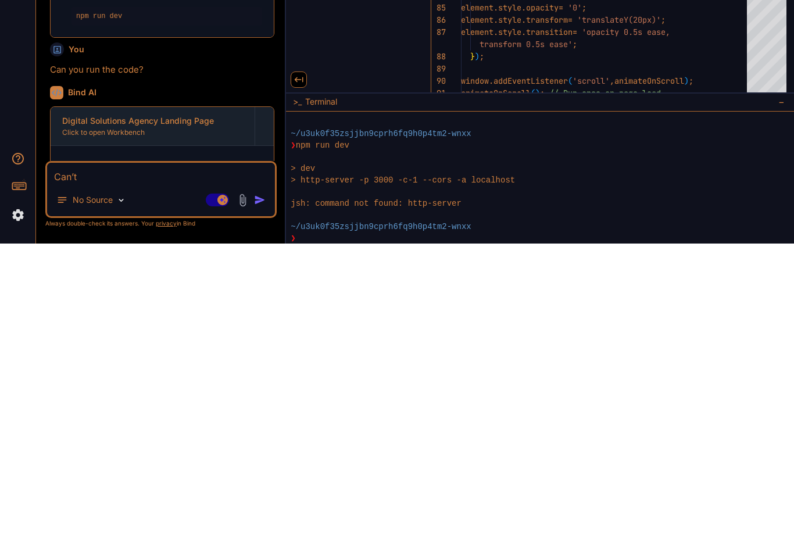
type textarea "Can’t"
type textarea "x"
type textarea "Can’t s"
type textarea "x"
type textarea "Can’t se"
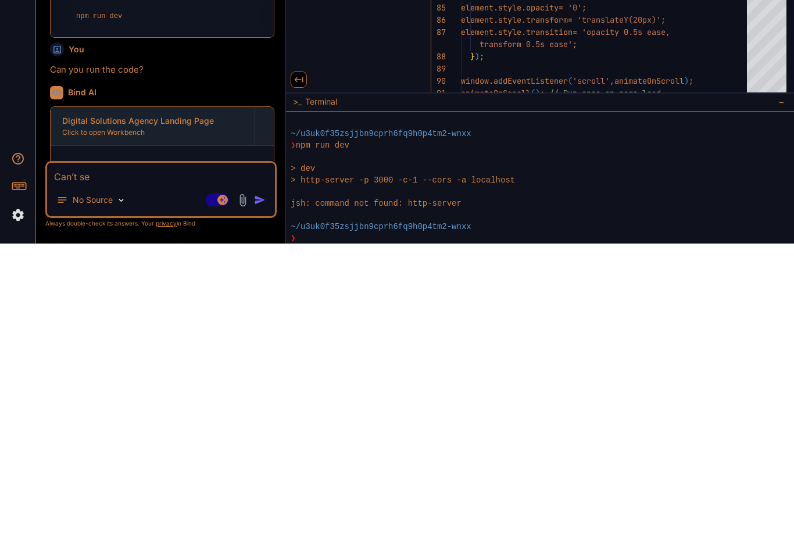
type textarea "x"
type textarea "Can’t see"
type textarea "x"
type textarea "Can’t see"
type textarea "x"
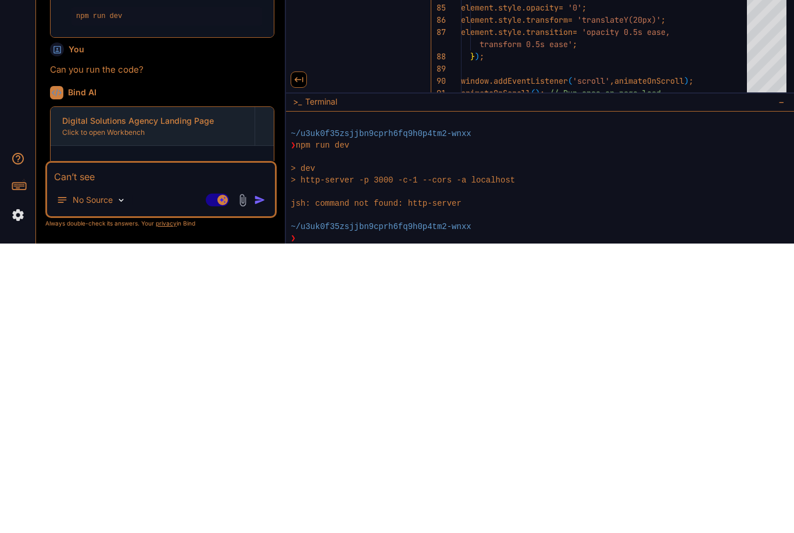
type textarea "Can’t see t"
type textarea "x"
type textarea "Can’t see th"
type textarea "x"
type textarea "Can’t see the"
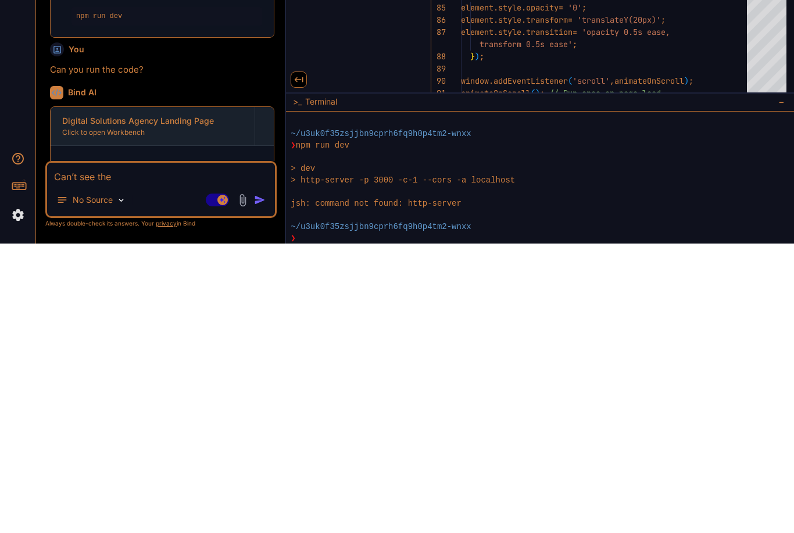
type textarea "x"
type textarea "Can’t see the"
type textarea "x"
type textarea "Can’t see the p"
type textarea "x"
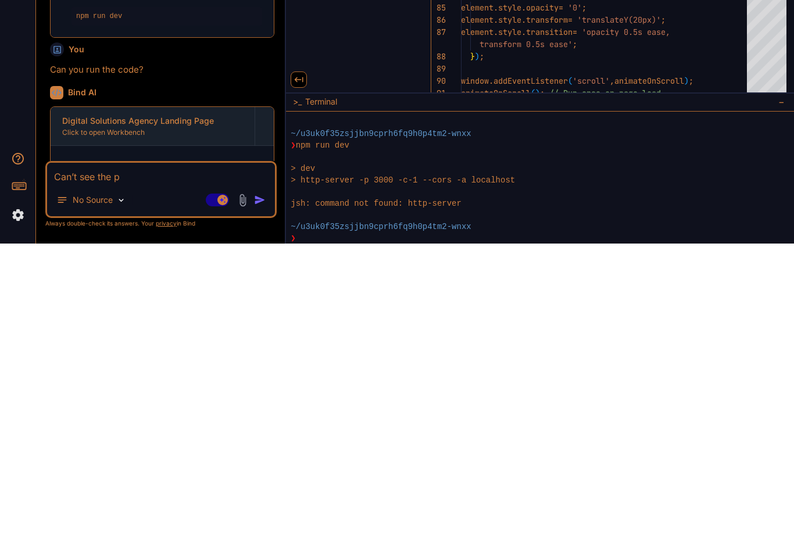
type textarea "Can’t see the pr"
type textarea "x"
type textarea "Can’t see the pre"
type textarea "x"
type textarea "Can’t see the prev"
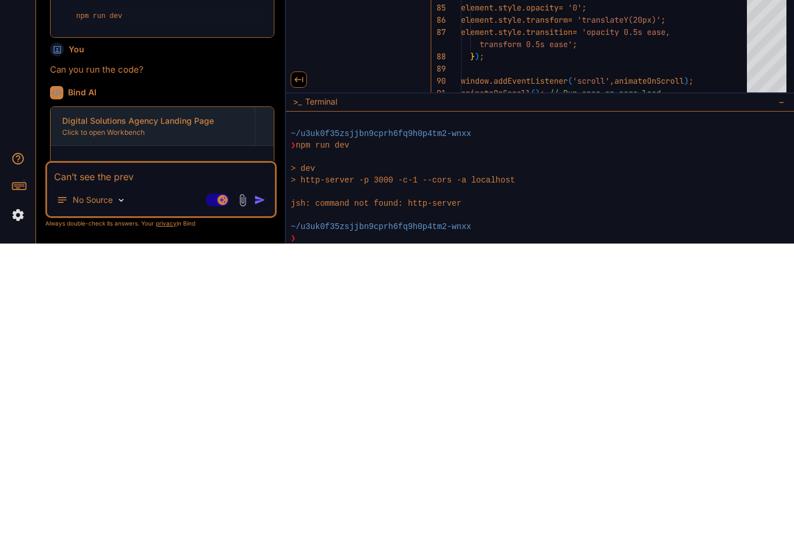
type textarea "x"
type textarea "Can’t see the preview"
type textarea "x"
type textarea "Can’t see the preview"
type textarea "x"
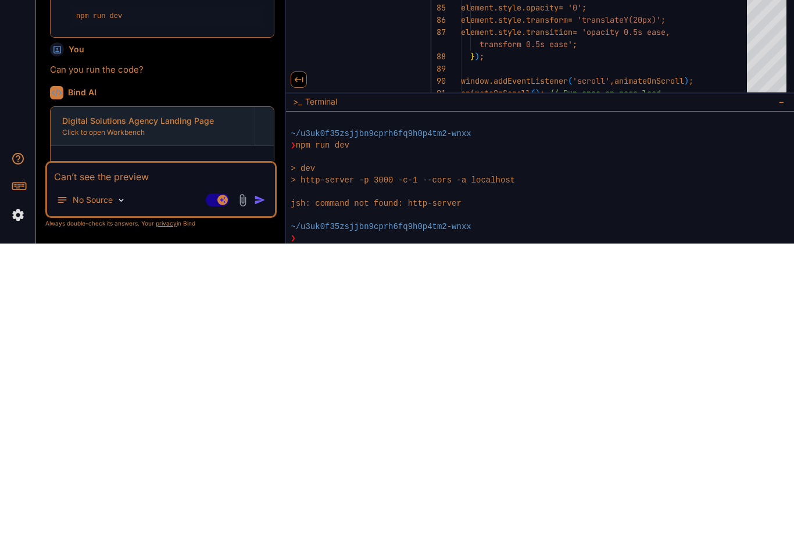
type textarea "Can’t see the preview"
click at [265, 484] on img "button" at bounding box center [260, 490] width 12 height 12
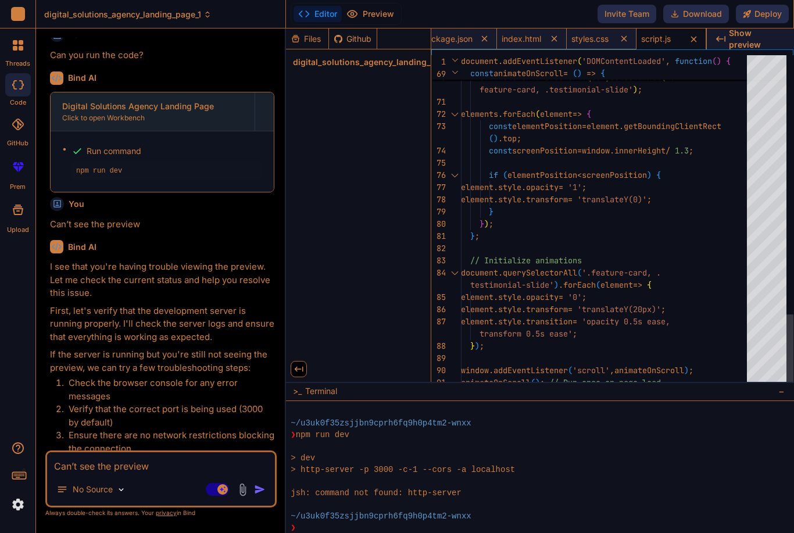
scroll to position [0, 0]
click at [776, 38] on span "Show preview" at bounding box center [757, 38] width 56 height 23
click at [767, 37] on span "Show preview" at bounding box center [757, 38] width 56 height 23
click at [769, 39] on span "Show preview" at bounding box center [757, 38] width 56 height 23
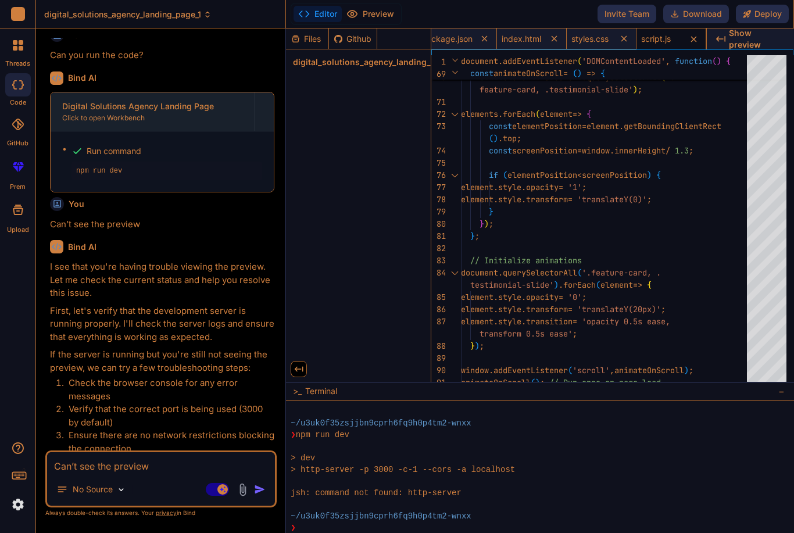
type textarea "x"
click at [19, 166] on icon at bounding box center [21, 169] width 5 height 6
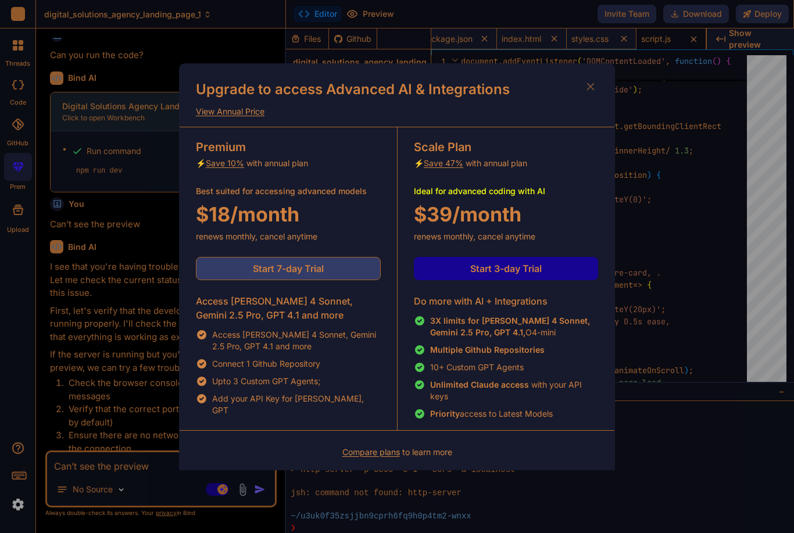
click at [275, 269] on span "Start 7-day Trial" at bounding box center [288, 269] width 71 height 14
